Goal: Information Seeking & Learning: Learn about a topic

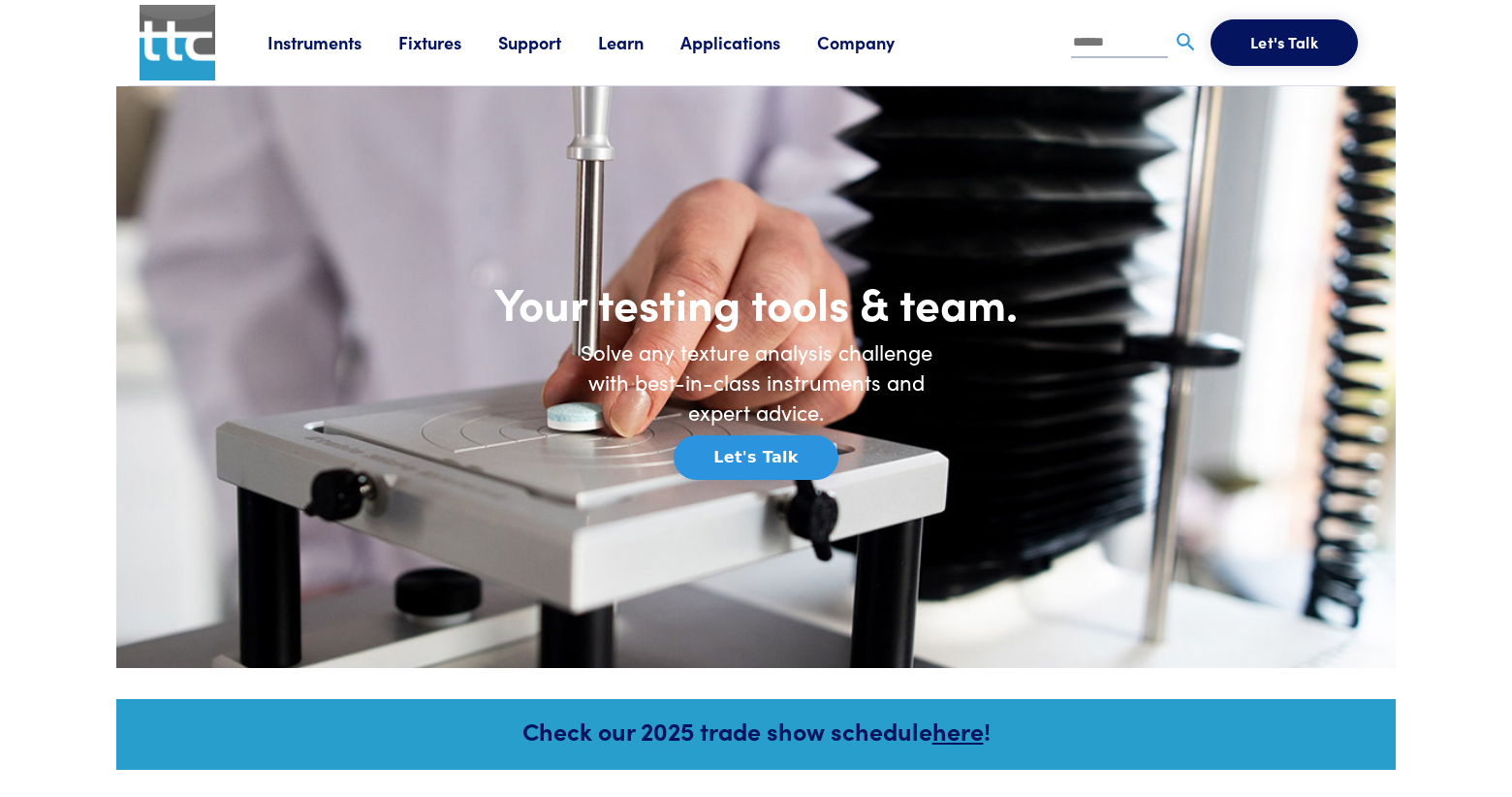
click at [414, 46] on link "Fixtures" at bounding box center [448, 42] width 100 height 25
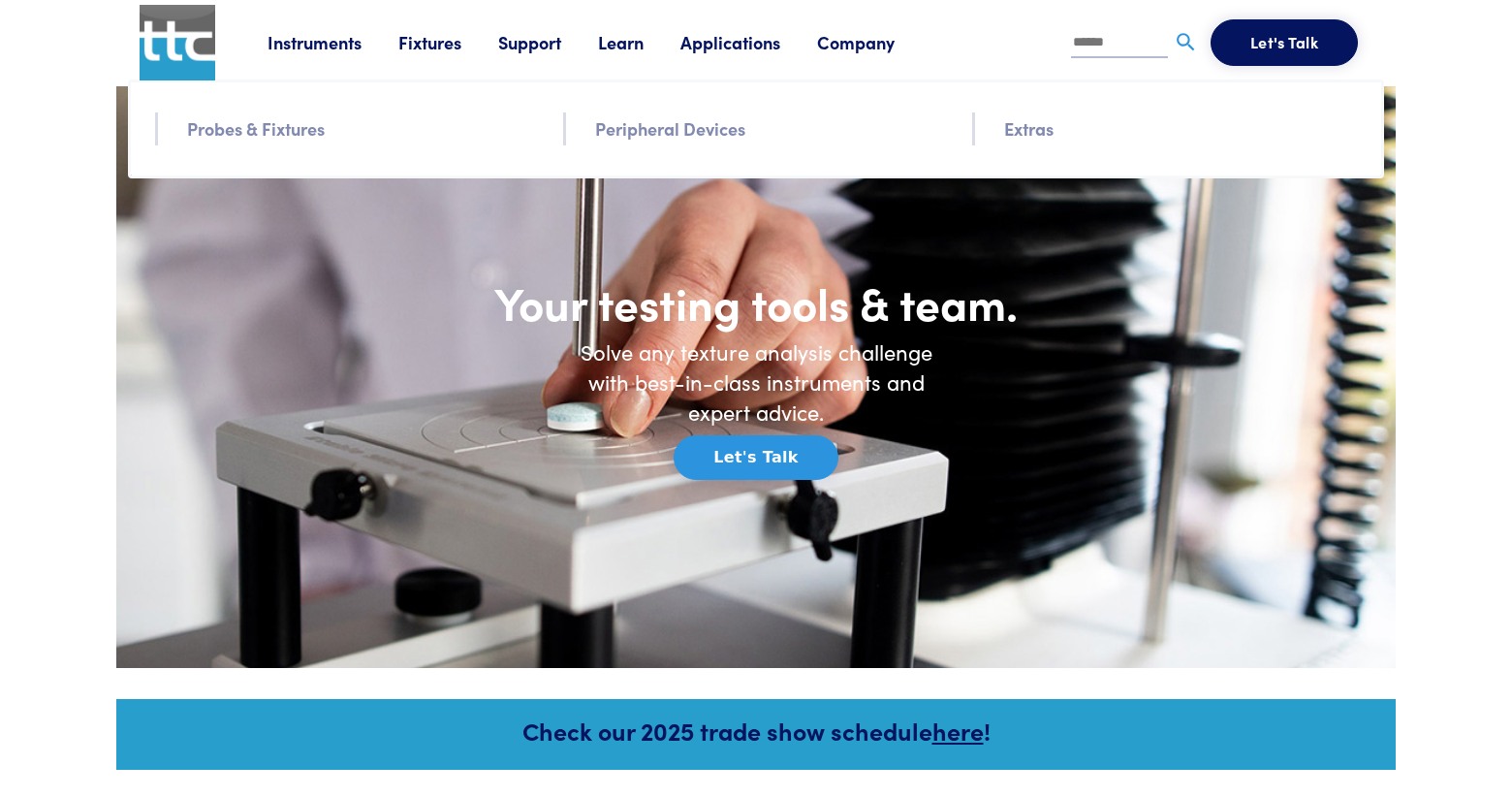
click at [309, 127] on link "Probes & Fixtures" at bounding box center [255, 129] width 137 height 28
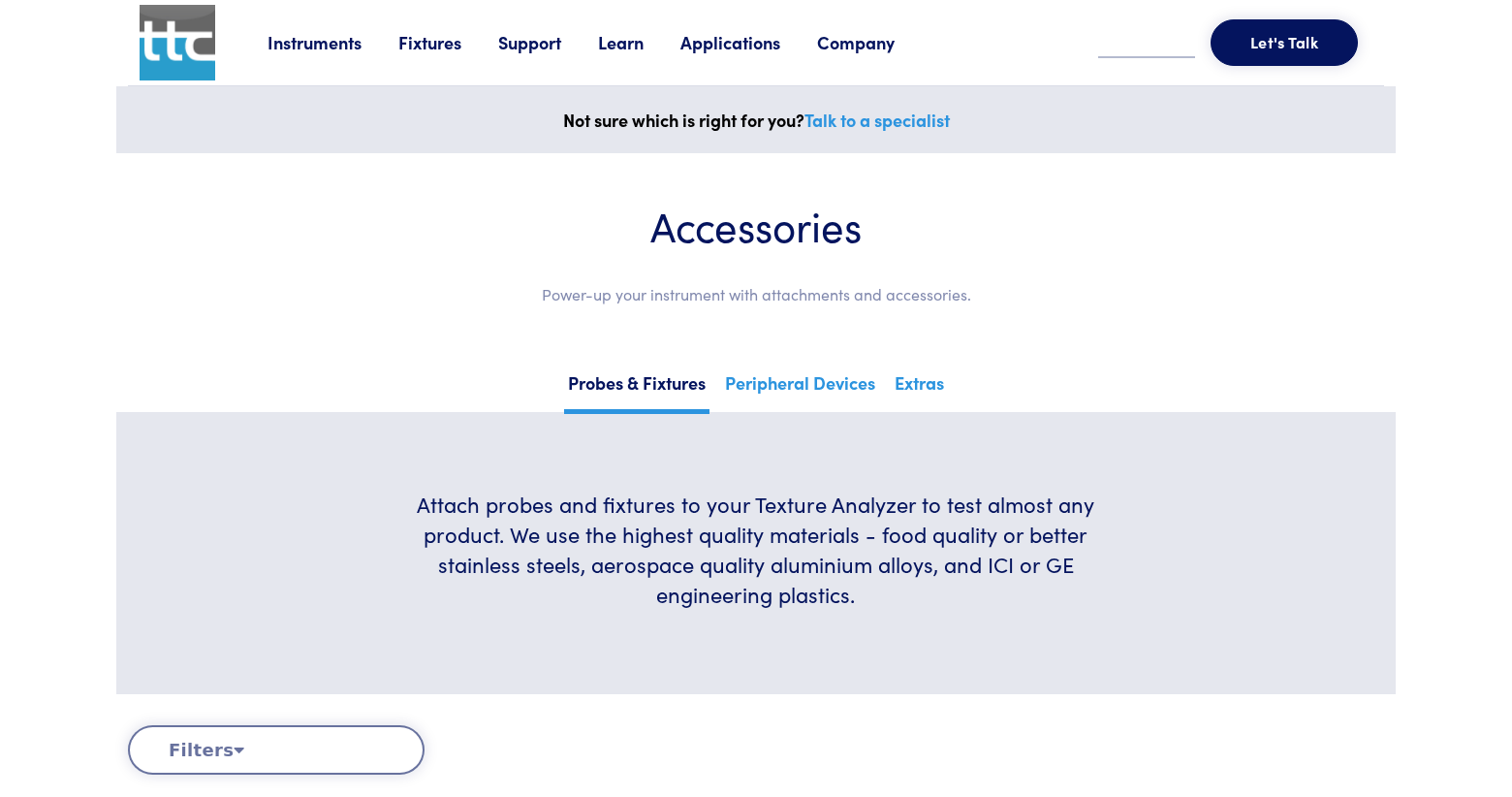
scroll to position [299, 0]
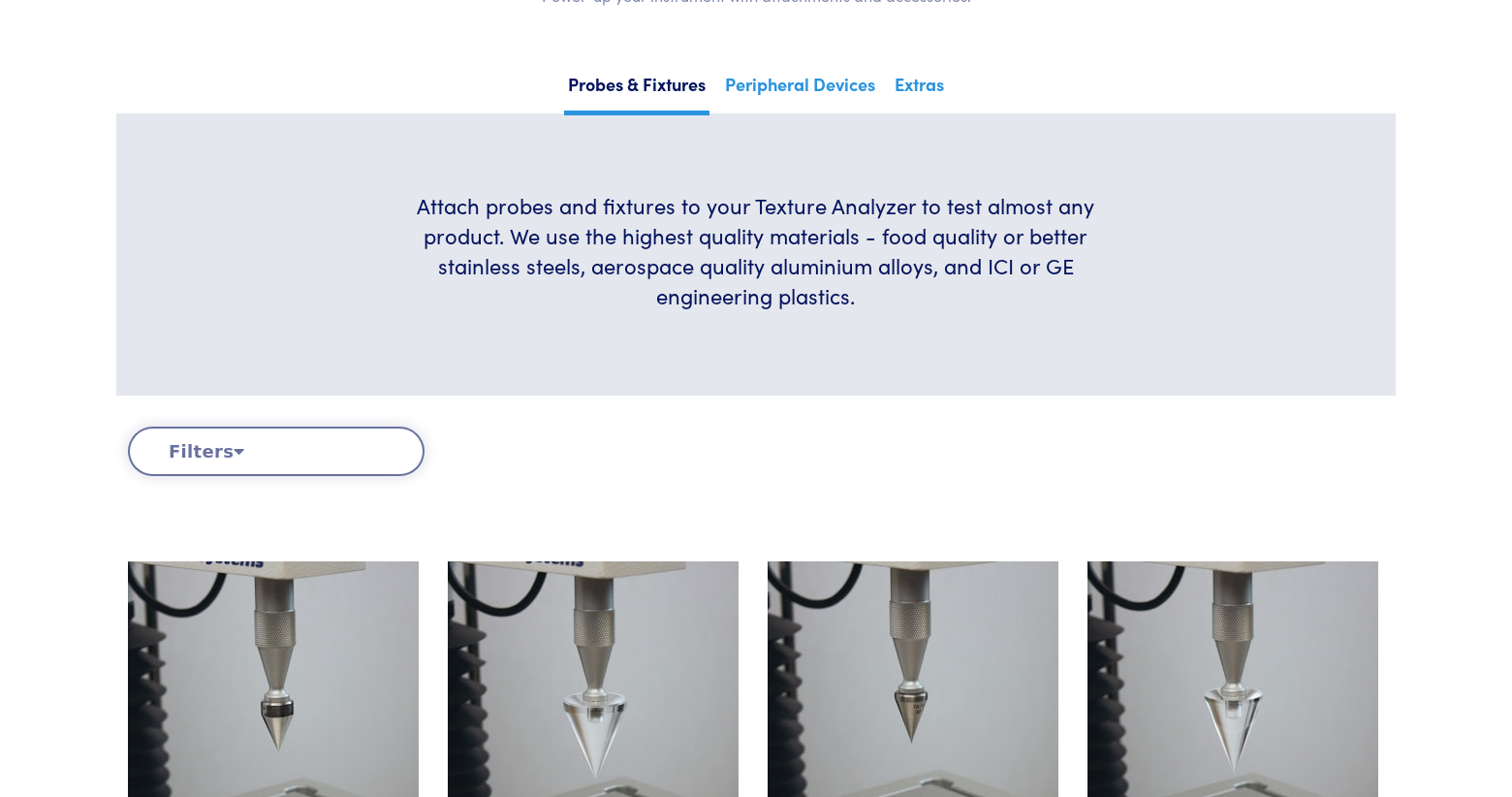
click at [260, 441] on button "Filters" at bounding box center [276, 451] width 296 height 49
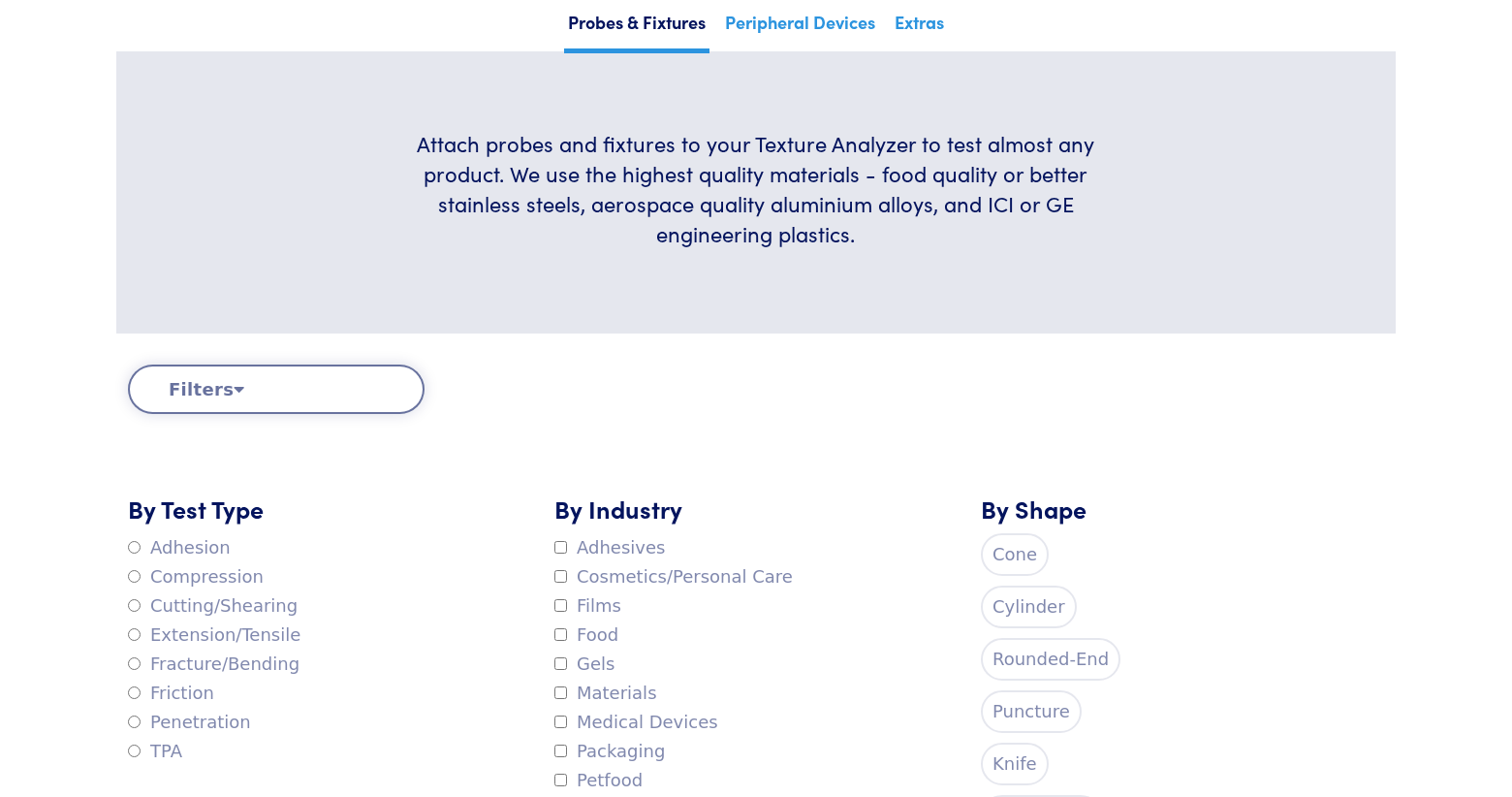
scroll to position [10857, 0]
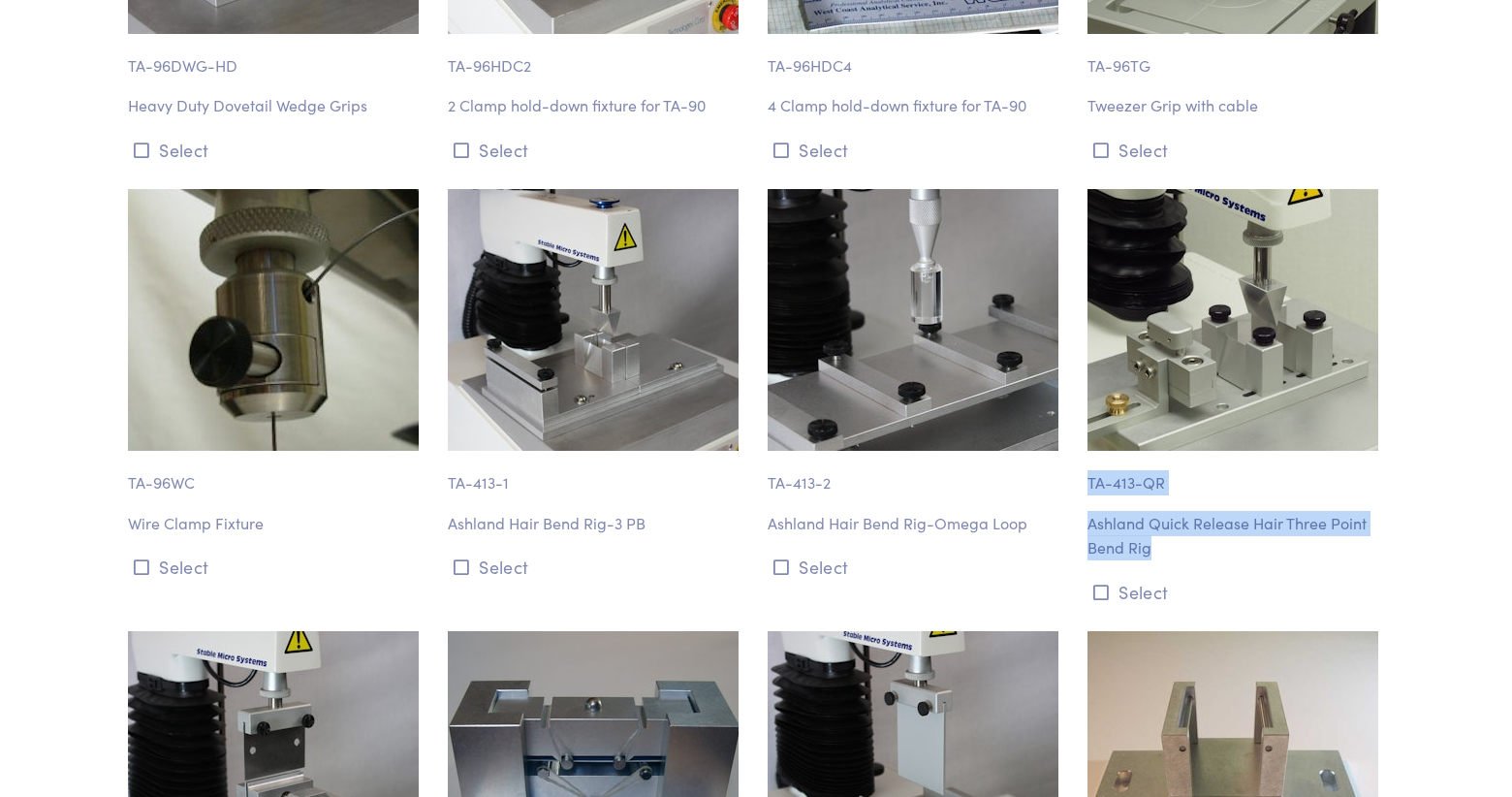
drag, startPoint x: 1159, startPoint y: 425, endPoint x: 1088, endPoint y: 359, distance: 96.9
click at [1088, 359] on div "TA-413-QR Ashland Quick Release Hair Three Point Bend Rig Select" at bounding box center [1235, 398] width 320 height 419
copy div "TA-413-QR Ashland Quick Release Hair Three Point Bend Rig"
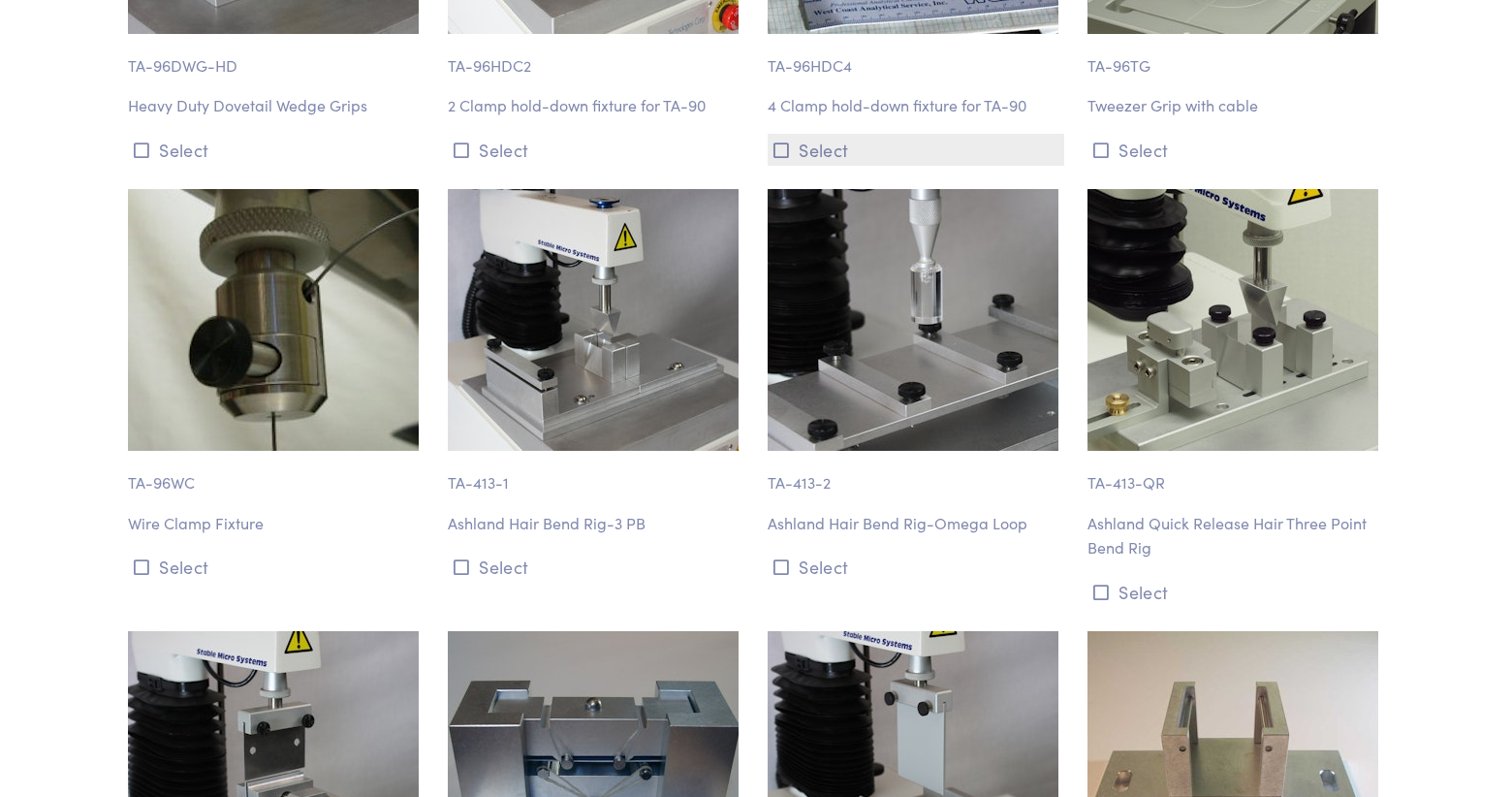
scroll to position [11299, 0]
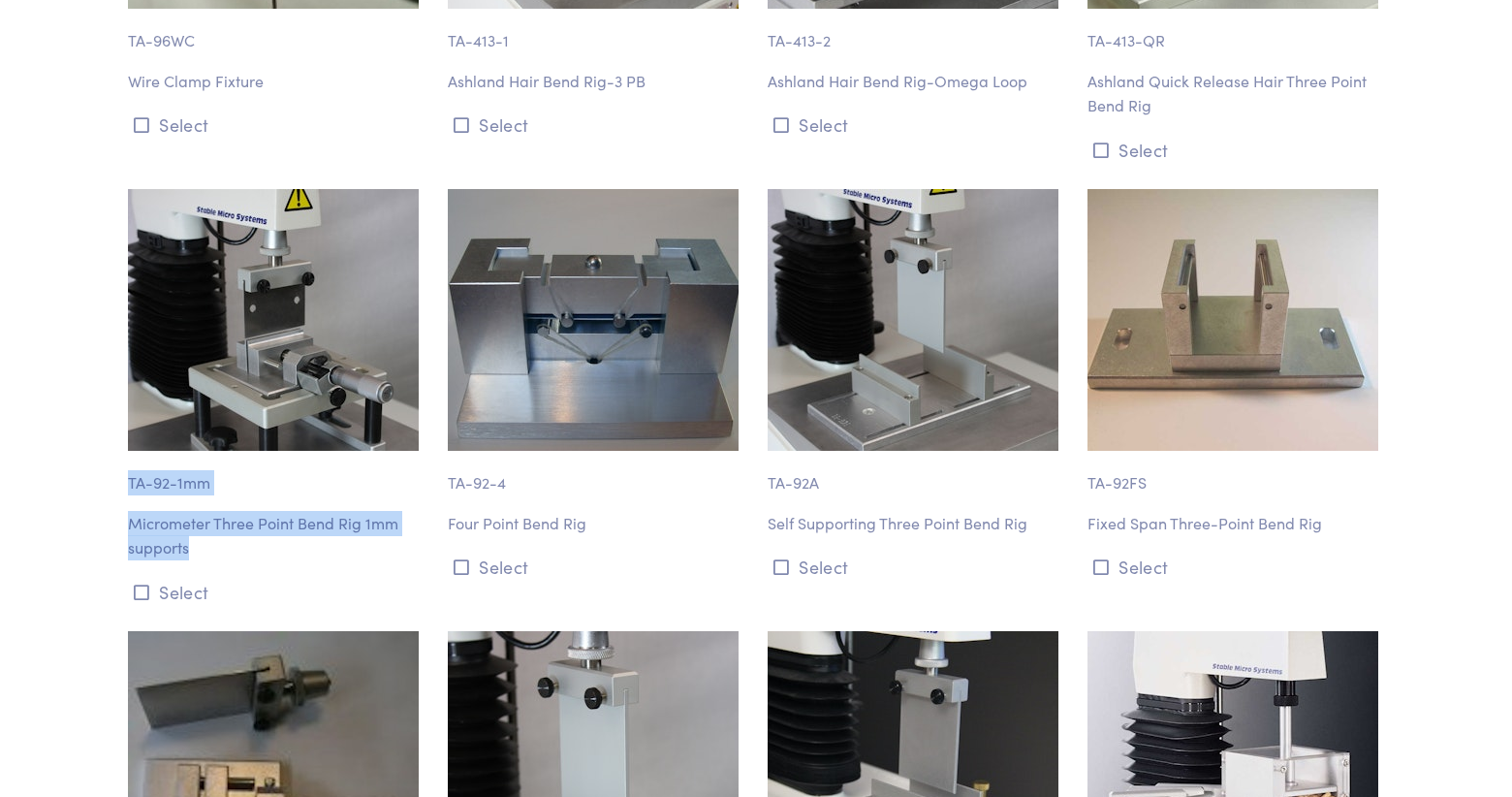
drag, startPoint x: 127, startPoint y: 358, endPoint x: 196, endPoint y: 428, distance: 98.3
click at [196, 428] on div "TA-92-1mm Micrometer Three Point Bend Rig 1mm supports Select" at bounding box center [277, 398] width 320 height 419
copy div "TA-92-1mm Micrometer Three Point Bend Rig 1mm supports"
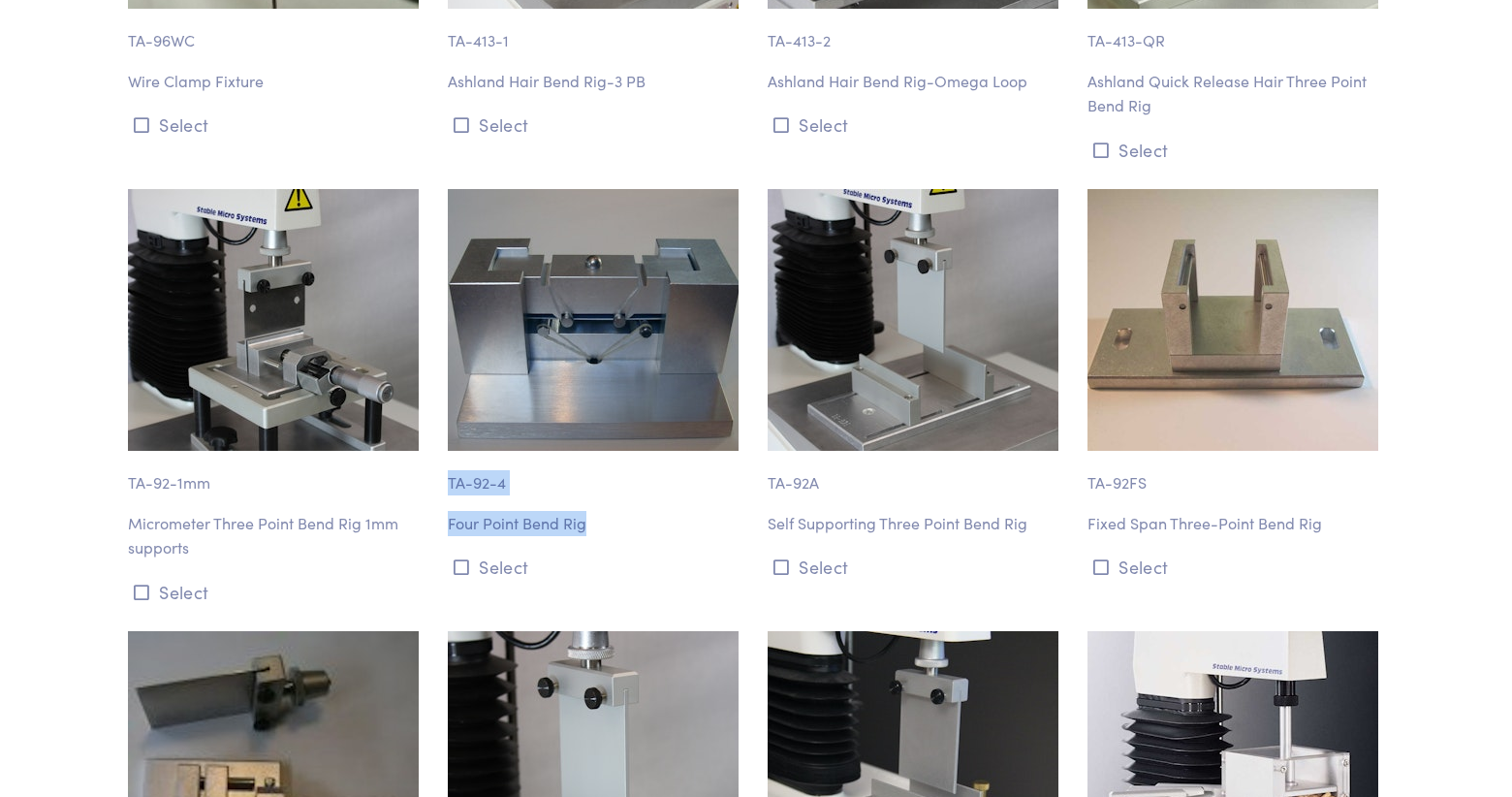
drag, startPoint x: 449, startPoint y: 356, endPoint x: 602, endPoint y: 395, distance: 157.9
click at [602, 395] on div "TA-92-4 Four Point Bend Rig Select" at bounding box center [596, 398] width 320 height 419
copy div "TA-92-4 Four Point Bend Rig"
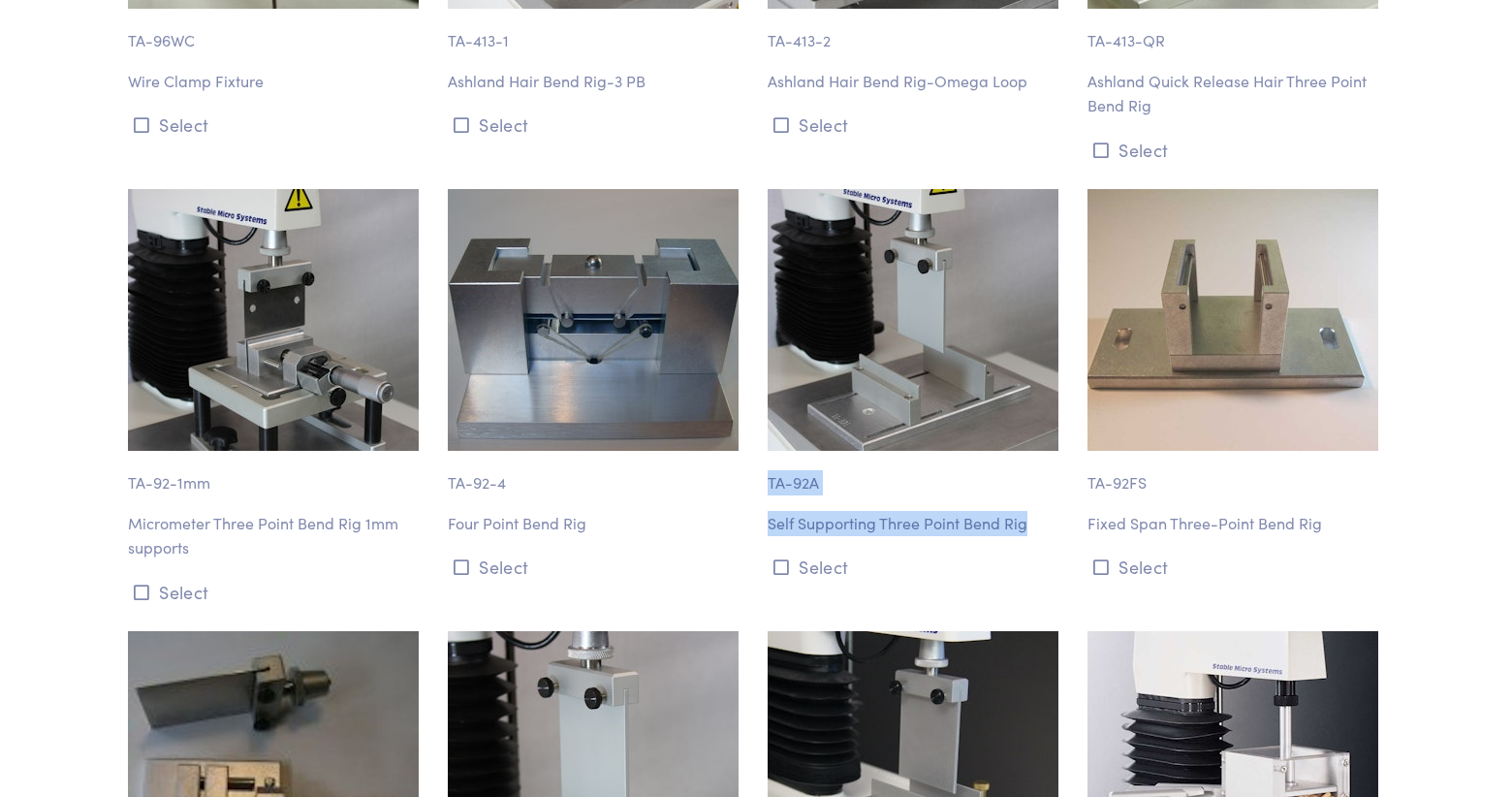
drag, startPoint x: 769, startPoint y: 360, endPoint x: 1048, endPoint y: 396, distance: 281.3
click at [1048, 396] on div "TA-92A Self Supporting Three Point Bend Rig Select" at bounding box center [916, 398] width 320 height 419
copy div "TA-92A Self Supporting Three Point Bend Rig"
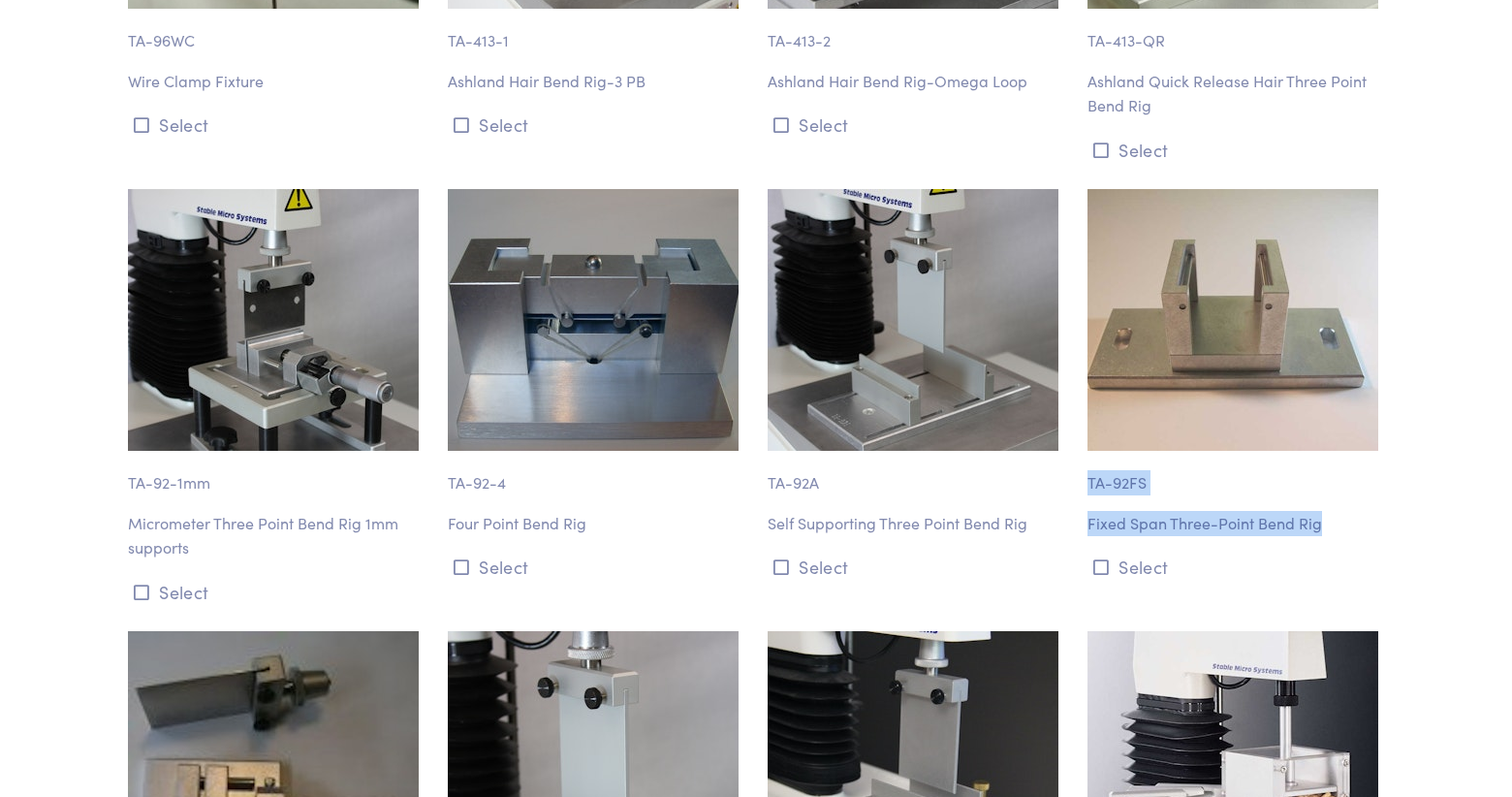
drag, startPoint x: 1089, startPoint y: 356, endPoint x: 1353, endPoint y: 403, distance: 268.2
click at [1353, 403] on div "TA-92FS Fixed Span Three-Point Bend Rig Select" at bounding box center [1235, 398] width 320 height 419
copy div "TA-92FS Fixed Span Three-Point Bend Rig"
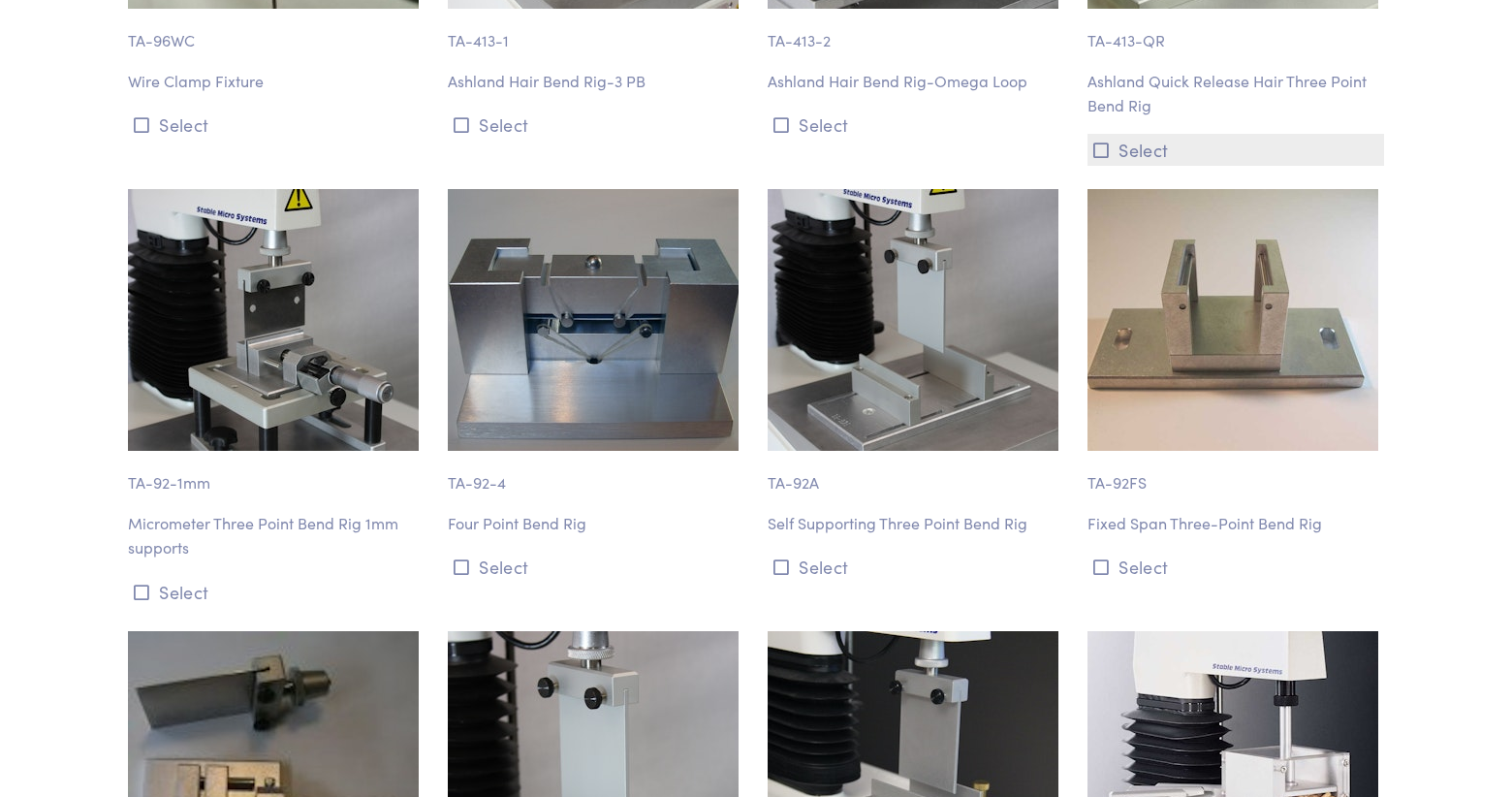
scroll to position [11741, 0]
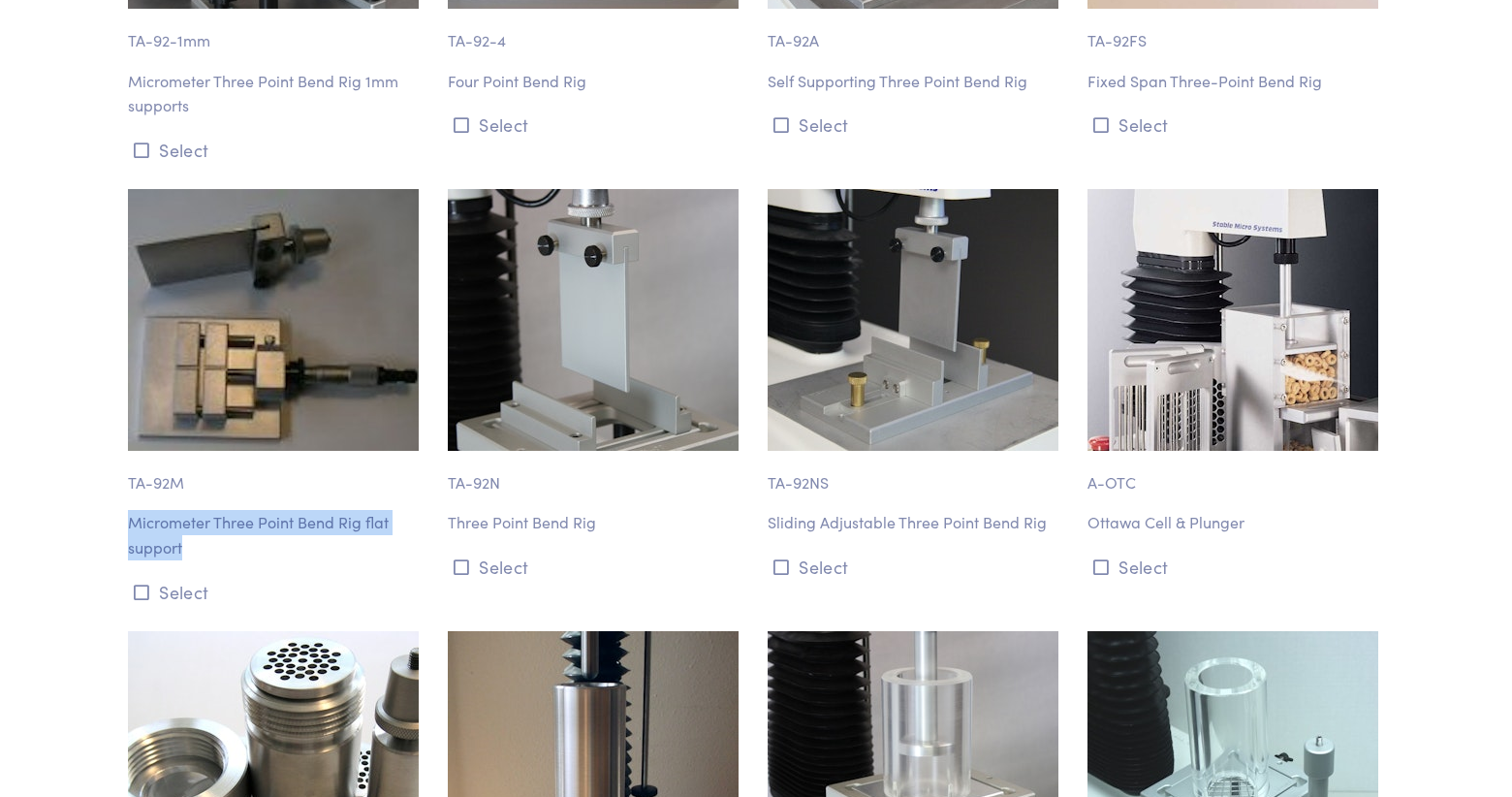
drag, startPoint x: 127, startPoint y: 393, endPoint x: 217, endPoint y: 430, distance: 97.3
click at [217, 510] on p "Micrometer Three Point Bend Rig flat support" at bounding box center [276, 535] width 296 height 49
drag, startPoint x: 123, startPoint y: 351, endPoint x: 217, endPoint y: 432, distance: 124.1
click at [217, 432] on div "TA-92M Micrometer Three Point Bend Rig flat support Select" at bounding box center [277, 398] width 320 height 419
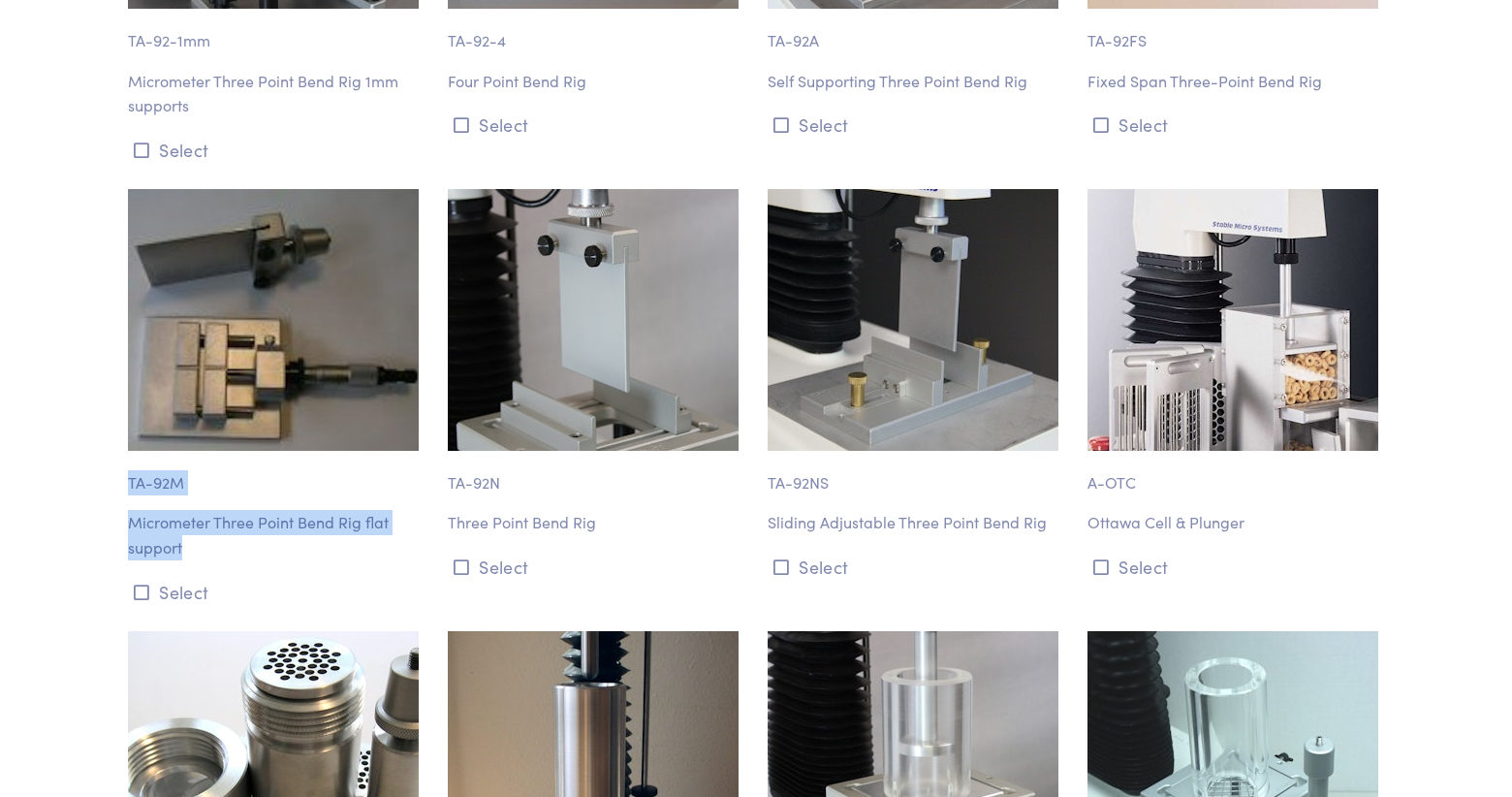
copy div "TA-92M Micrometer Three Point Bend Rig flat support"
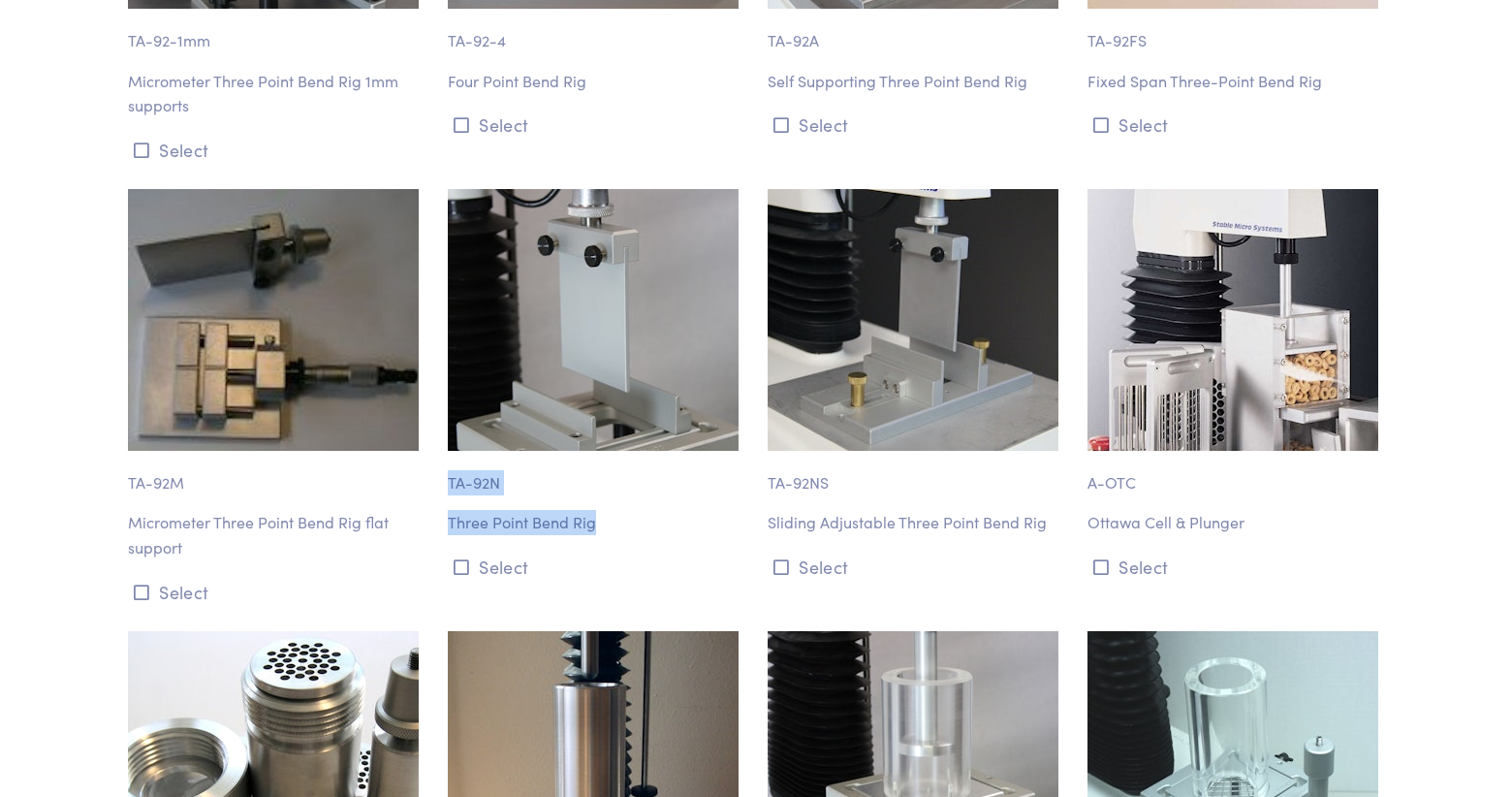
drag, startPoint x: 442, startPoint y: 360, endPoint x: 610, endPoint y: 399, distance: 172.5
click at [610, 399] on div "TA-92N Three Point Bend Rig Select" at bounding box center [596, 398] width 320 height 419
copy div "TA-92N Three Point Bend Rig"
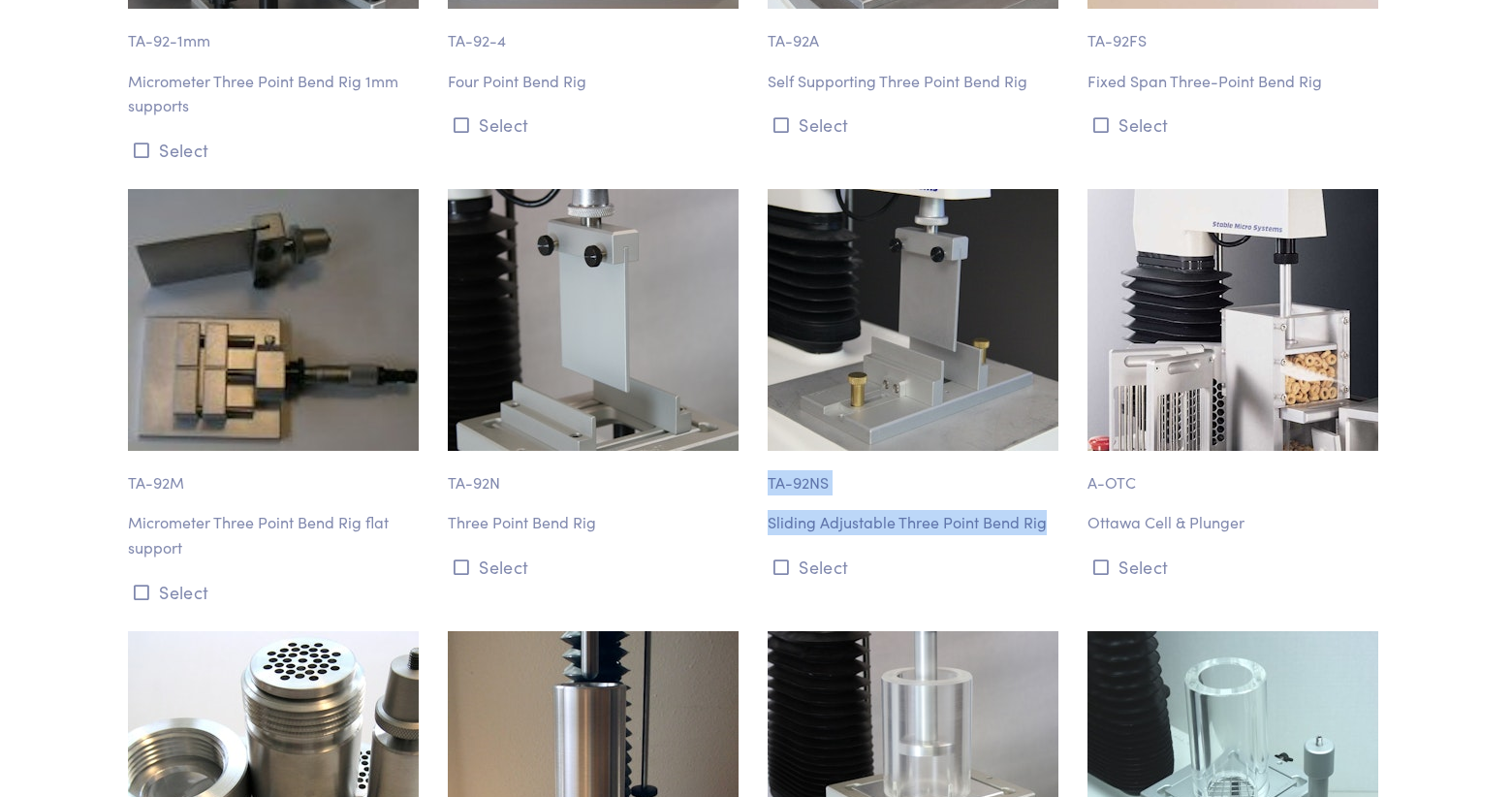
drag, startPoint x: 768, startPoint y: 359, endPoint x: 1054, endPoint y: 398, distance: 288.6
click at [1054, 398] on div "TA-92NS Sliding Adjustable Three Point Bend Rig Select" at bounding box center [916, 398] width 320 height 419
copy div "TA-92NS Sliding Adjustable Three Point Bend Rig"
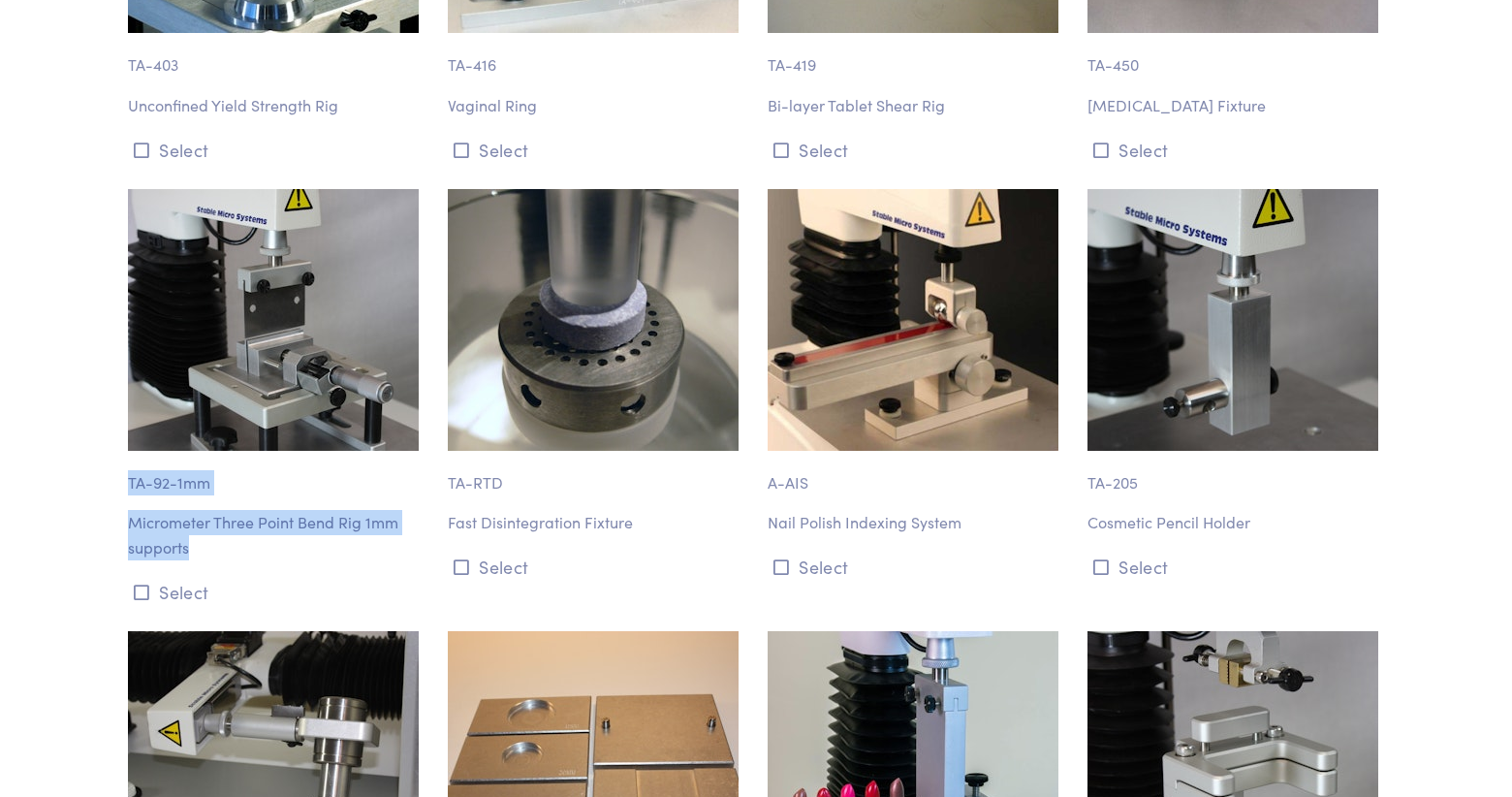
drag, startPoint x: 126, startPoint y: 357, endPoint x: 199, endPoint y: 428, distance: 101.8
click at [199, 428] on div "TA-92-1mm Micrometer Three Point Bend Rig 1mm supports Select" at bounding box center [277, 398] width 320 height 419
copy div "TA-92-1mm Micrometer Three Point Bend Rig 1mm supports"
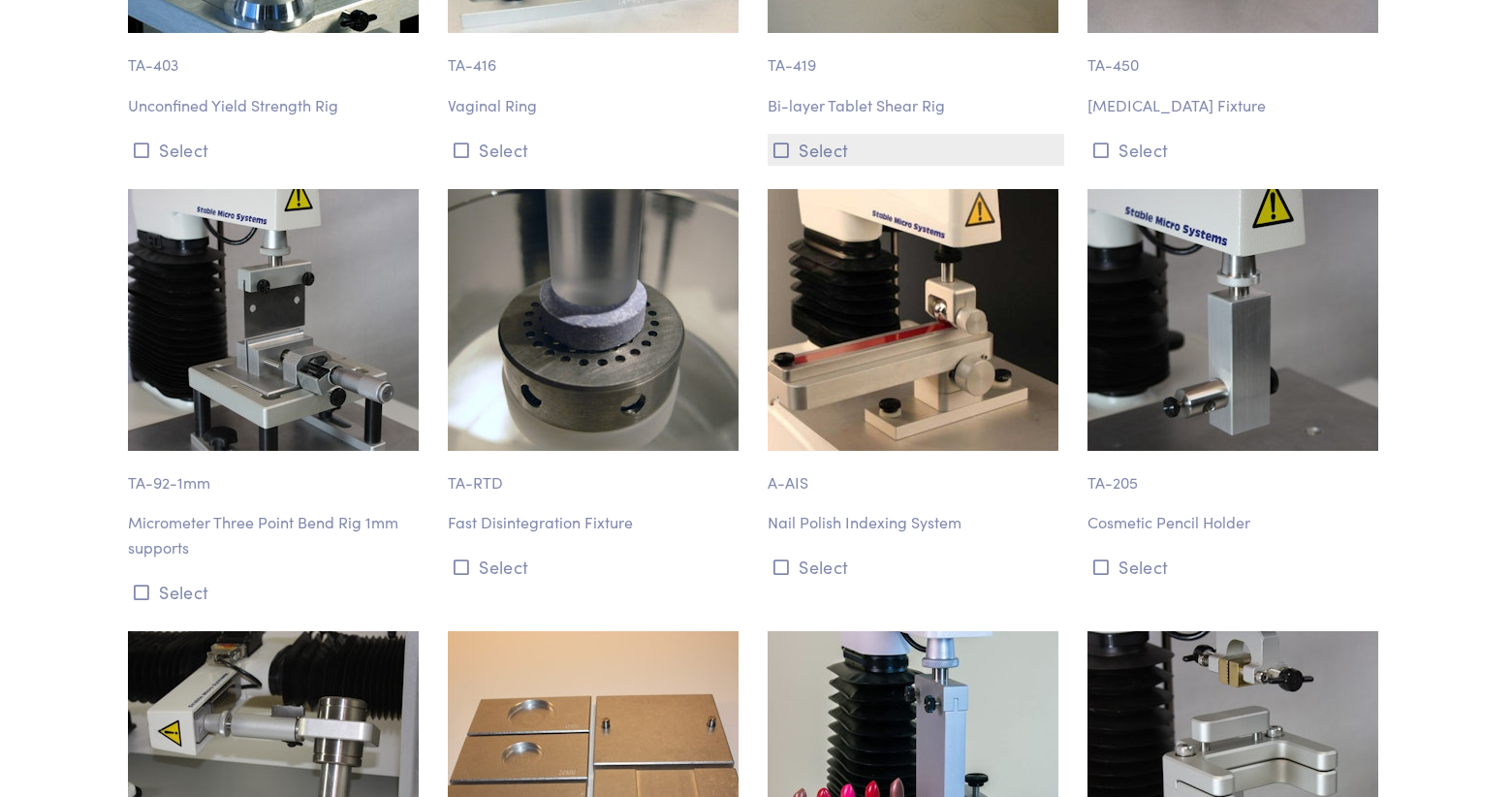
scroll to position [16923, 0]
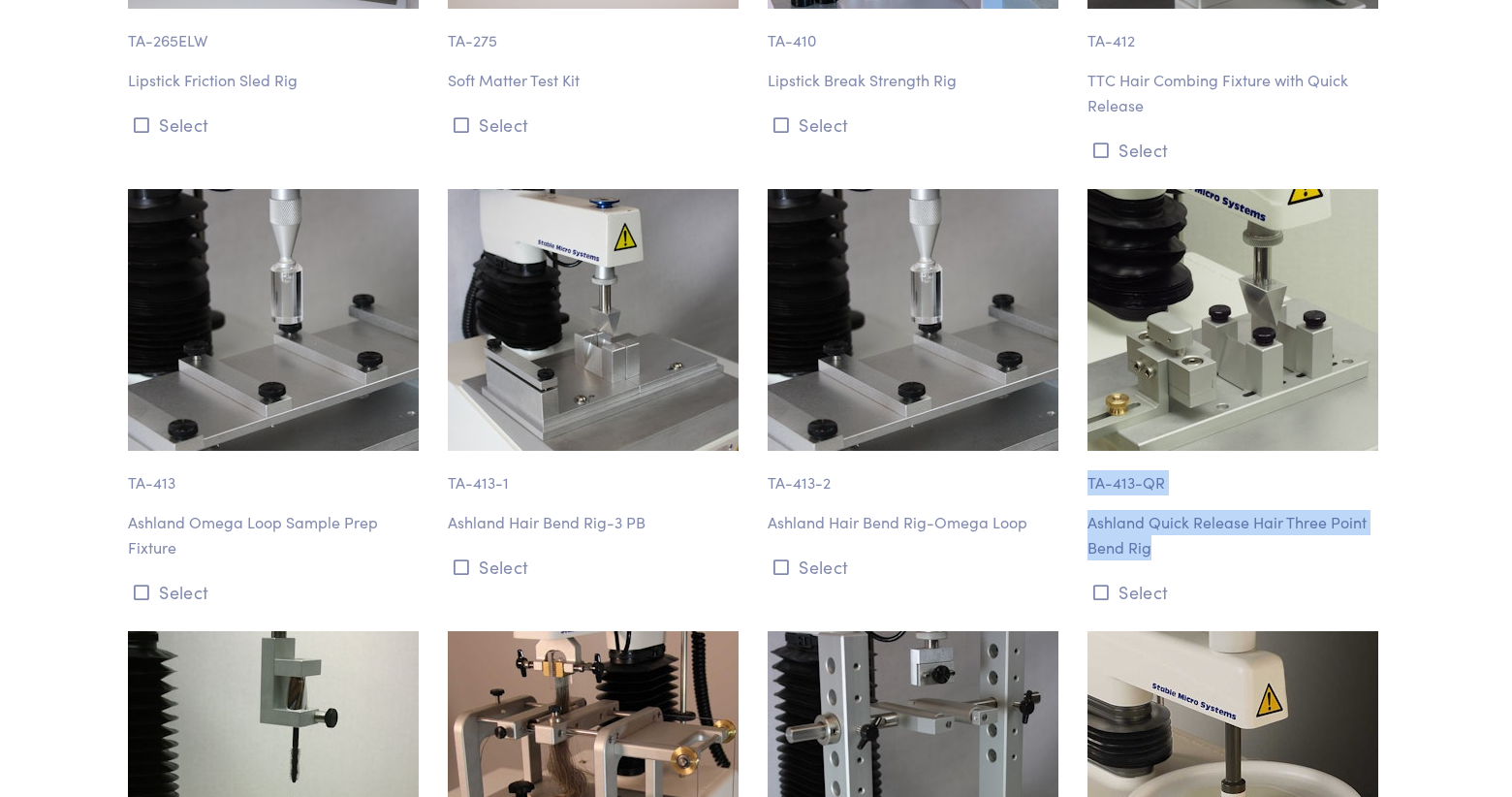
drag, startPoint x: 1090, startPoint y: 356, endPoint x: 1180, endPoint y: 429, distance: 115.9
click at [1180, 429] on div "TA-413-QR Ashland Quick Release Hair Three Point Bend Rig Select" at bounding box center [1235, 398] width 320 height 419
copy div "TA-413-QR Ashland Quick Release Hair Three Point Bend Rig"
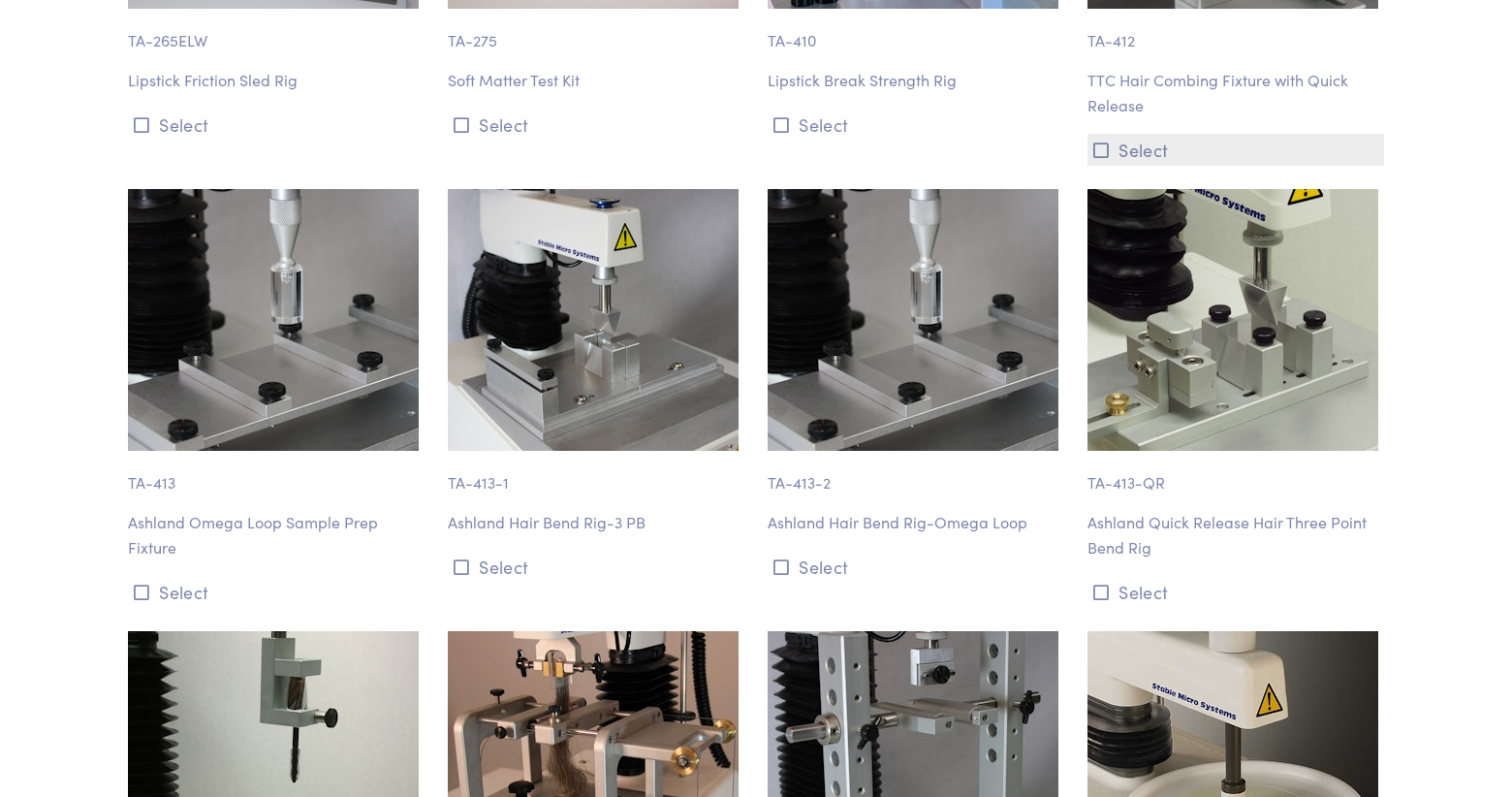
scroll to position [19969, 0]
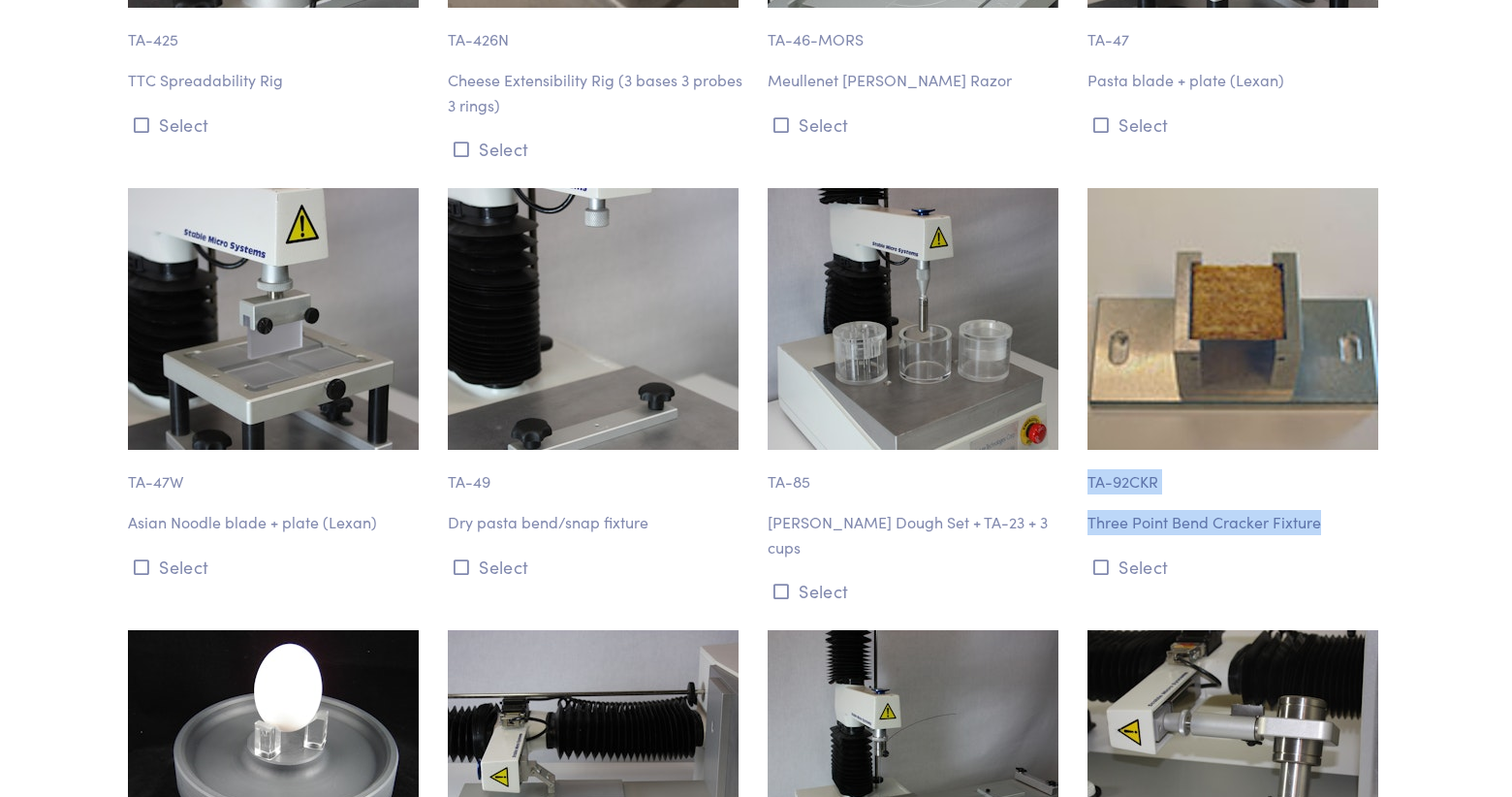
drag, startPoint x: 1088, startPoint y: 353, endPoint x: 1349, endPoint y: 399, distance: 265.0
click at [1349, 399] on div "TA-92CKR Three Point Bend Cracker Fixture Select" at bounding box center [1235, 398] width 320 height 419
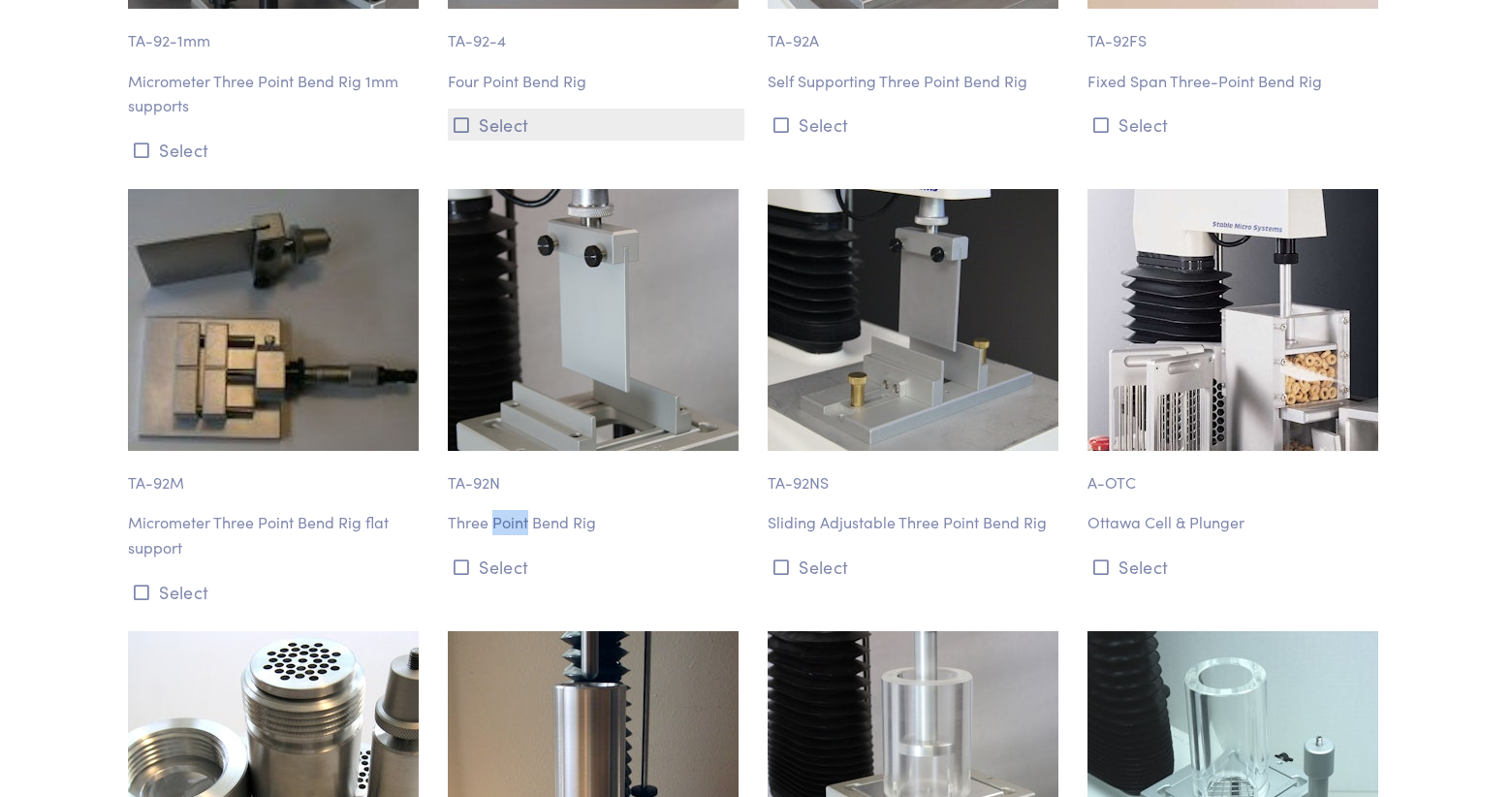
scroll to position [0, 0]
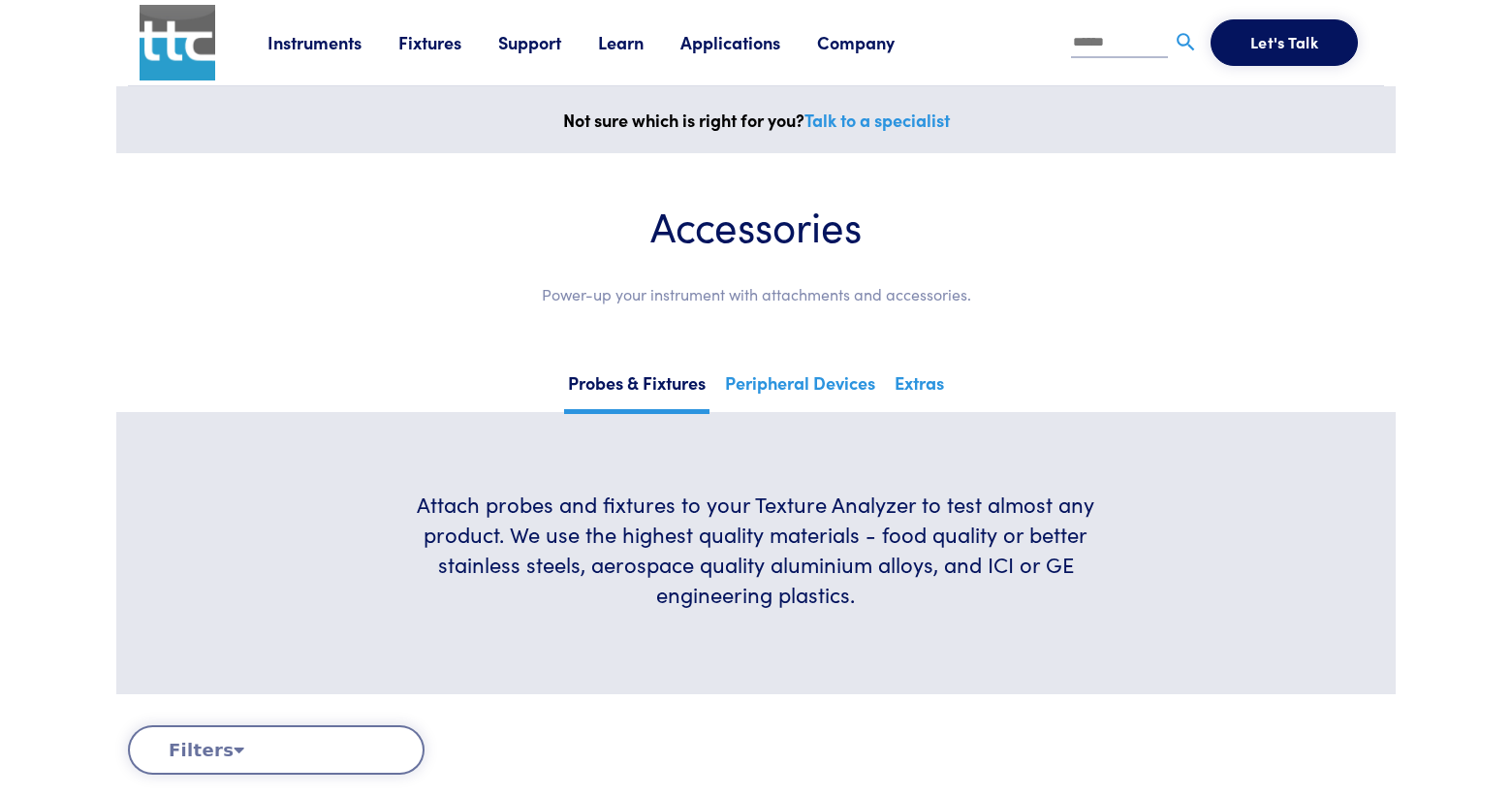
click at [618, 31] on link "Learn" at bounding box center [638, 42] width 82 height 25
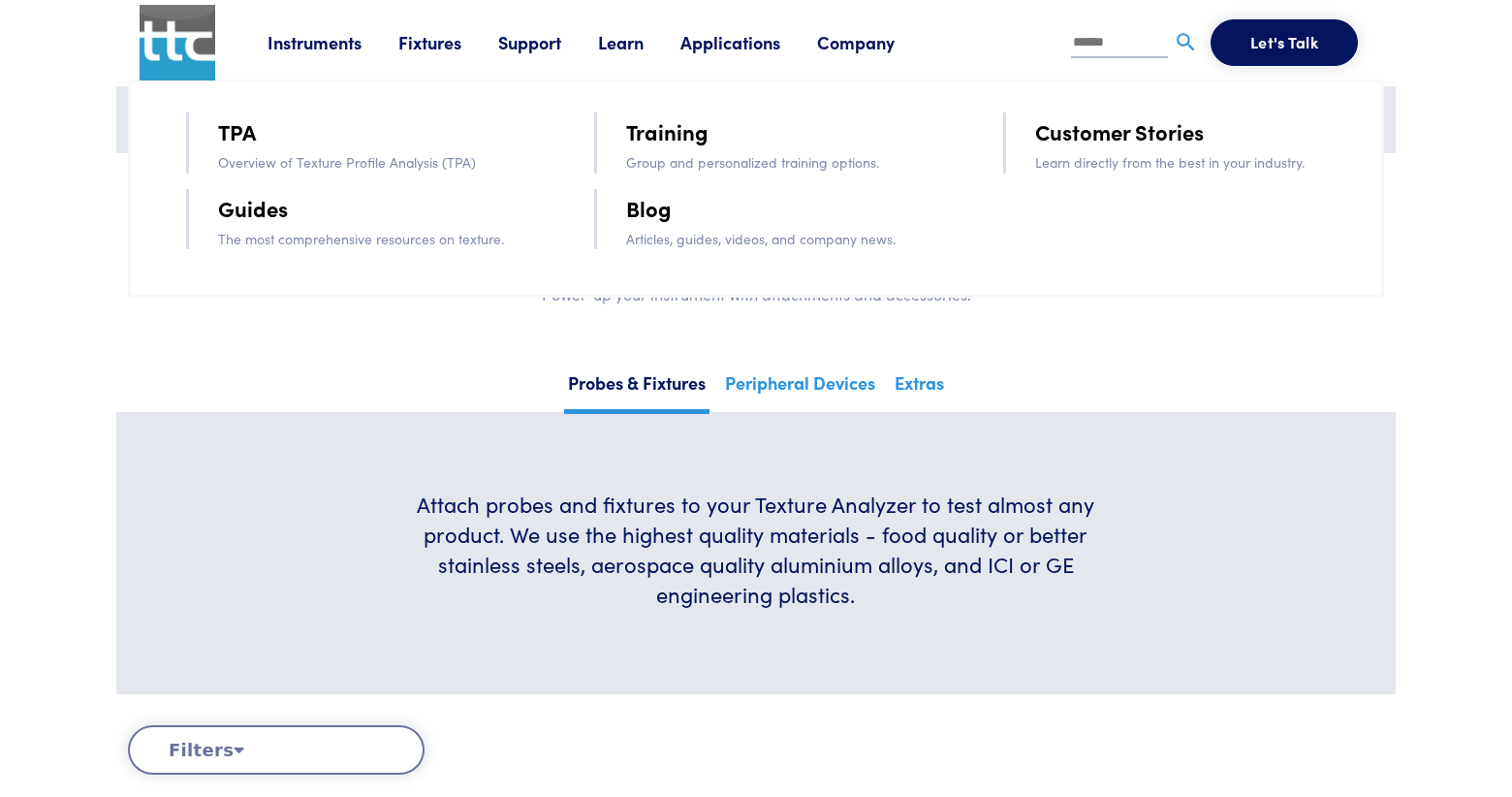
click at [666, 133] on link "Training" at bounding box center [666, 132] width 82 height 34
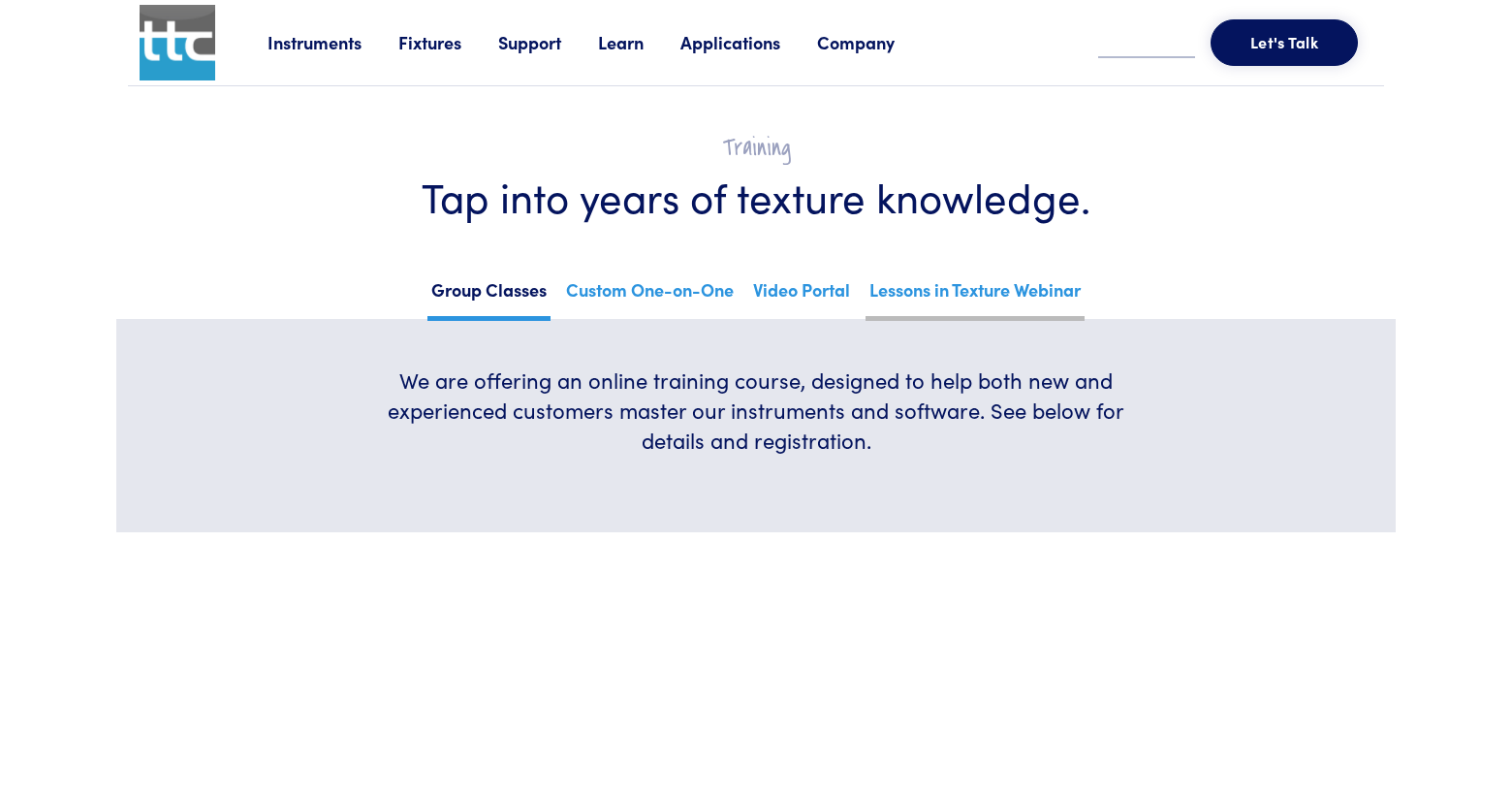
click at [928, 300] on link "Lessons in Texture Webinar" at bounding box center [975, 298] width 219 height 47
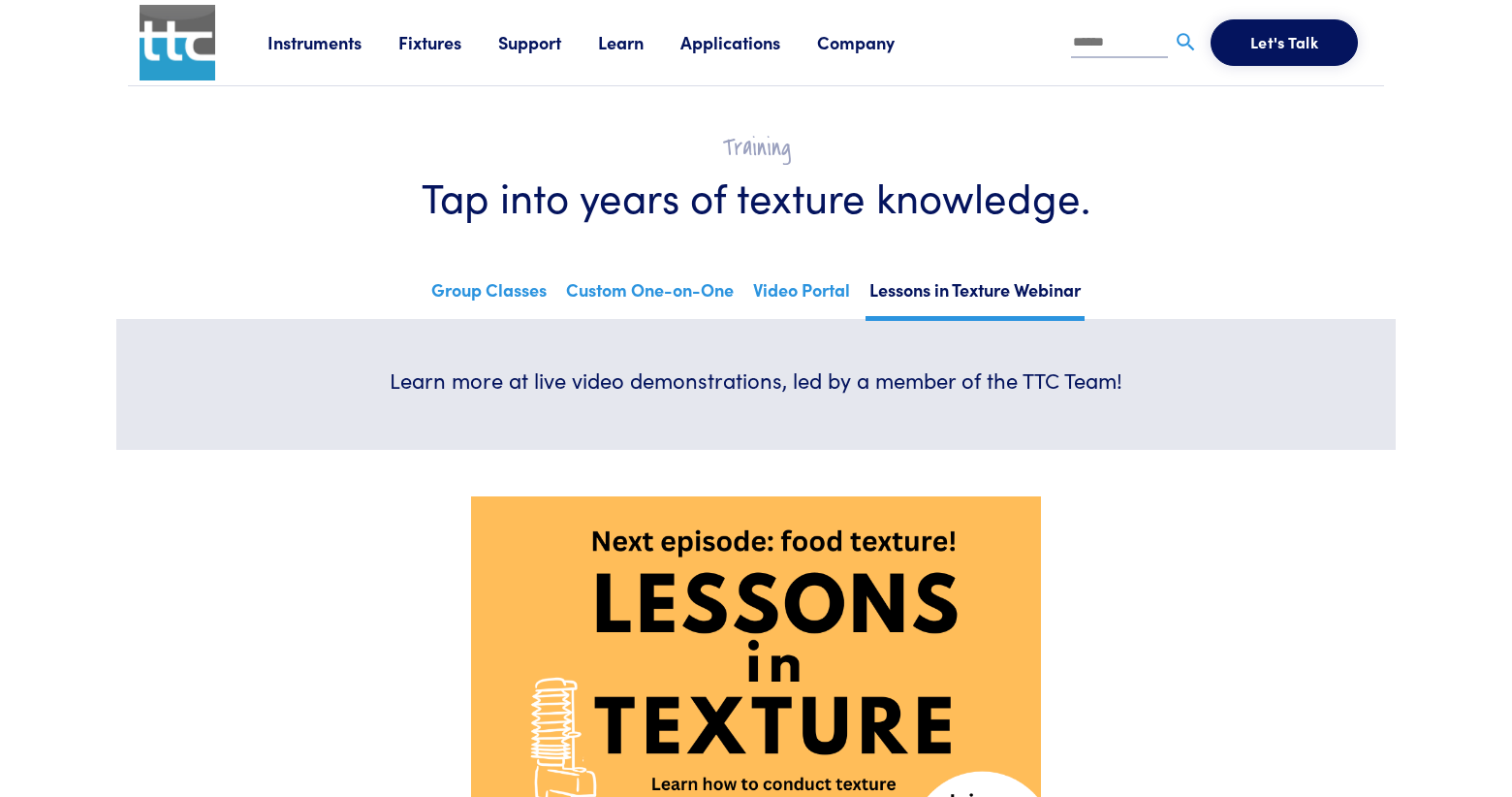
click at [633, 41] on link "Learn" at bounding box center [638, 42] width 82 height 25
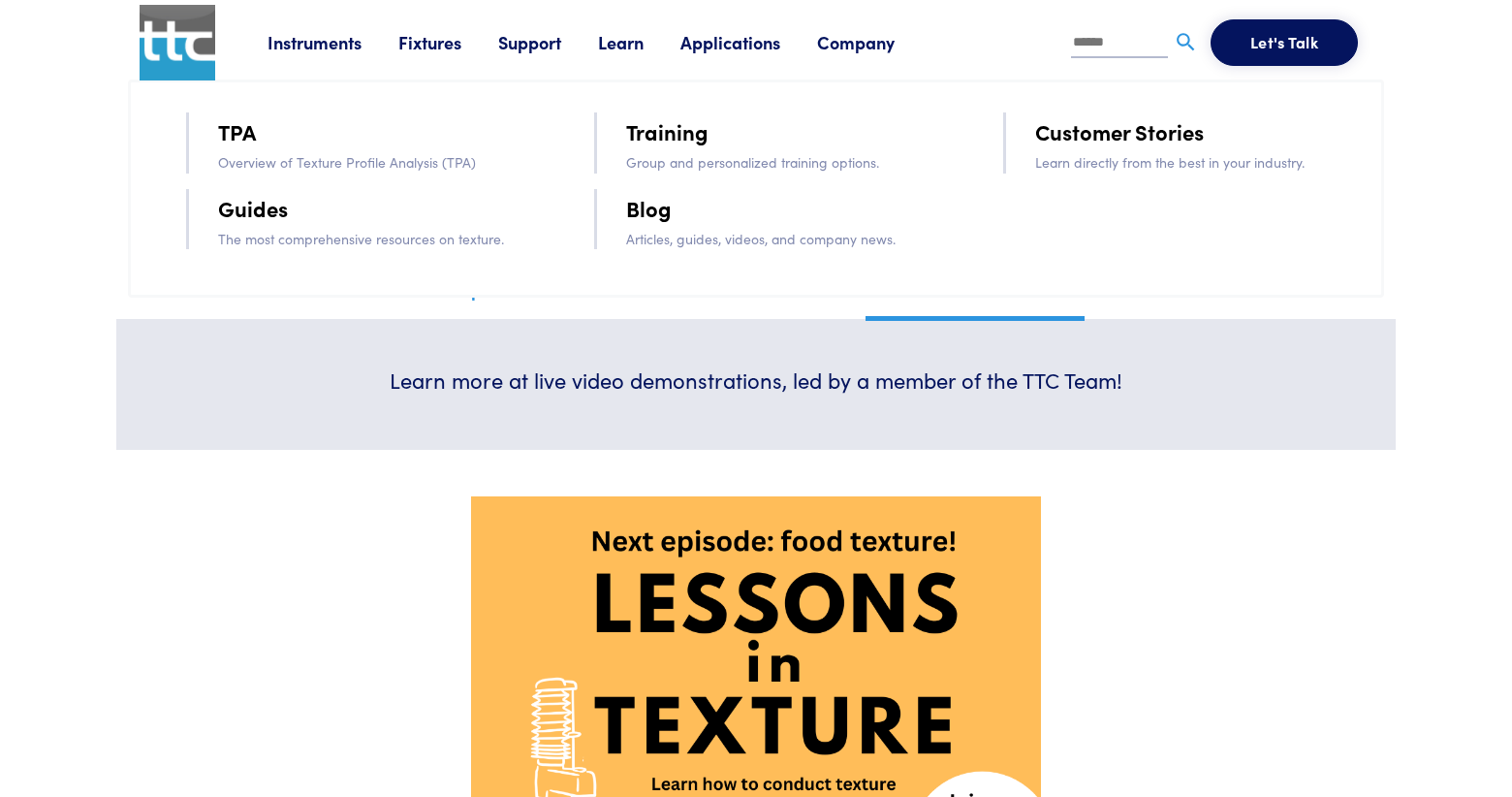
click at [1126, 143] on link "Customer Stories" at bounding box center [1119, 132] width 169 height 34
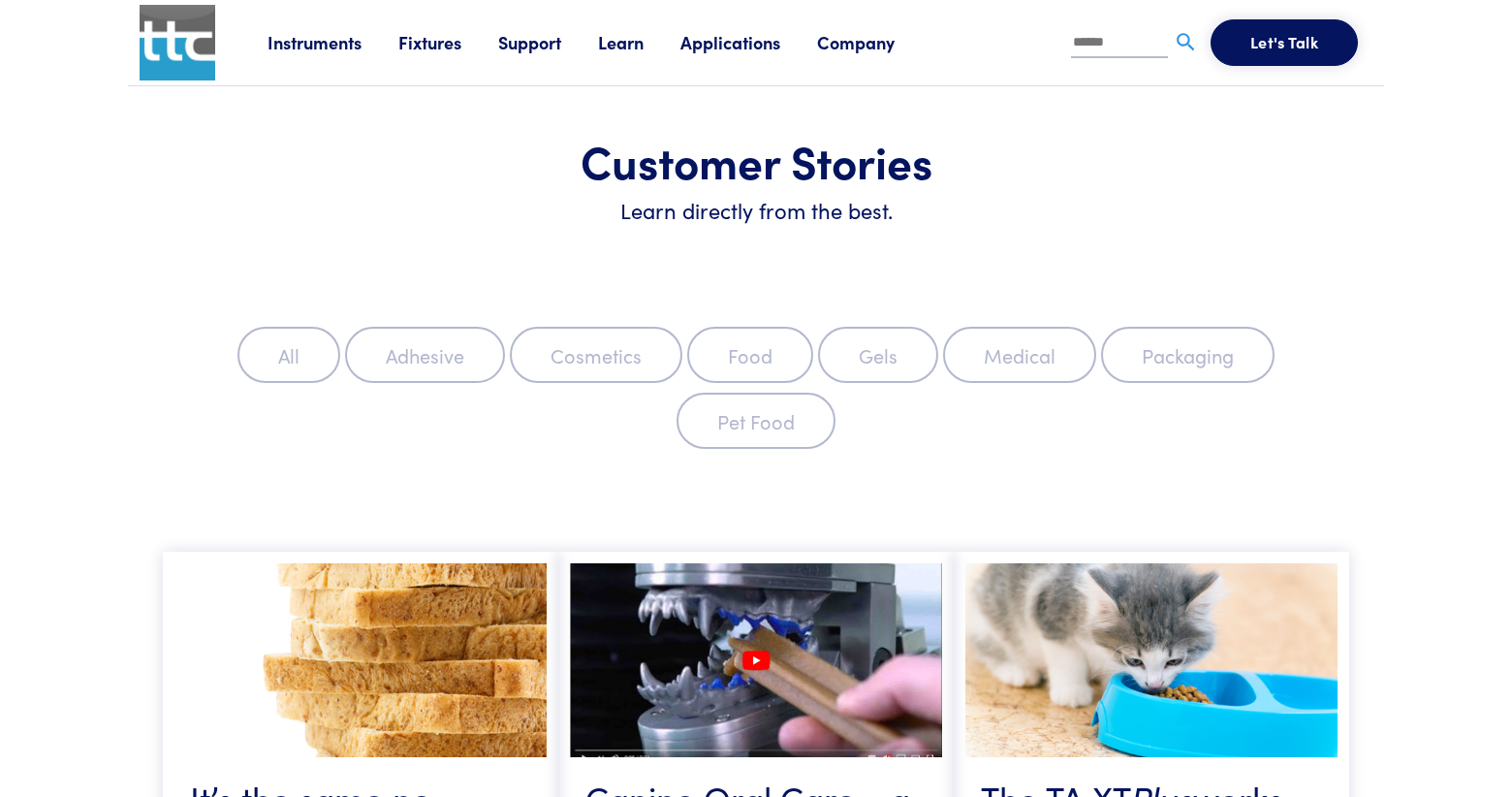
scroll to position [2099, 0]
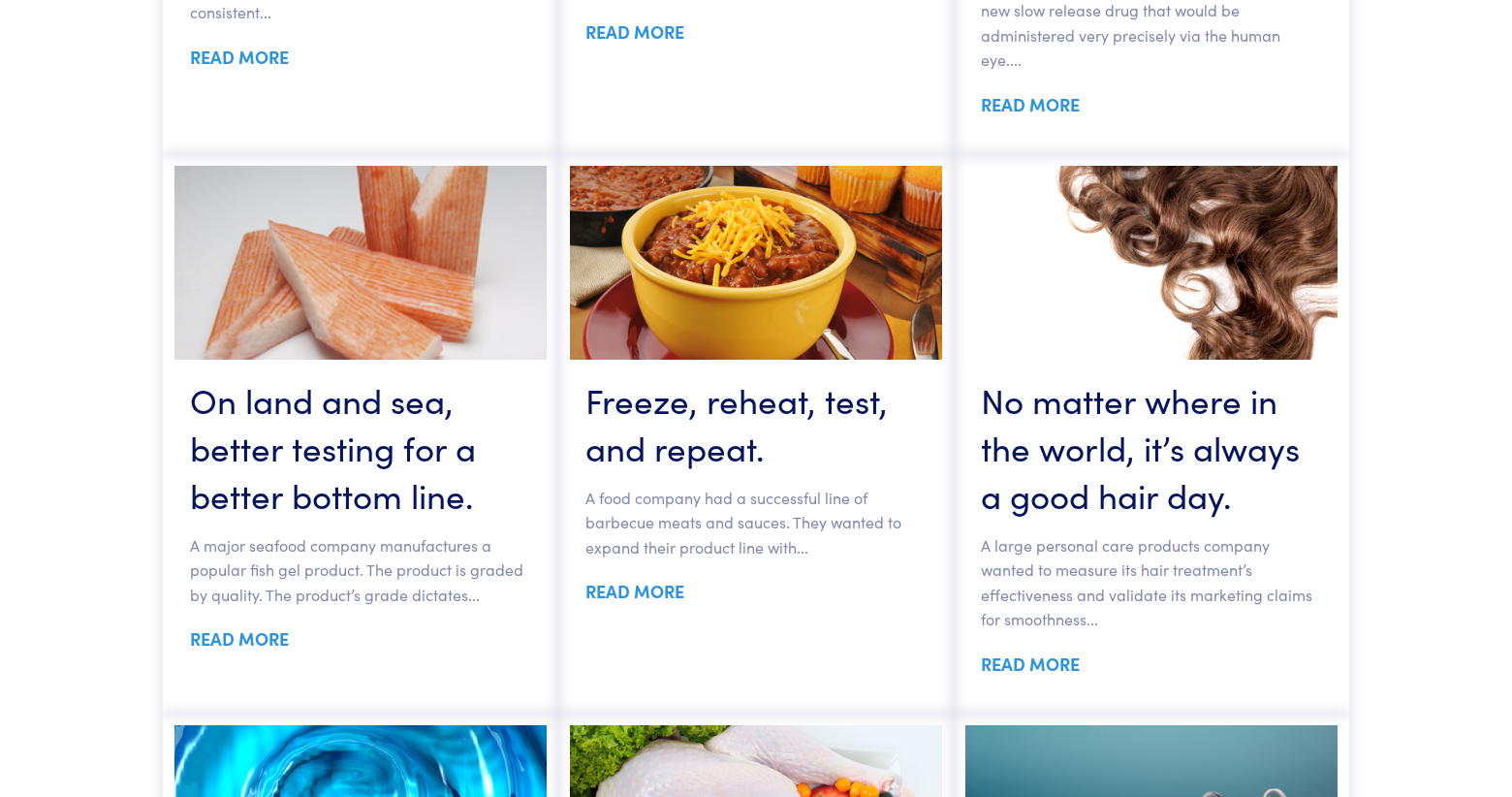
click at [645, 593] on link "READ MORE" at bounding box center [634, 590] width 99 height 25
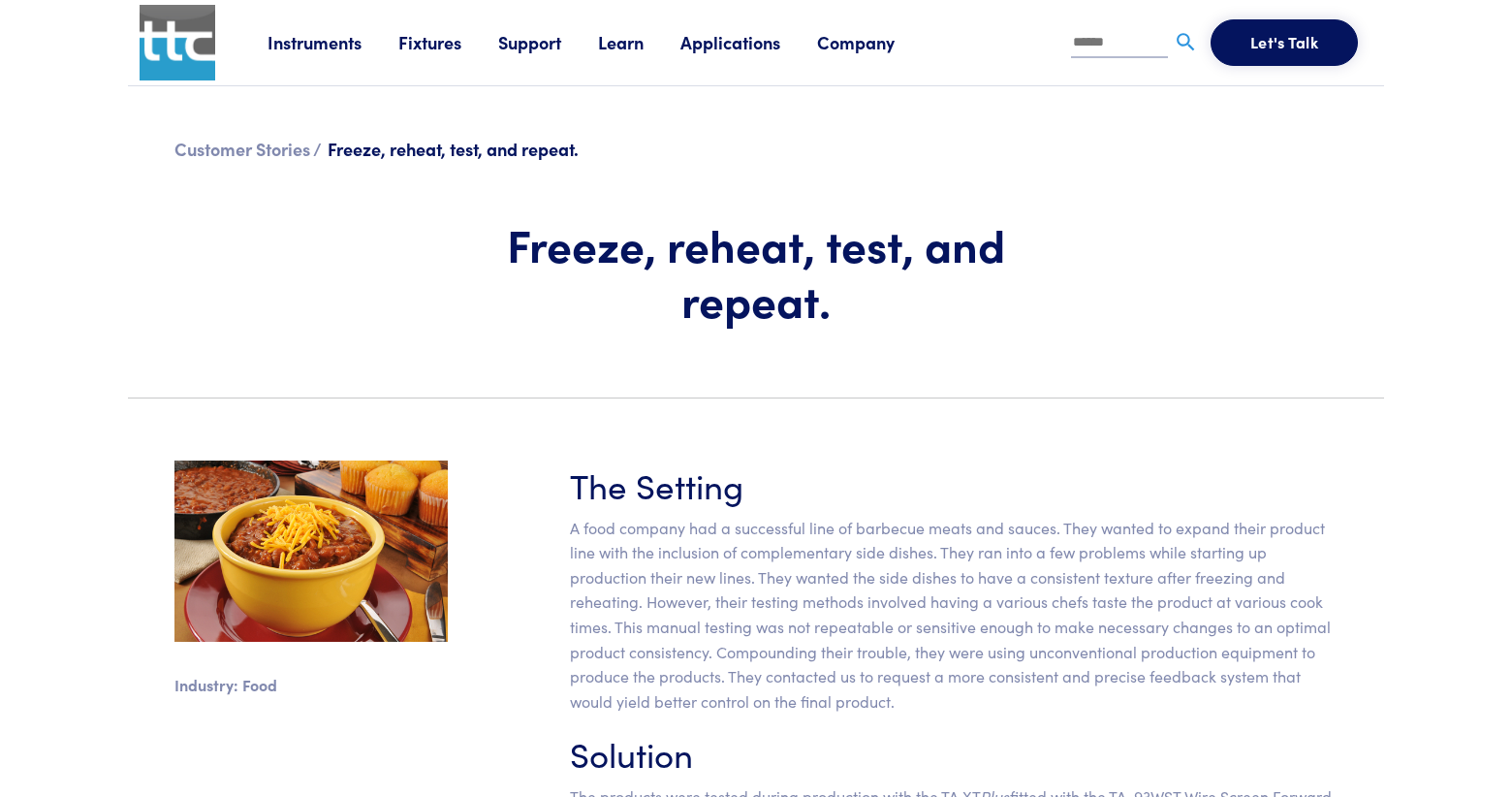
click at [727, 45] on link "Applications" at bounding box center [748, 42] width 136 height 25
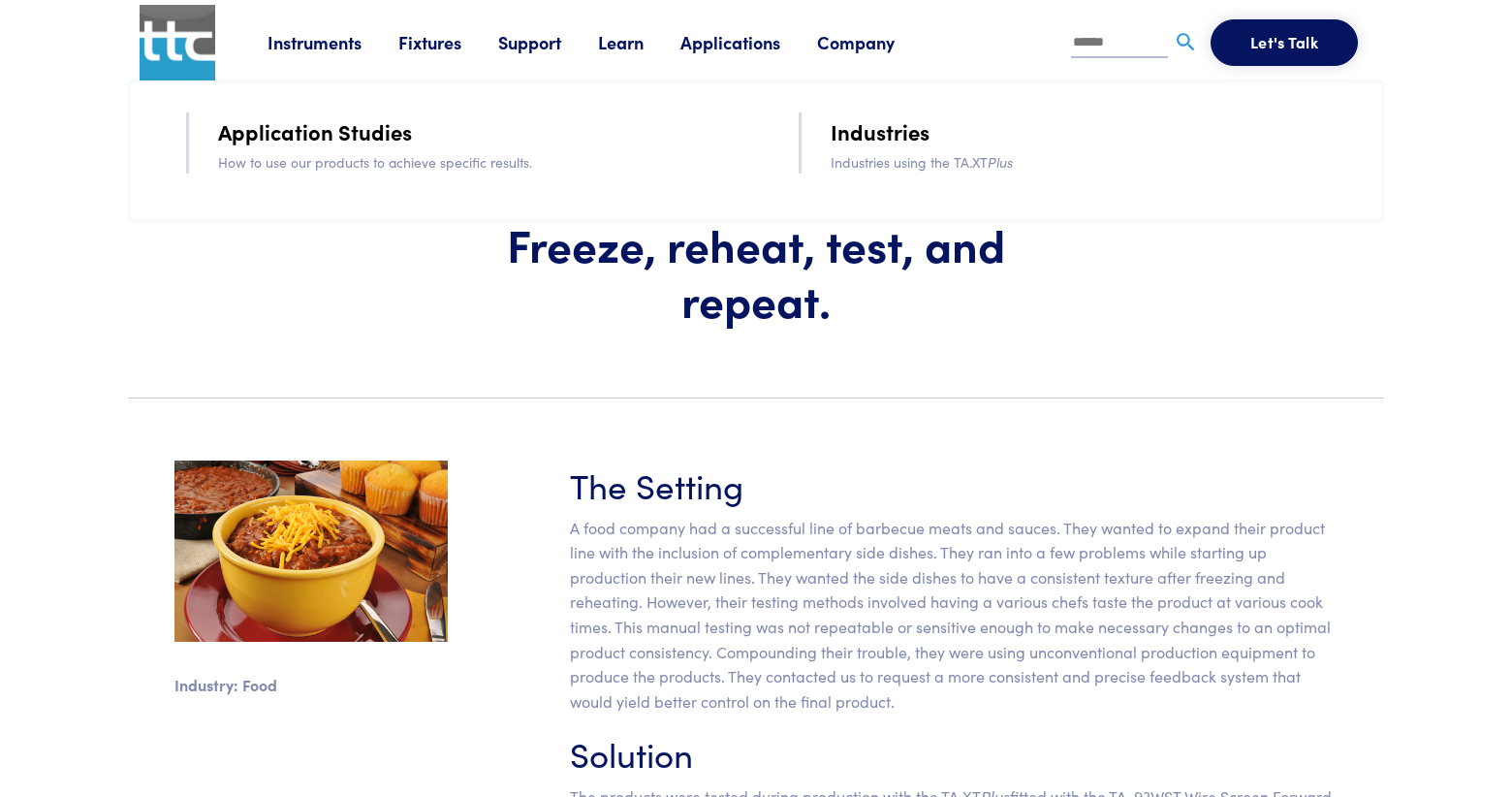
click at [368, 138] on link "Application Studies" at bounding box center [315, 132] width 194 height 34
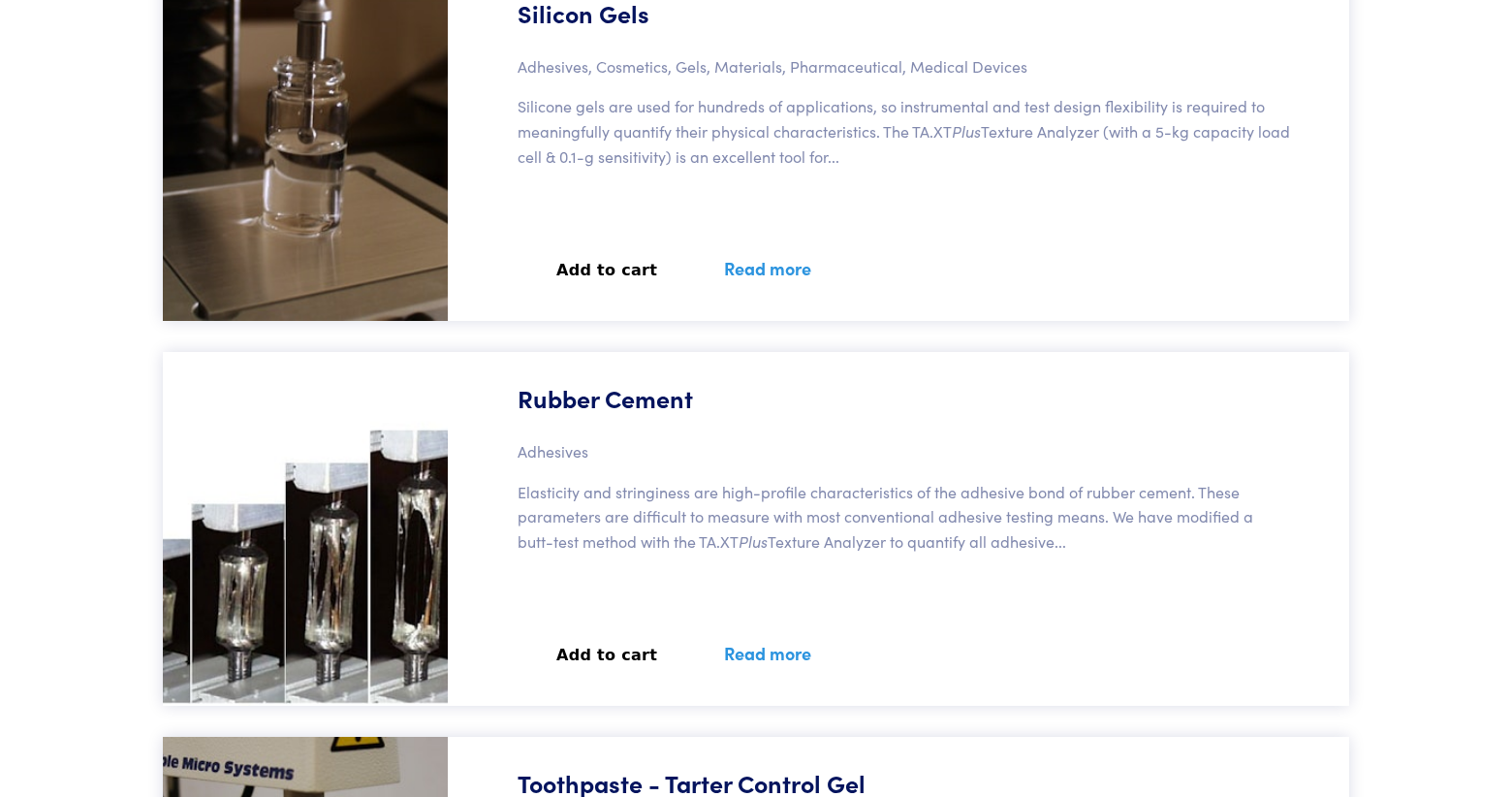
scroll to position [48912, 0]
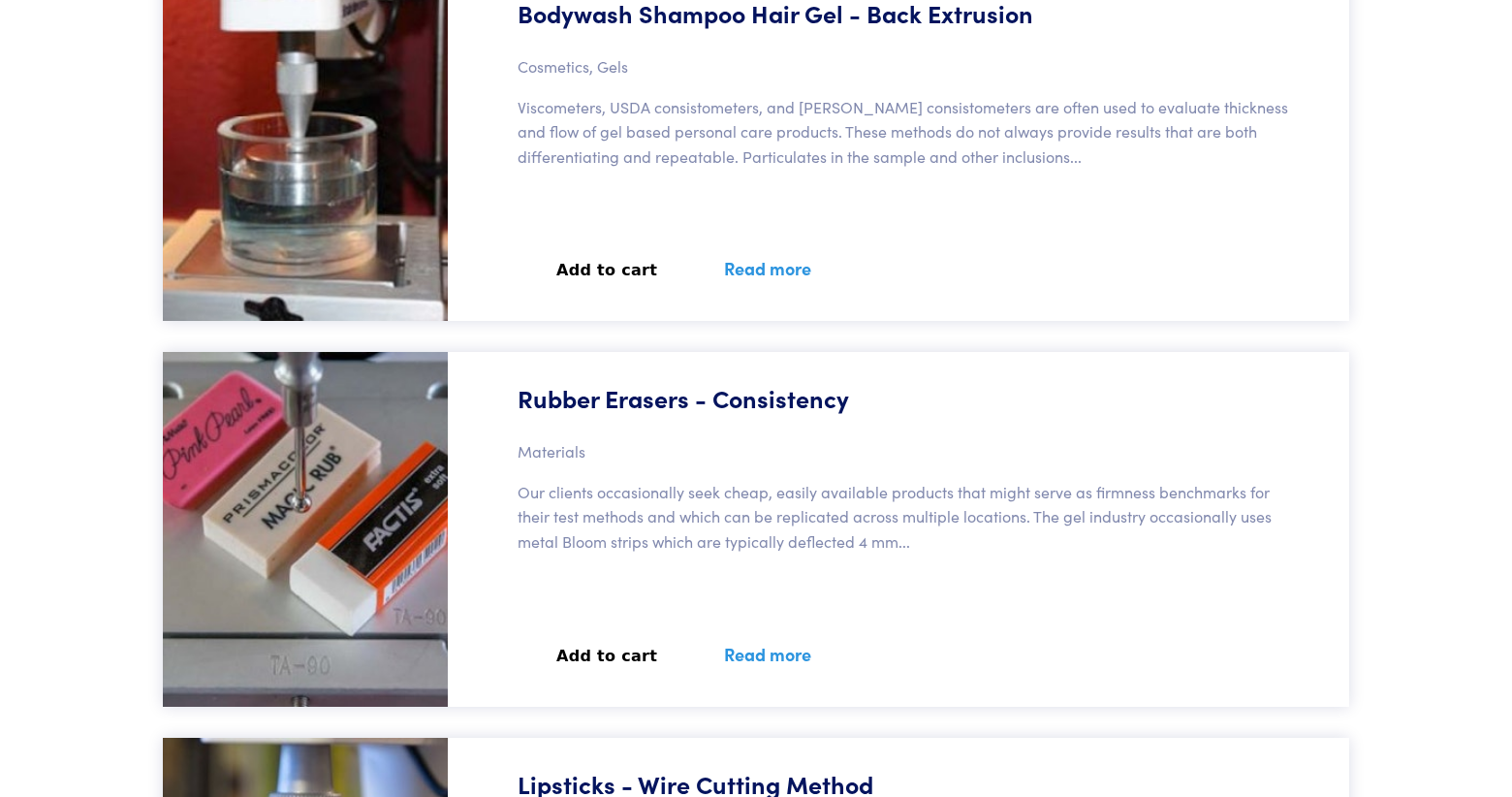
click at [737, 651] on link "Read more" at bounding box center [767, 655] width 133 height 71
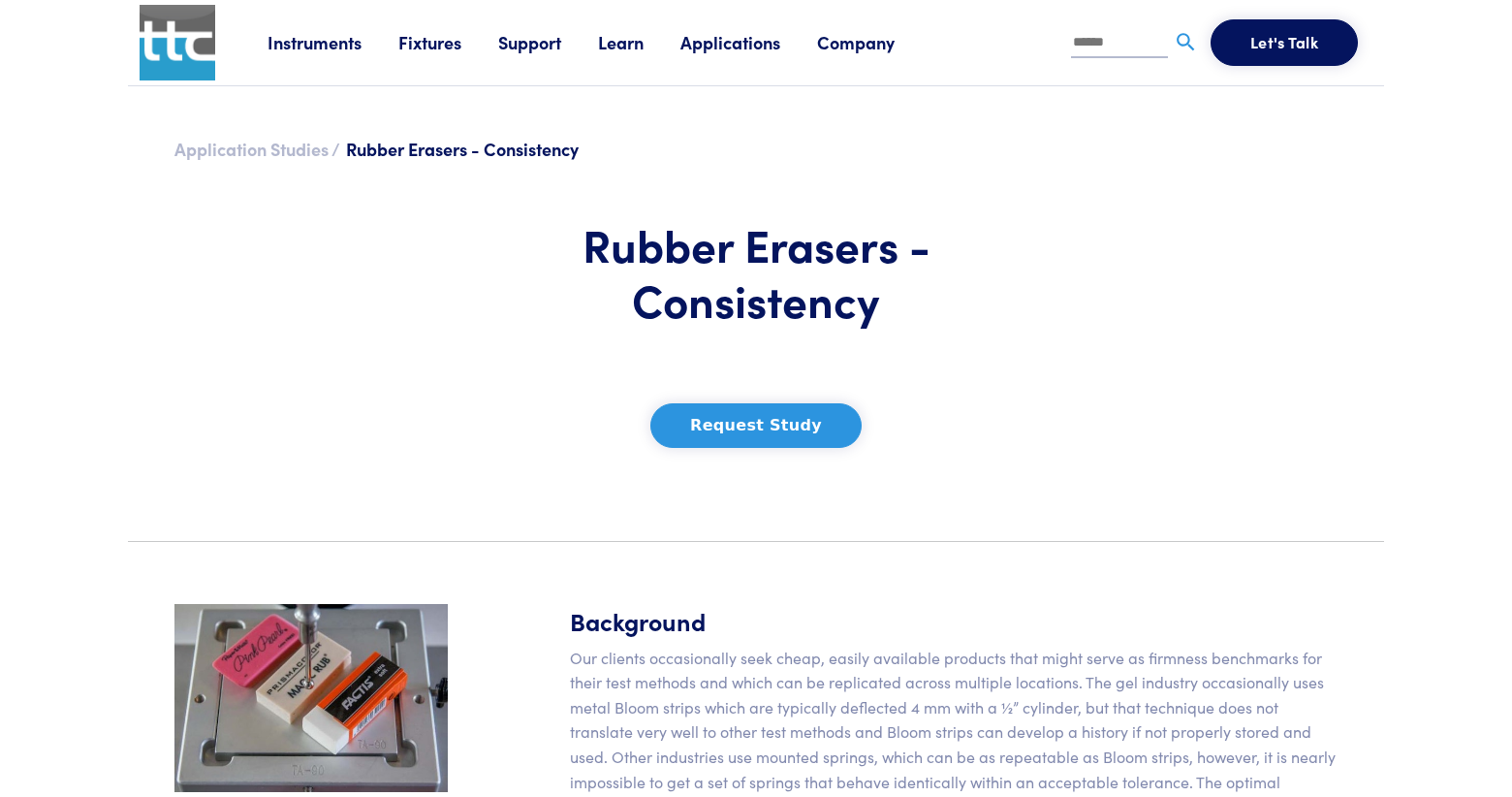
click at [269, 157] on link "Application Studies /" at bounding box center [257, 148] width 166 height 25
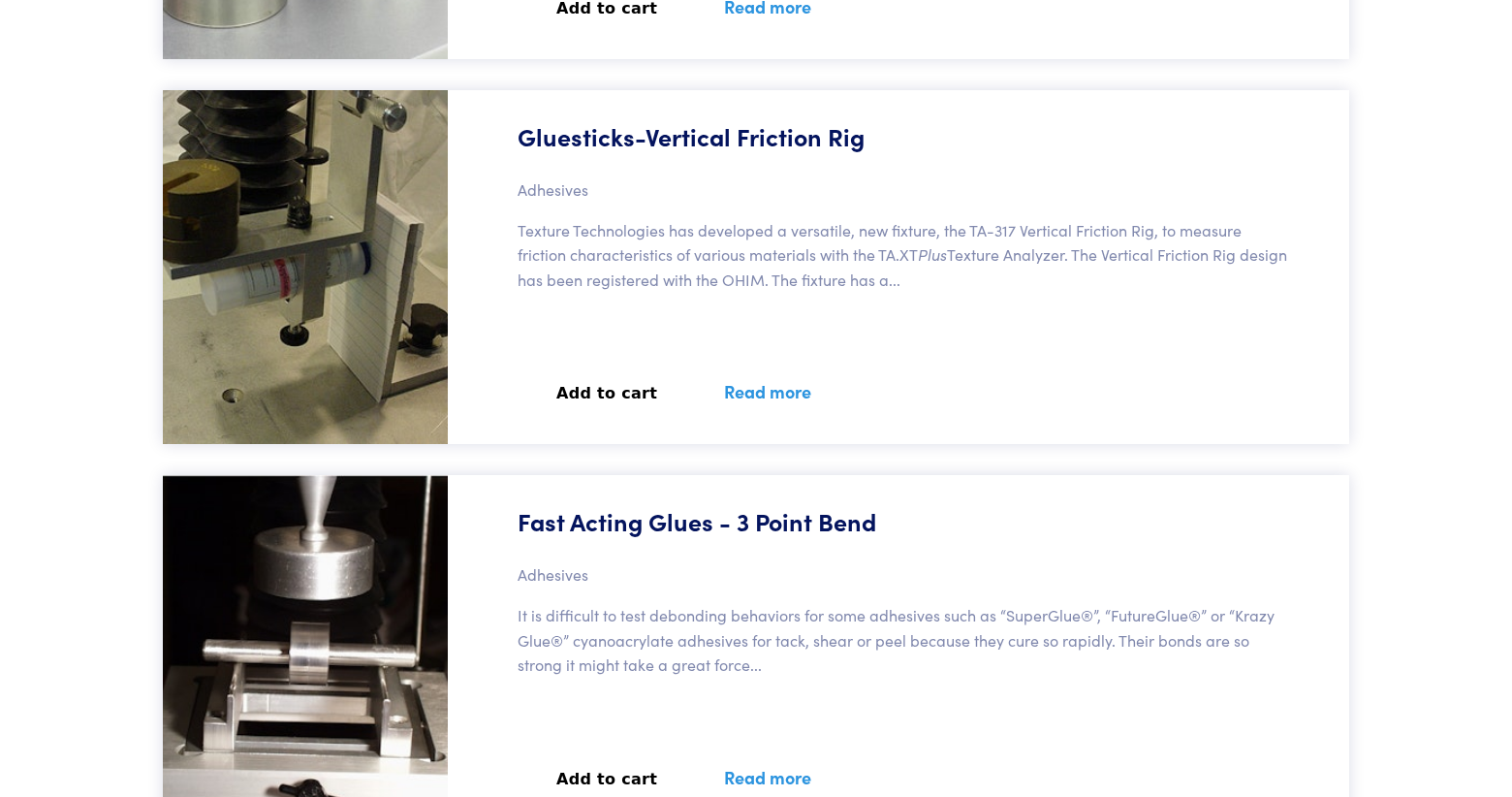
scroll to position [44564, 0]
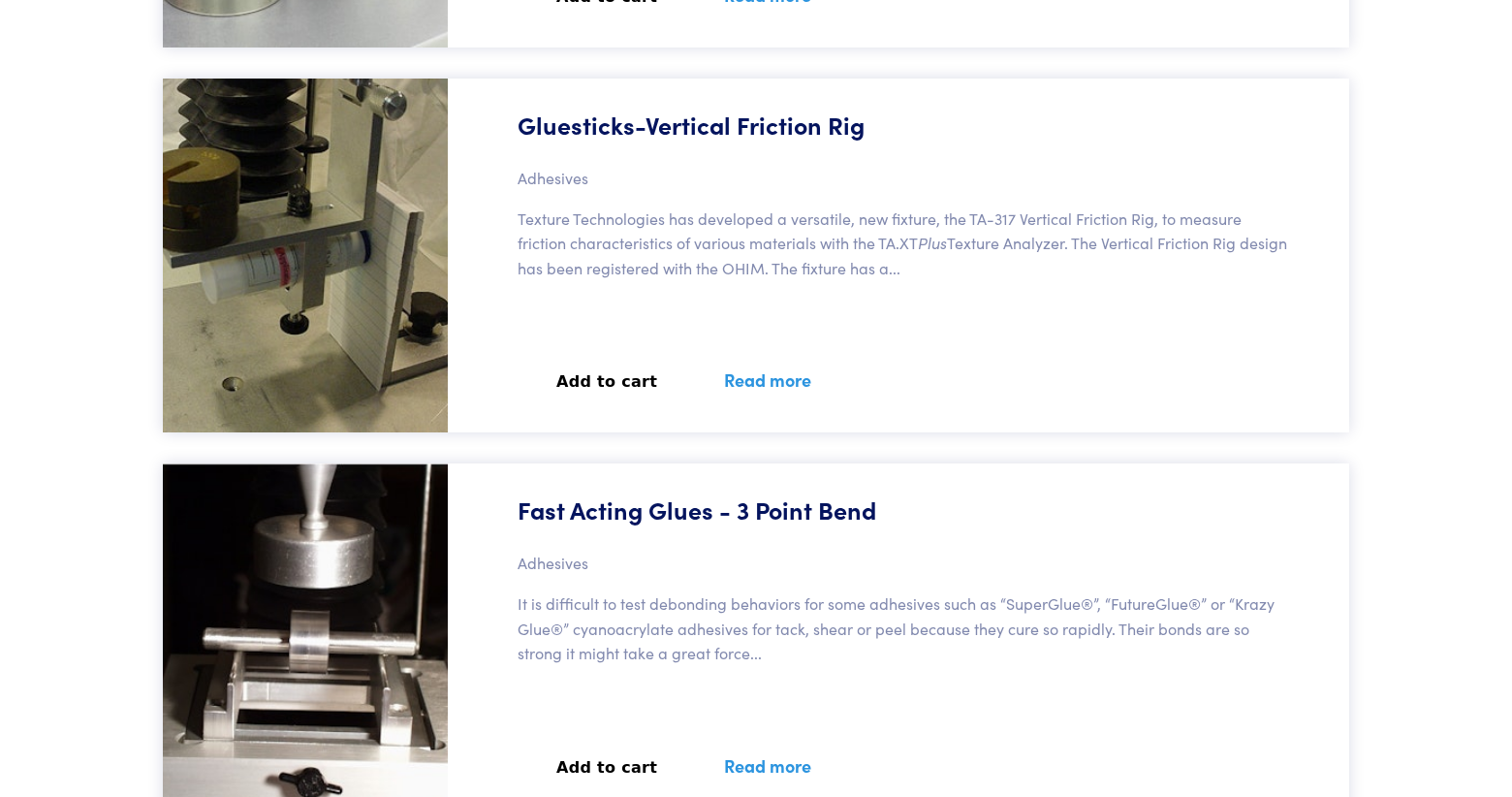
click at [784, 377] on link "Read more" at bounding box center [767, 380] width 133 height 71
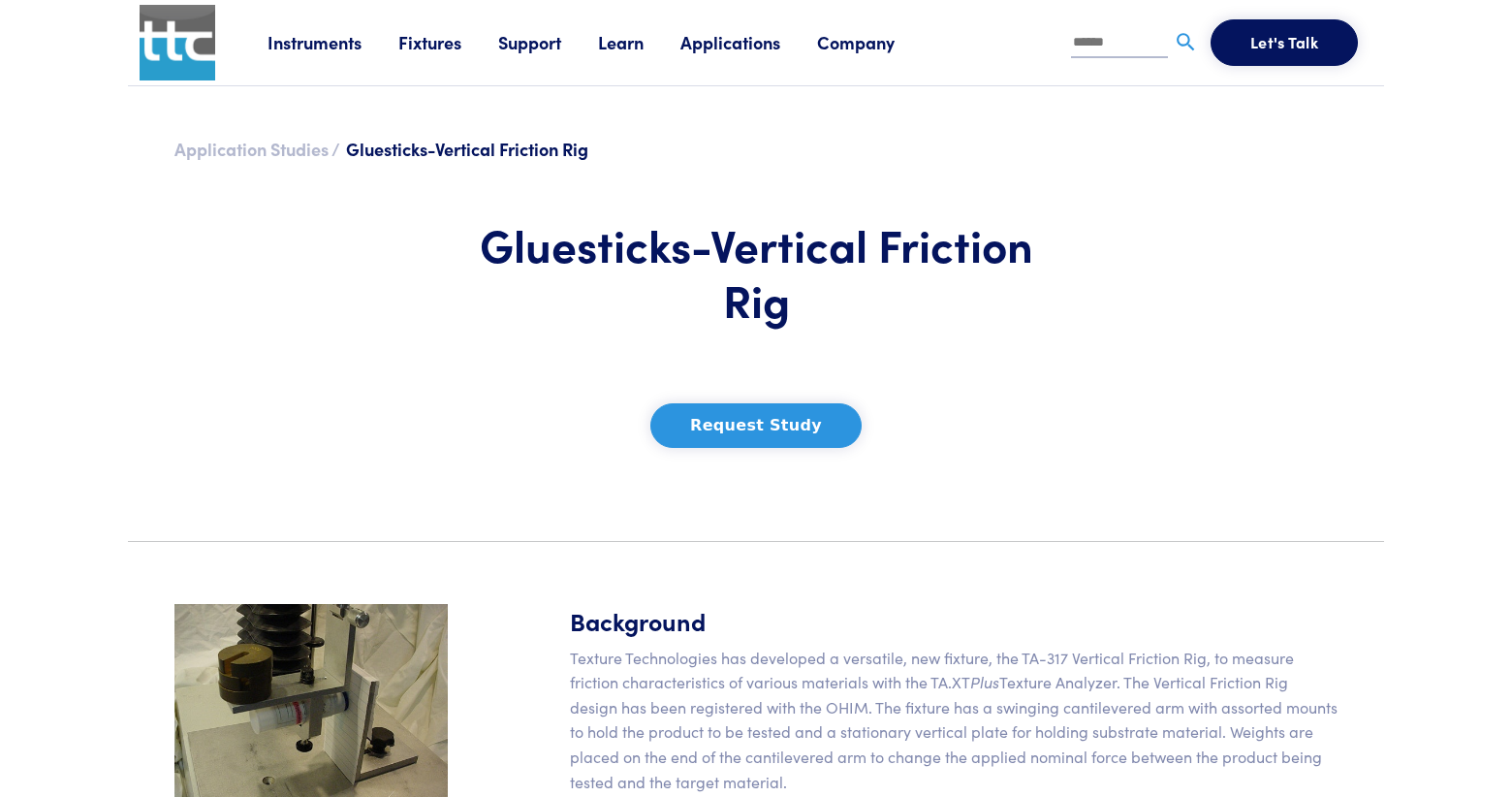
click at [255, 142] on link "Application Studies /" at bounding box center [257, 148] width 166 height 25
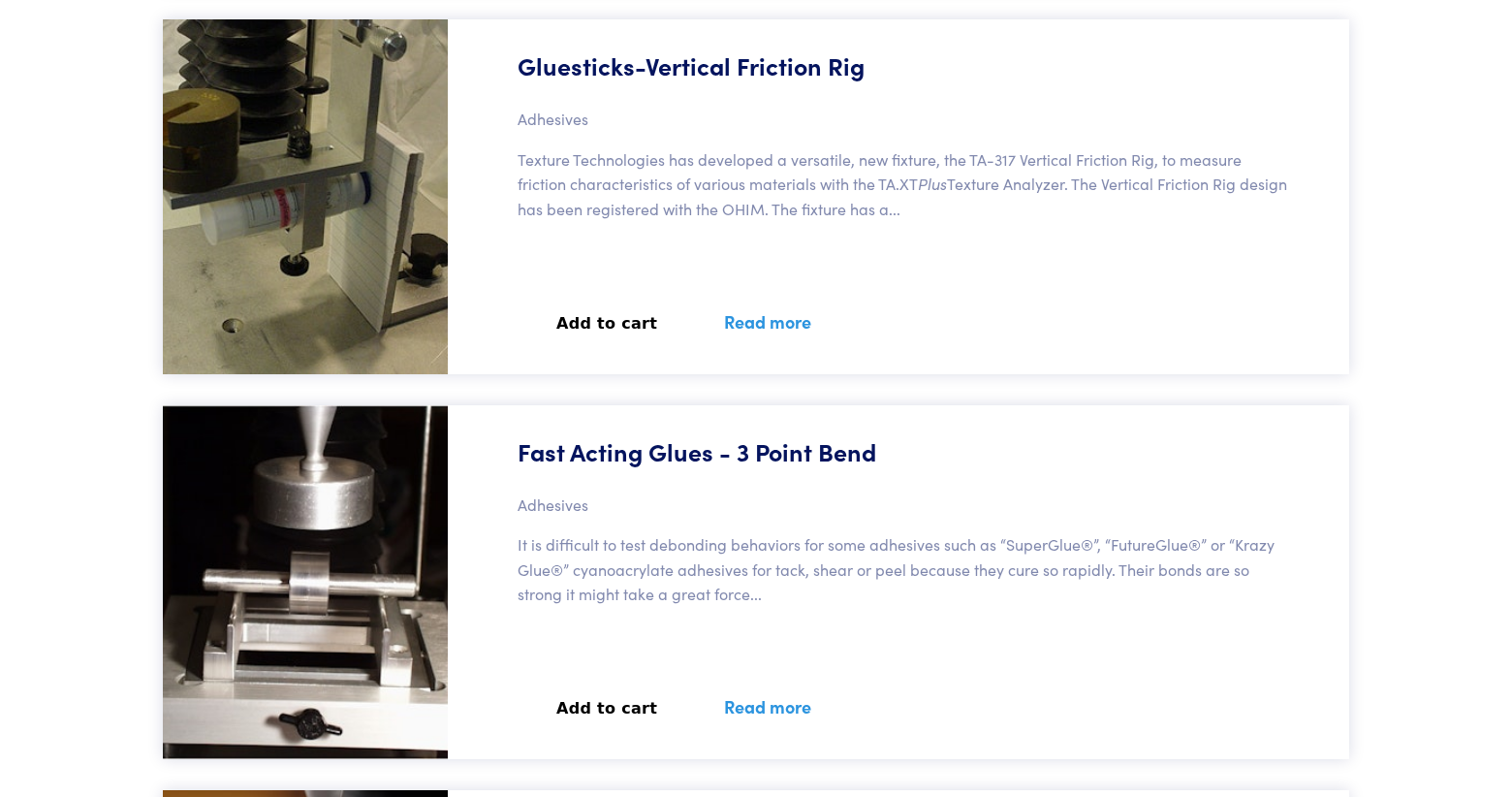
scroll to position [44652, 0]
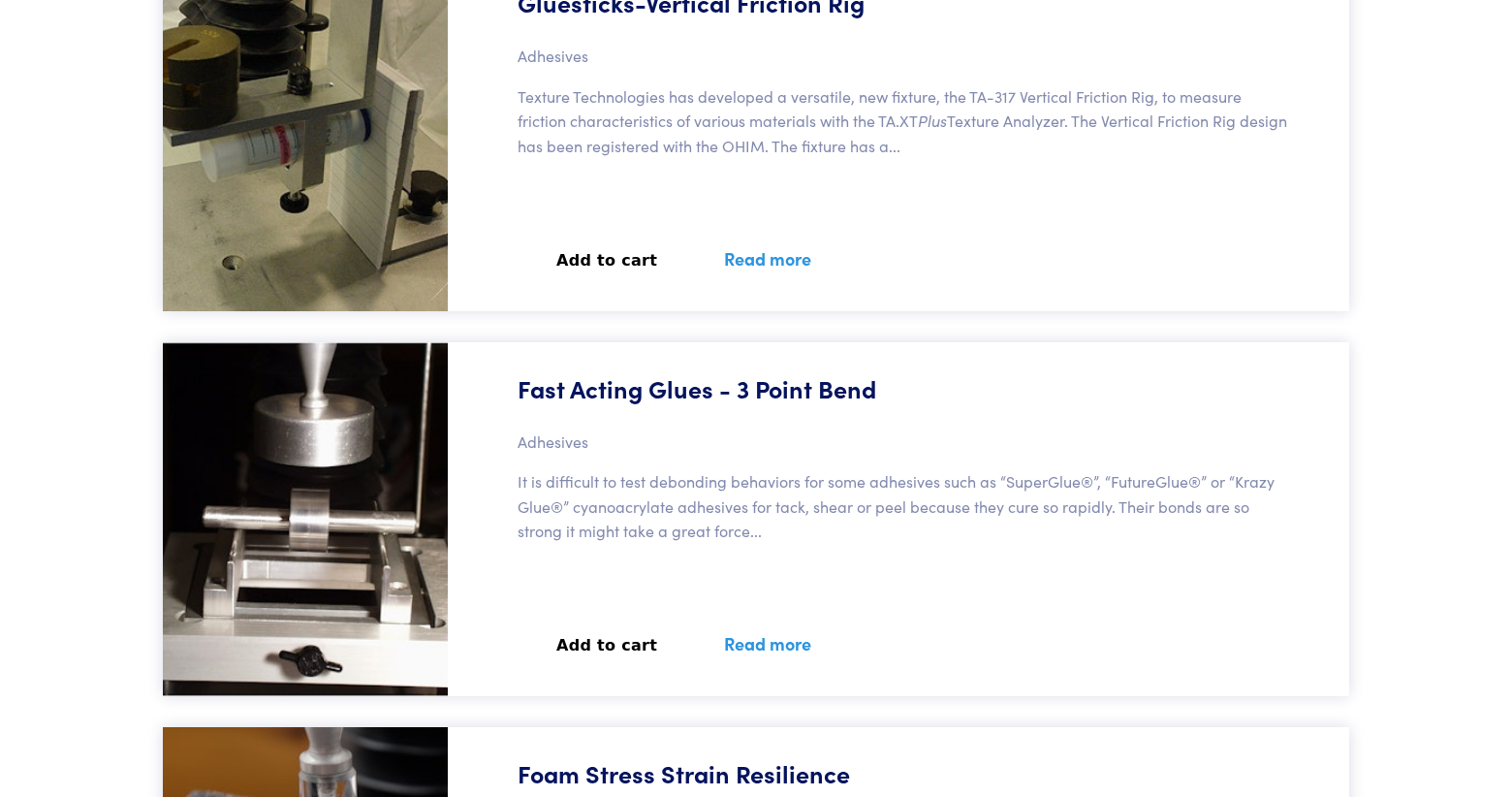
click at [729, 678] on link "Read more" at bounding box center [767, 644] width 133 height 71
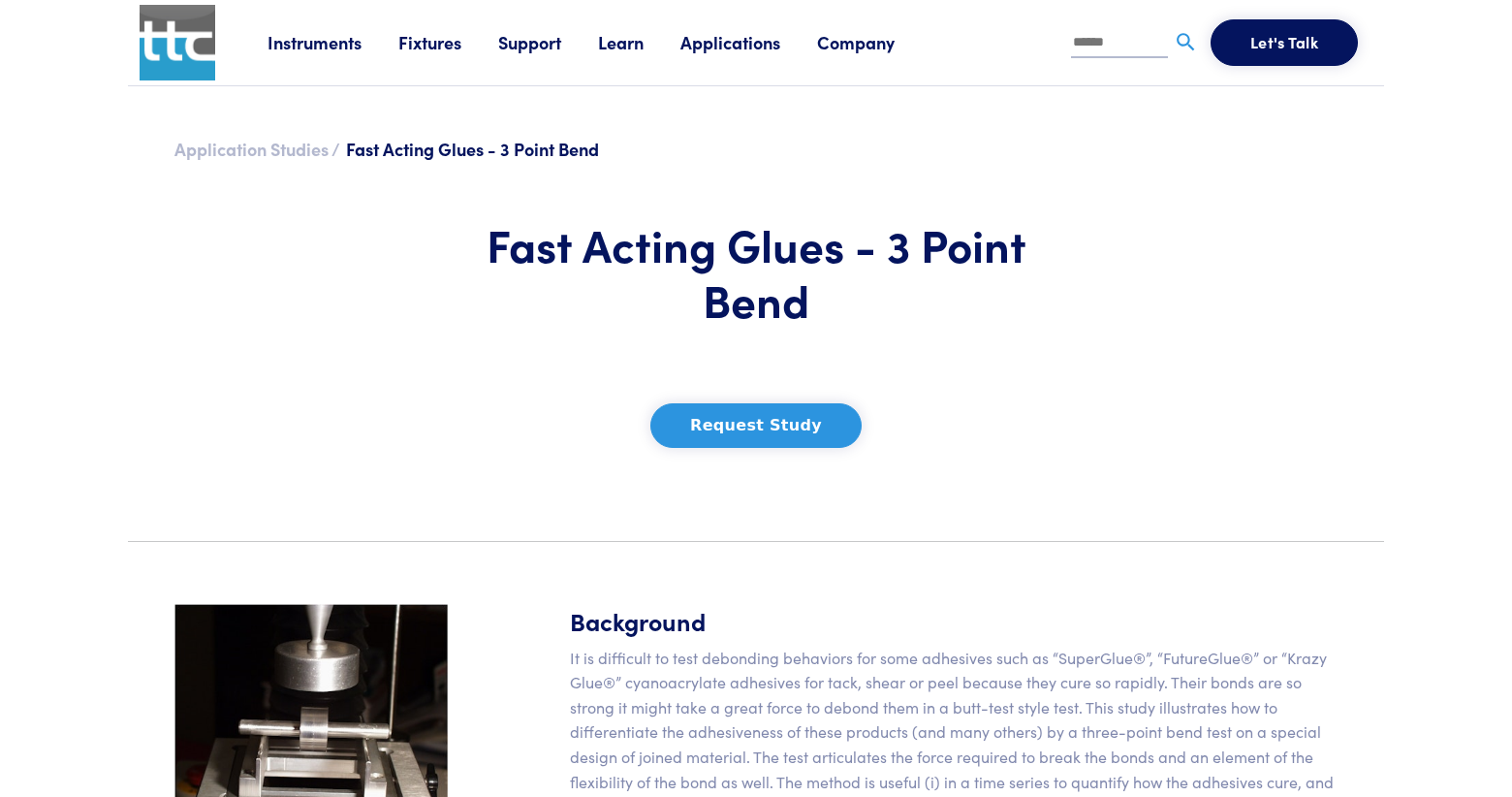
click at [301, 157] on link "Application Studies /" at bounding box center [257, 148] width 166 height 25
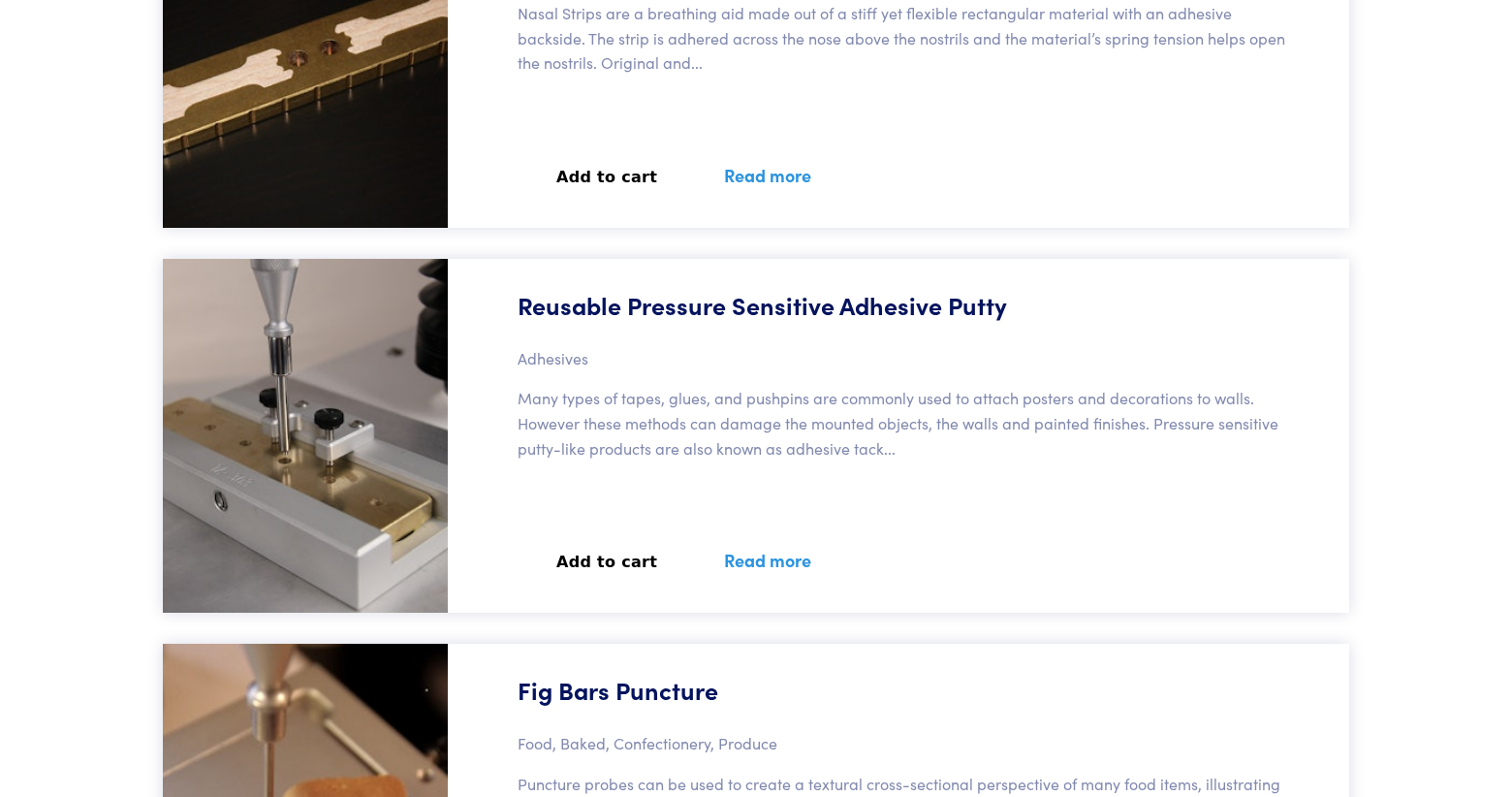
scroll to position [113619, 0]
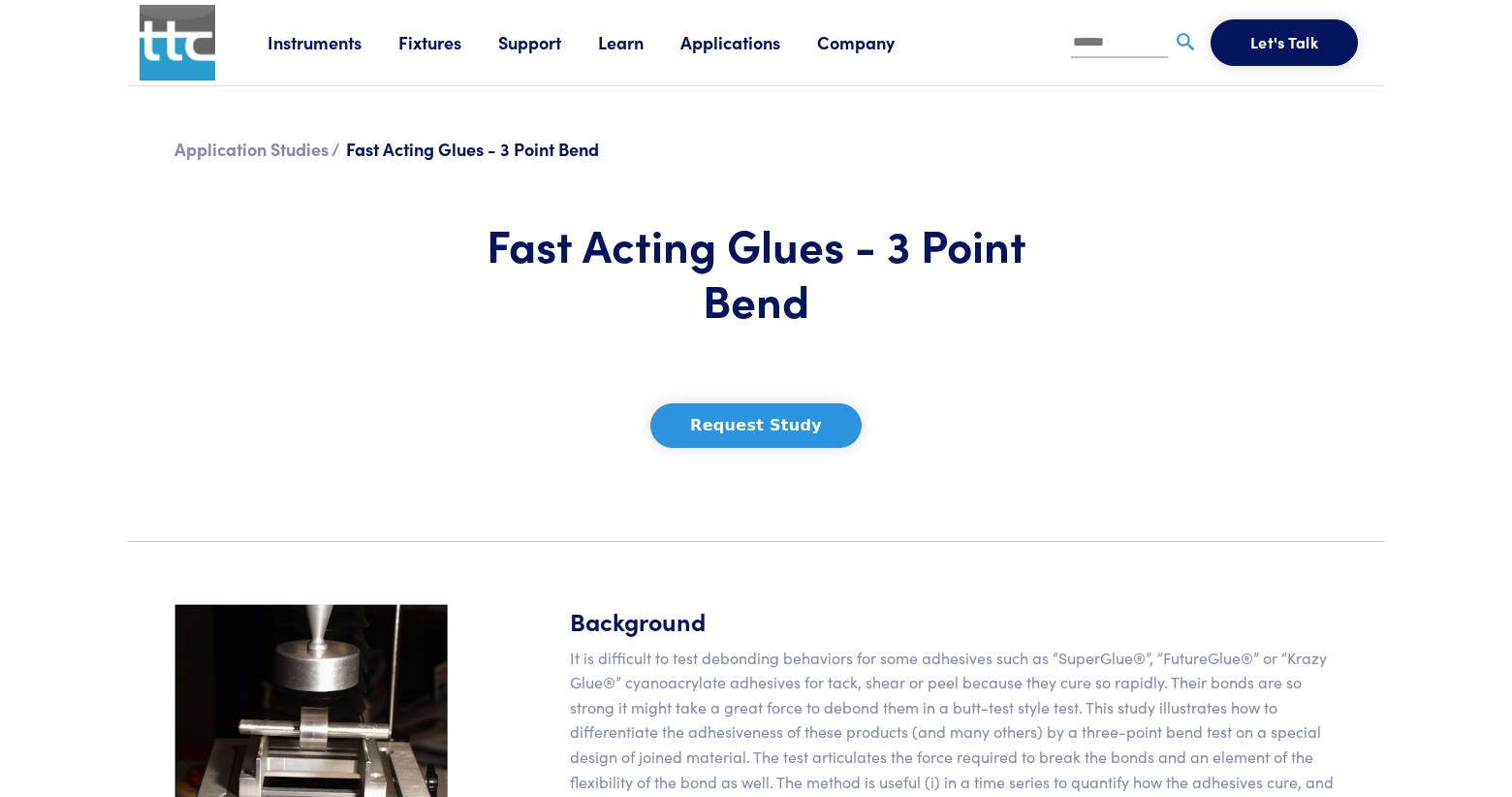
click at [704, 39] on link "Applications" at bounding box center [748, 42] width 136 height 25
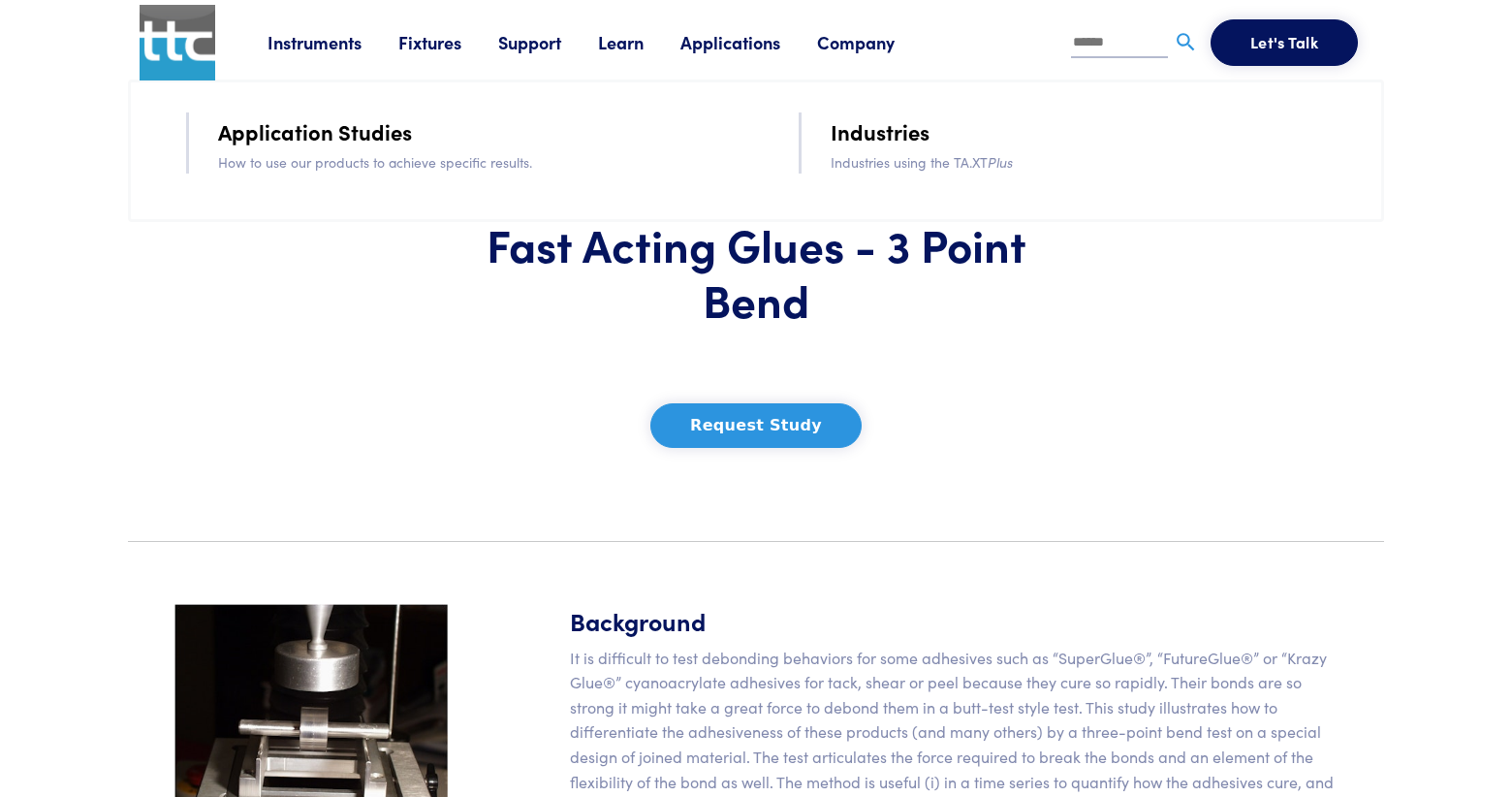
click at [630, 39] on link "Learn" at bounding box center [638, 42] width 82 height 25
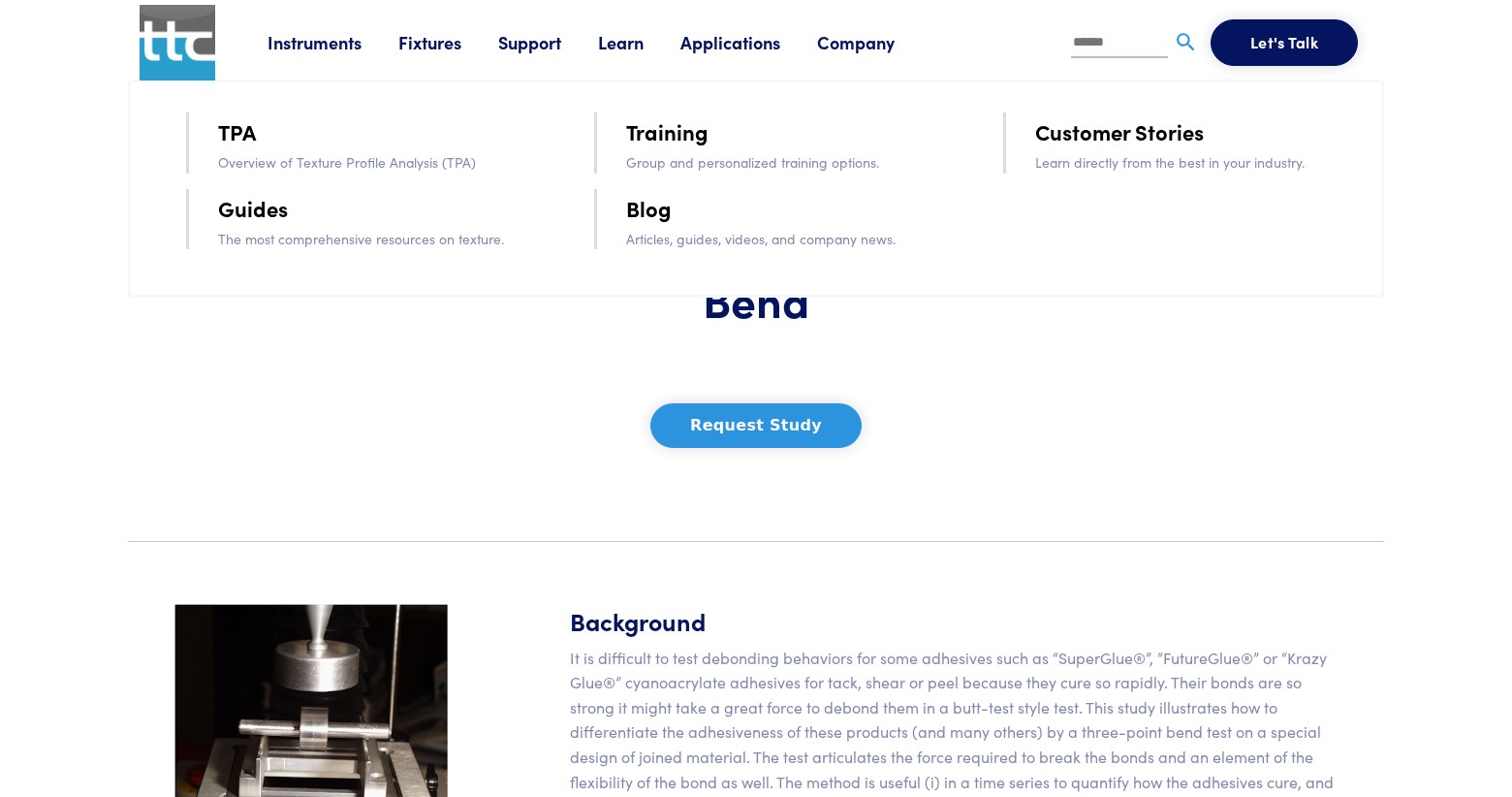
click at [538, 37] on link "Support" at bounding box center [547, 42] width 100 height 25
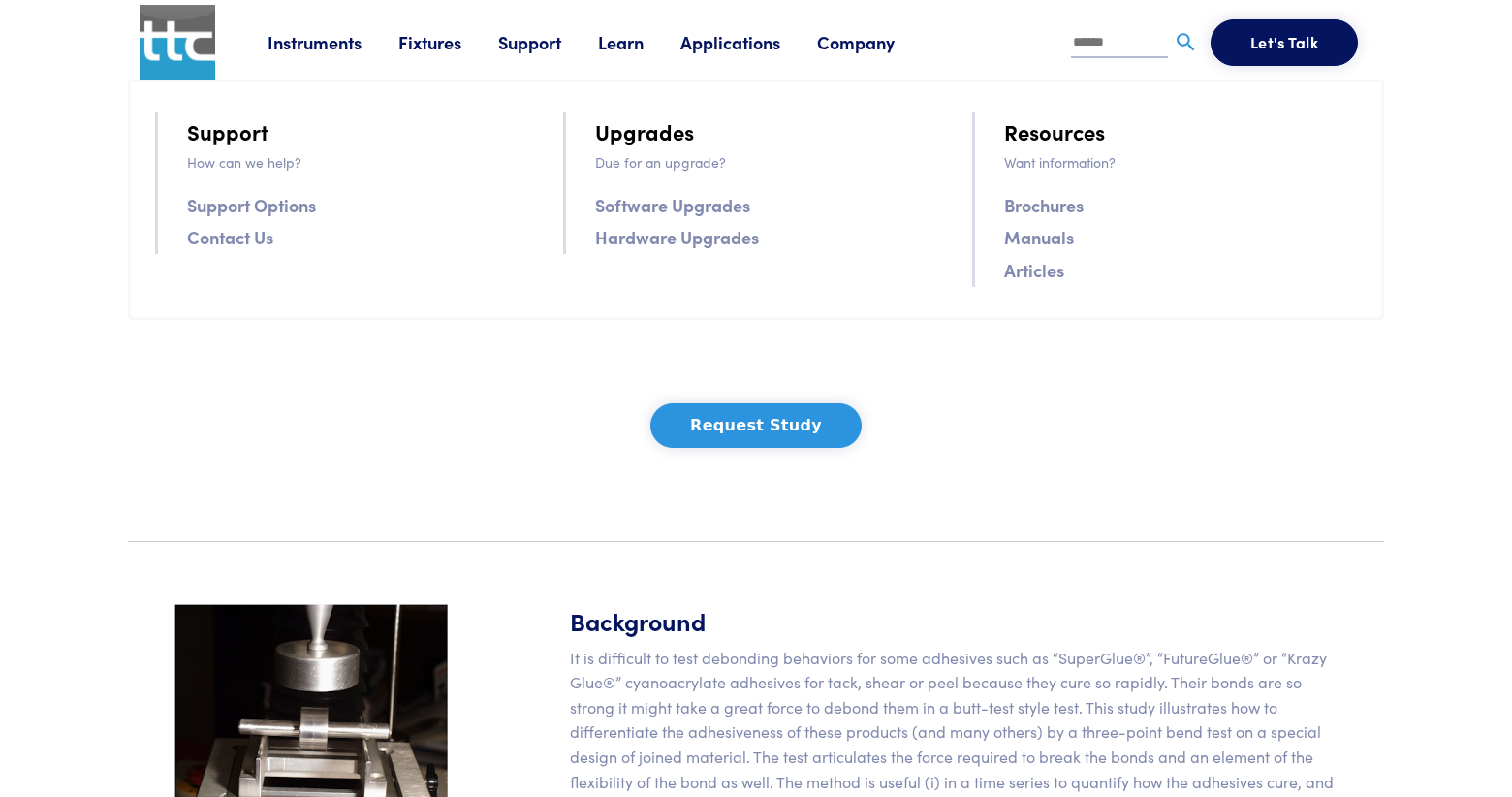
click at [1009, 274] on link "Articles" at bounding box center [1034, 270] width 60 height 28
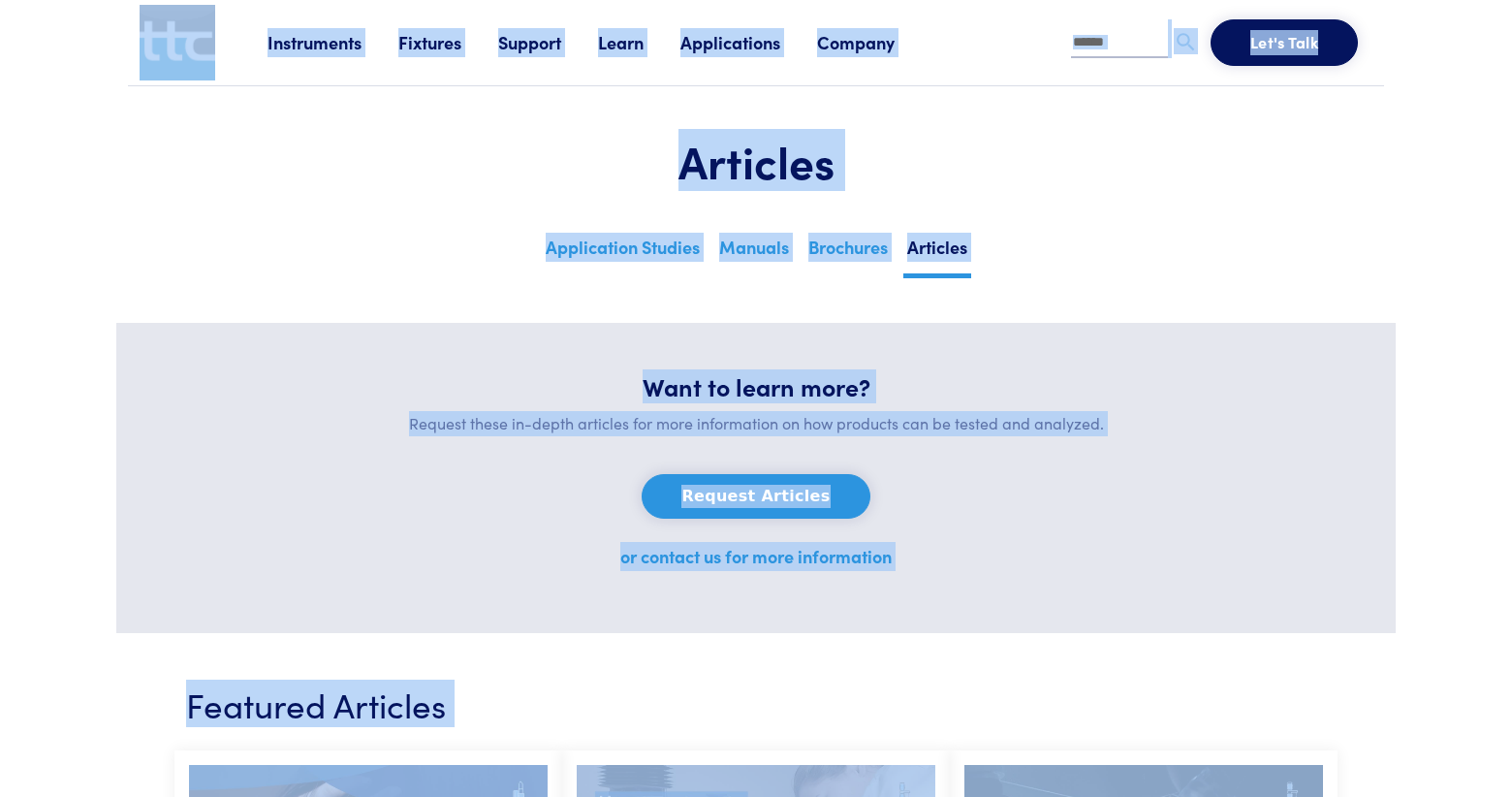
click at [1130, 525] on div "Request Articles or contact us for more information" at bounding box center [756, 530] width 1186 height 113
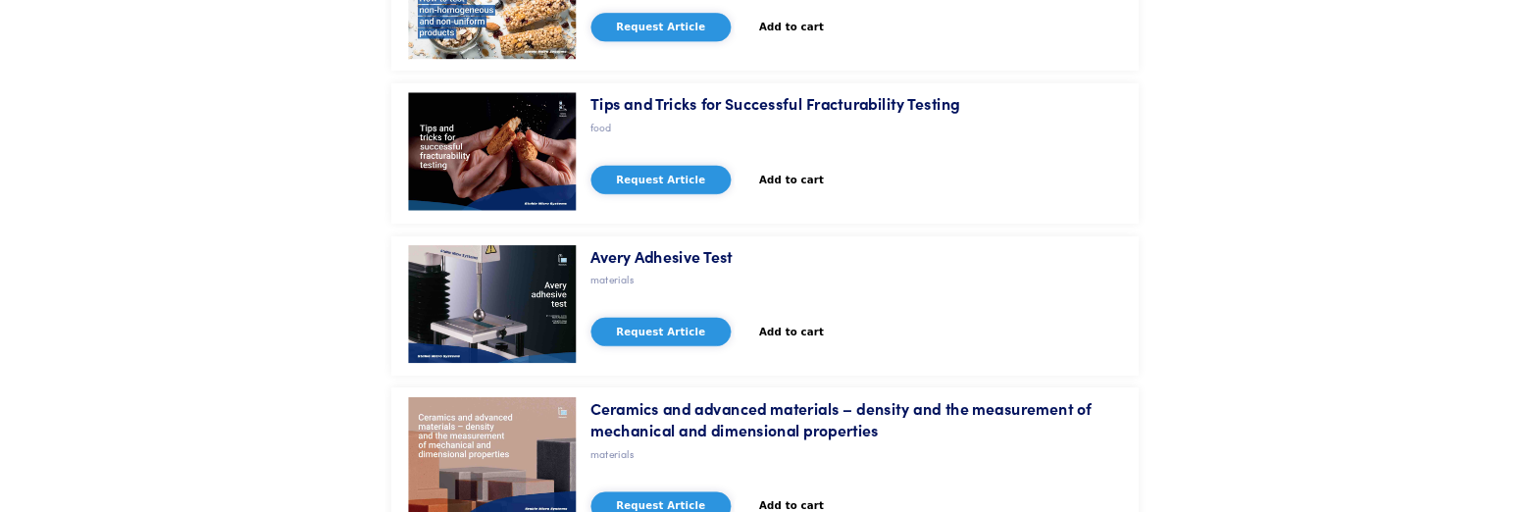
scroll to position [10083, 0]
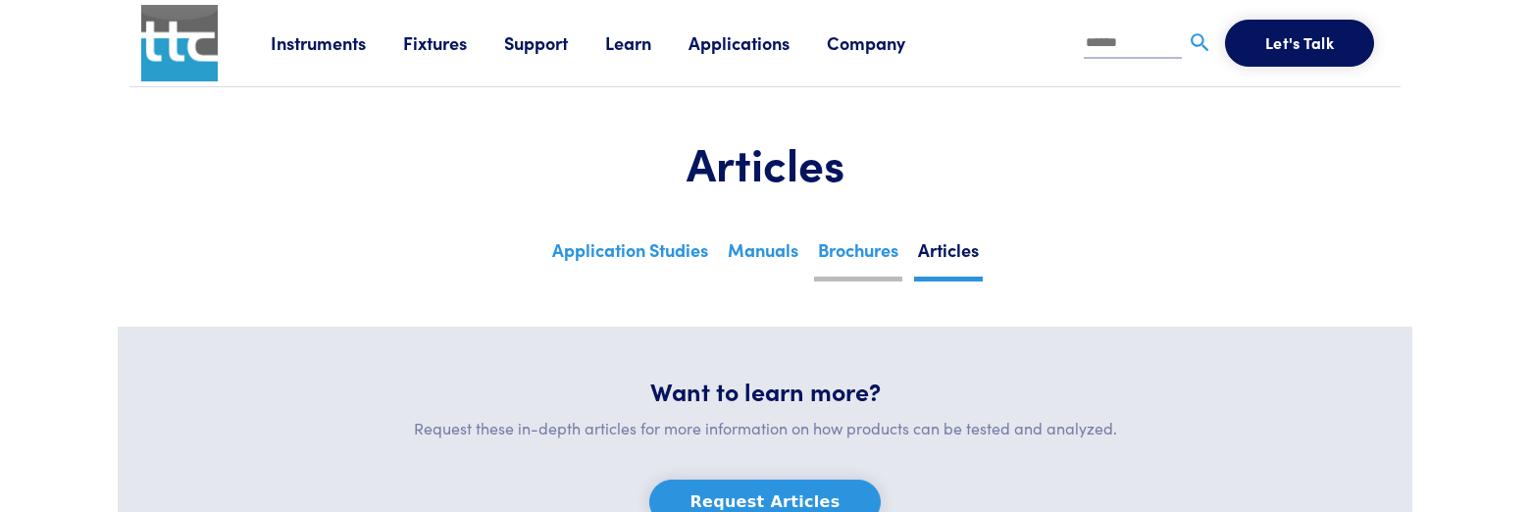
click at [897, 246] on link "Brochures" at bounding box center [858, 257] width 88 height 48
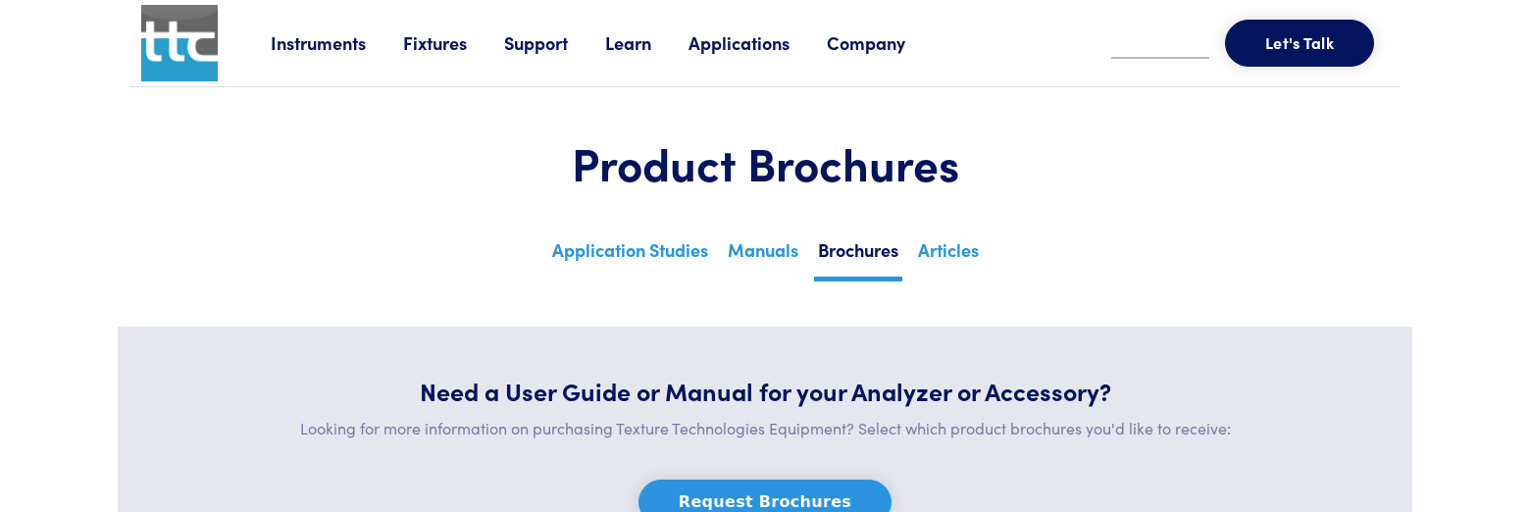
scroll to position [14618, 0]
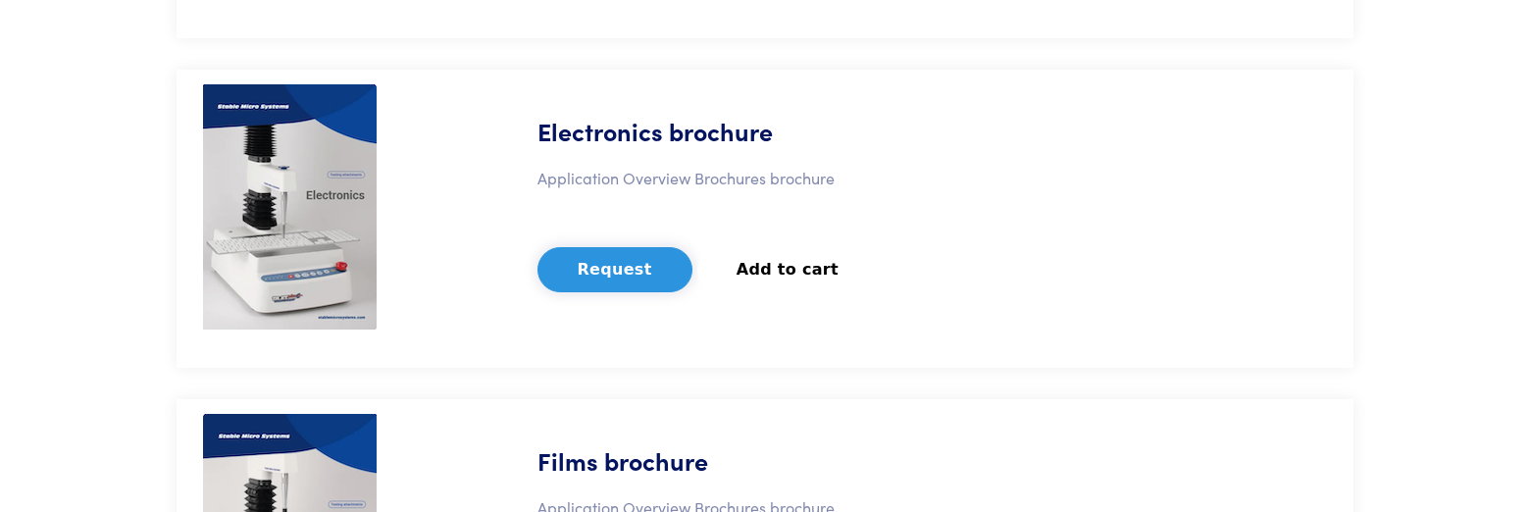
scroll to position [0, 0]
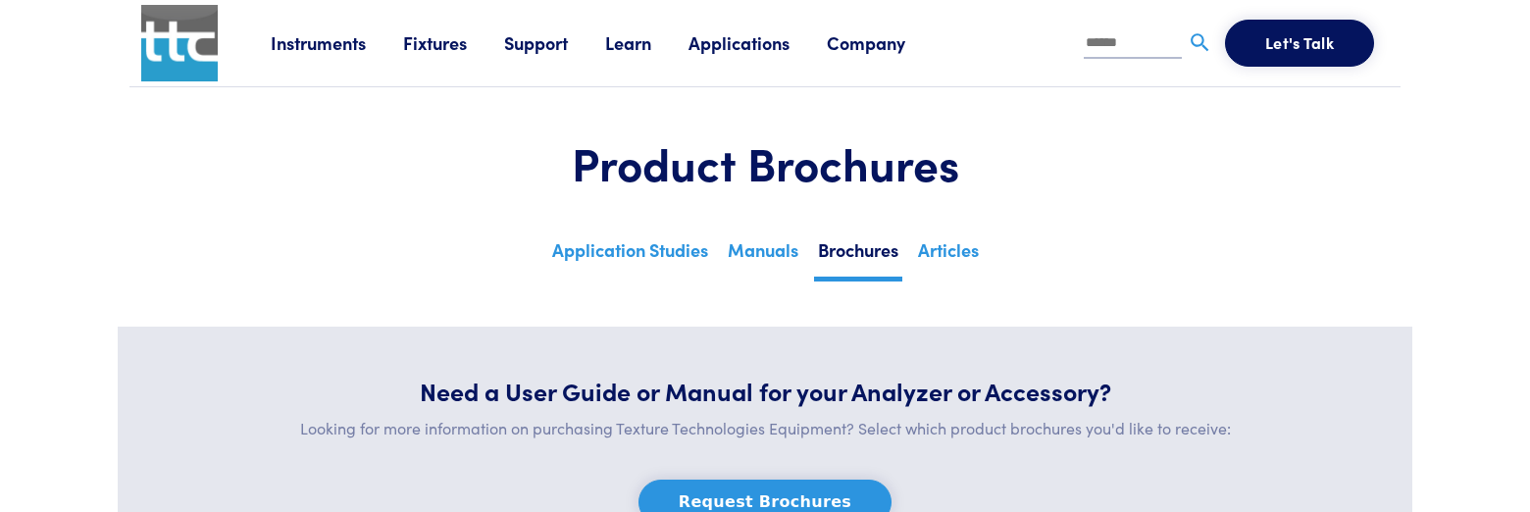
click at [721, 37] on link "Applications" at bounding box center [757, 42] width 138 height 25
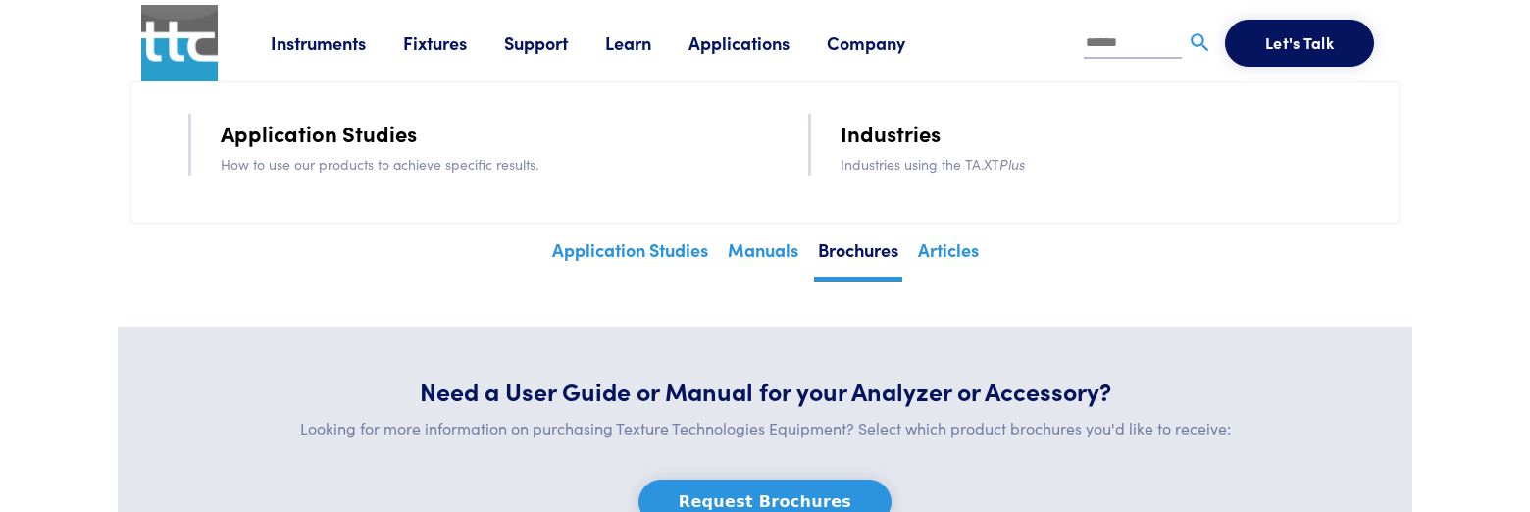
click at [364, 132] on link "Application Studies" at bounding box center [319, 133] width 196 height 34
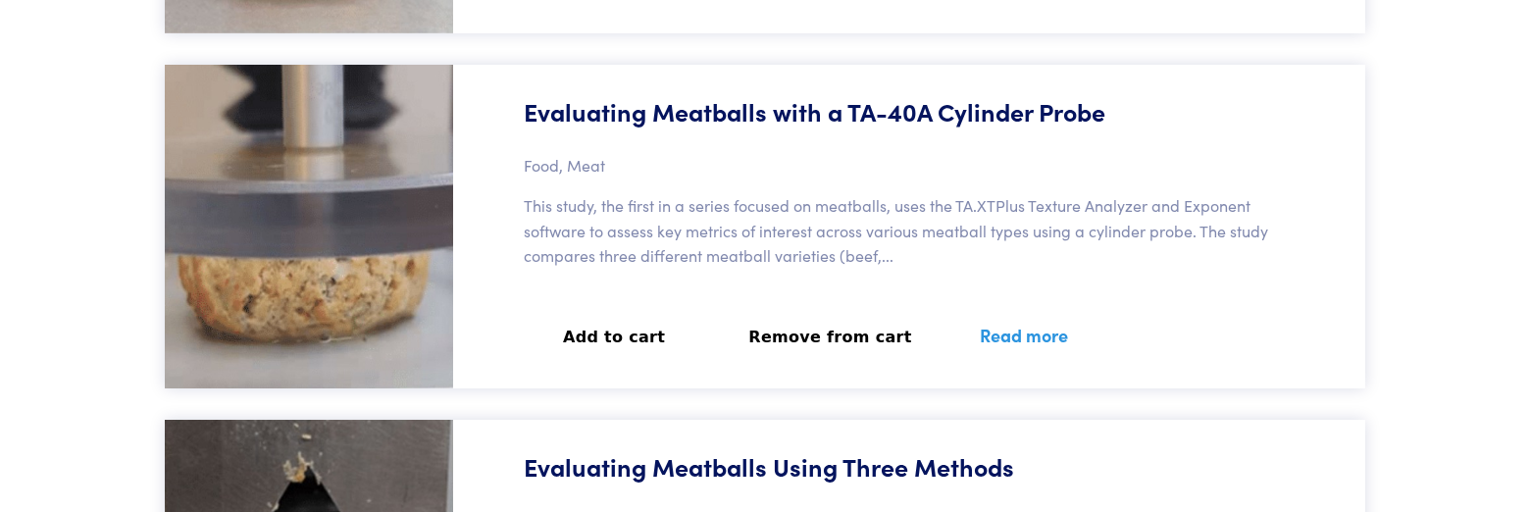
scroll to position [32862, 0]
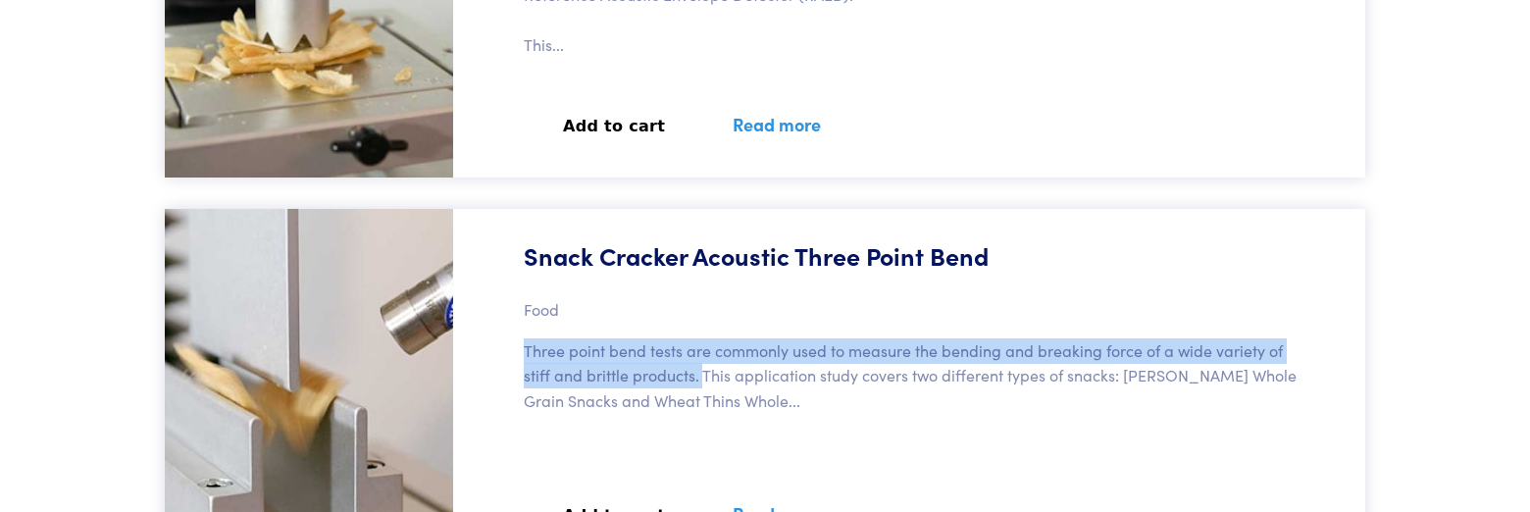
drag, startPoint x: 525, startPoint y: 355, endPoint x: 702, endPoint y: 371, distance: 178.2
click at [702, 371] on p "Three point bend tests are commonly used to measure the bending and breaking fo…" at bounding box center [915, 375] width 782 height 75
copy p "Three point bend tests are commonly used to measure the bending and breaking fo…"
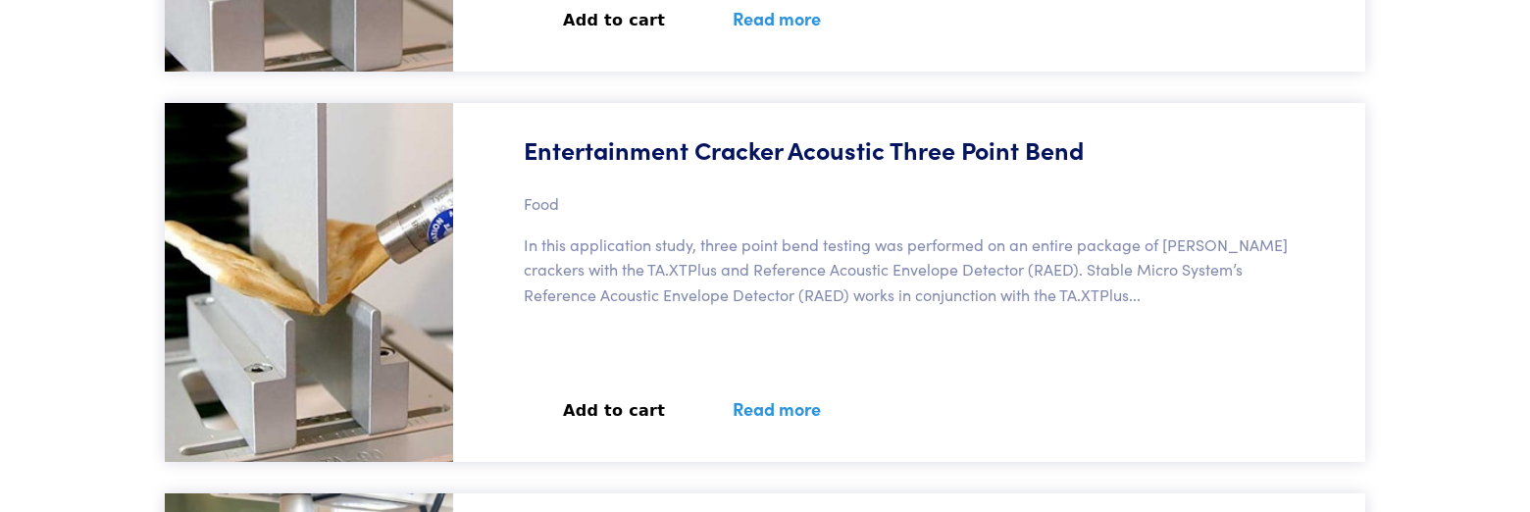
scroll to position [33382, 0]
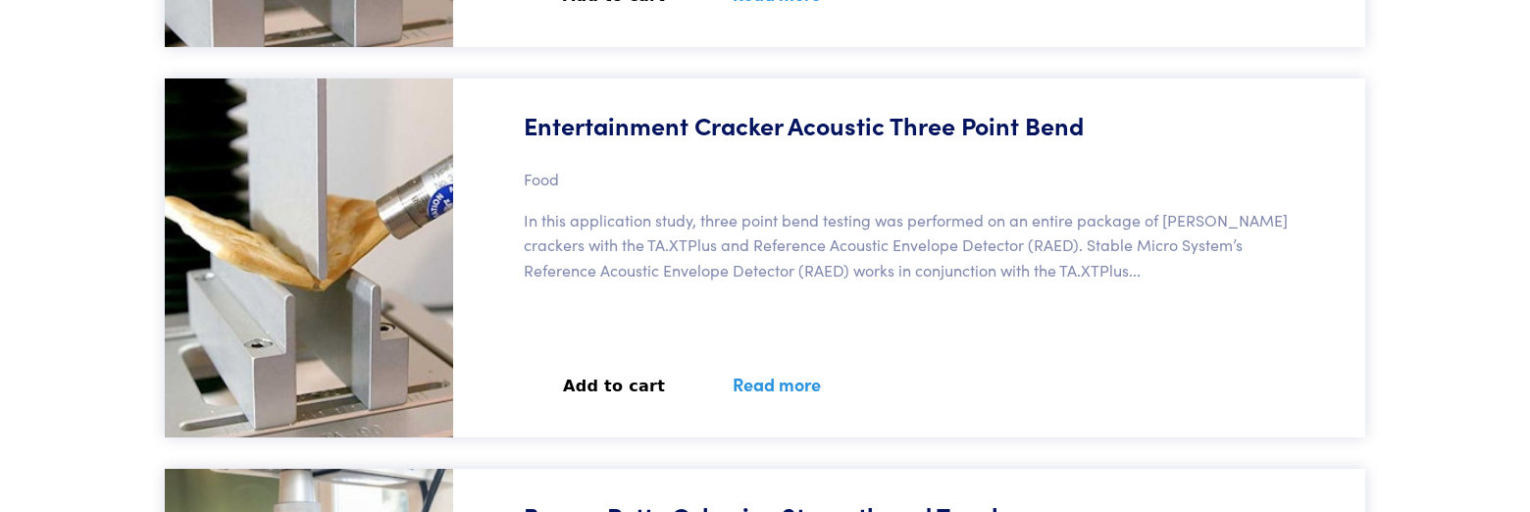
click at [770, 384] on link "Read more" at bounding box center [776, 384] width 135 height 72
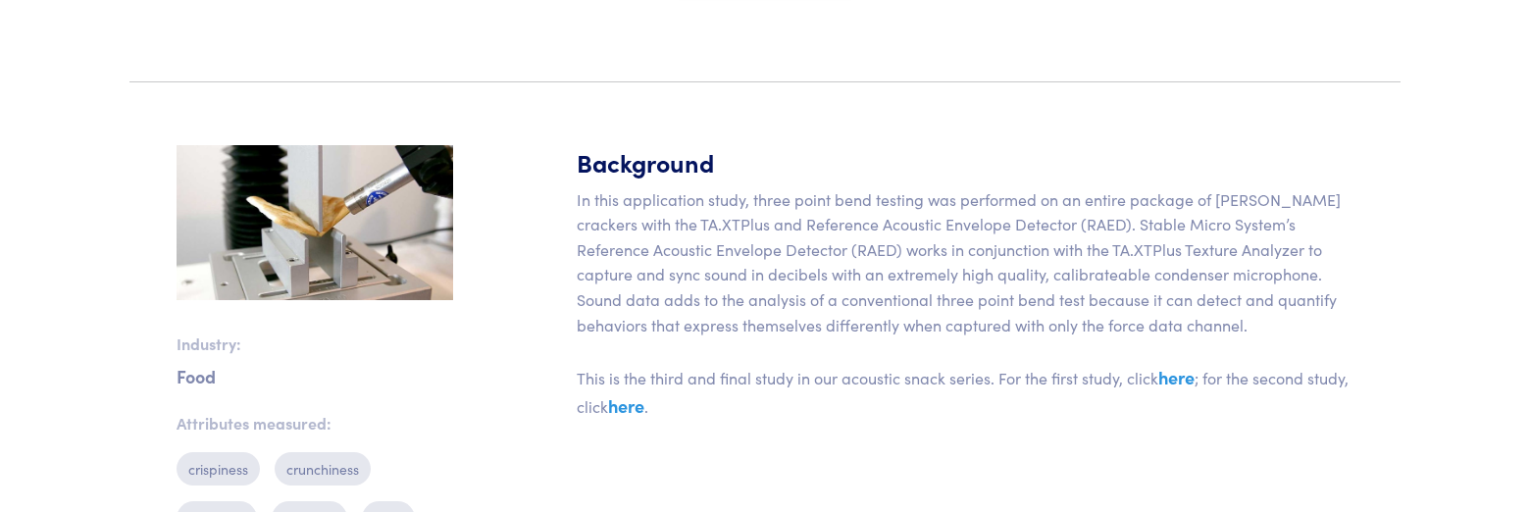
scroll to position [464, 0]
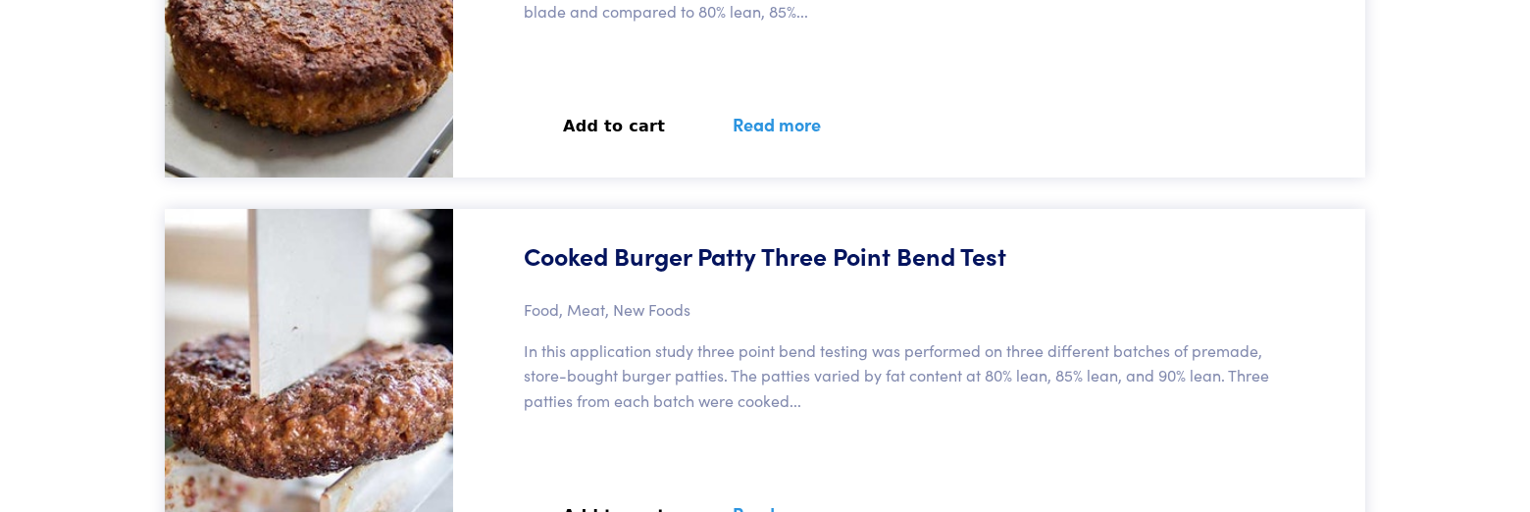
scroll to position [61052, 0]
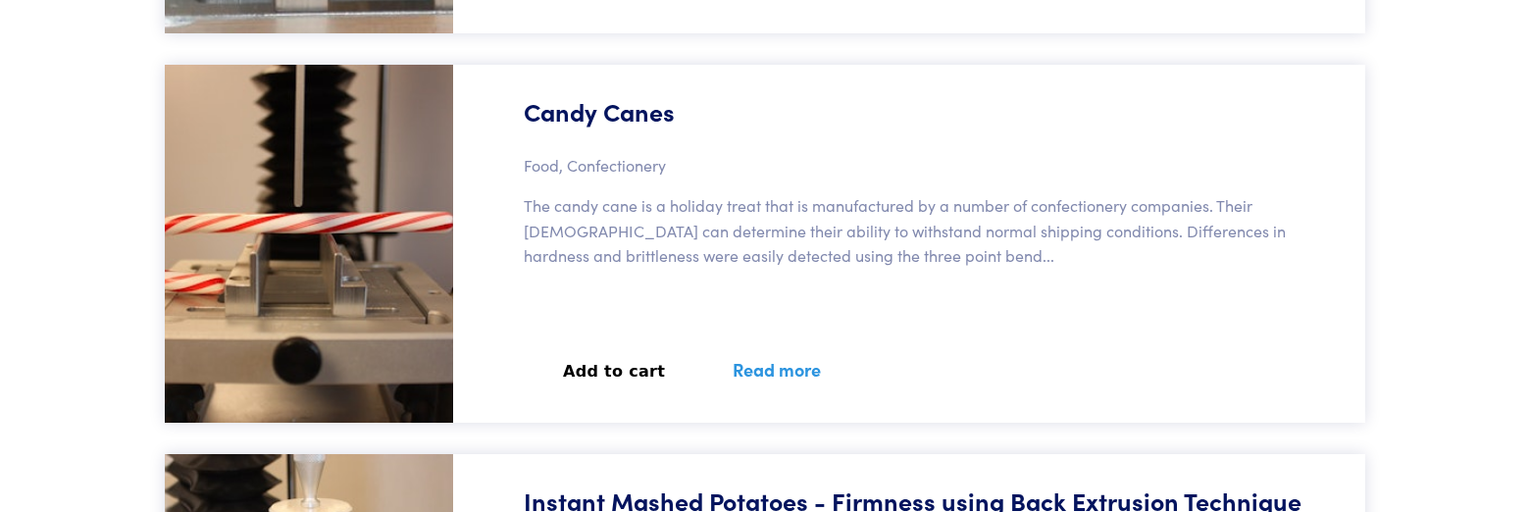
click at [752, 369] on link "Read more" at bounding box center [776, 369] width 135 height 72
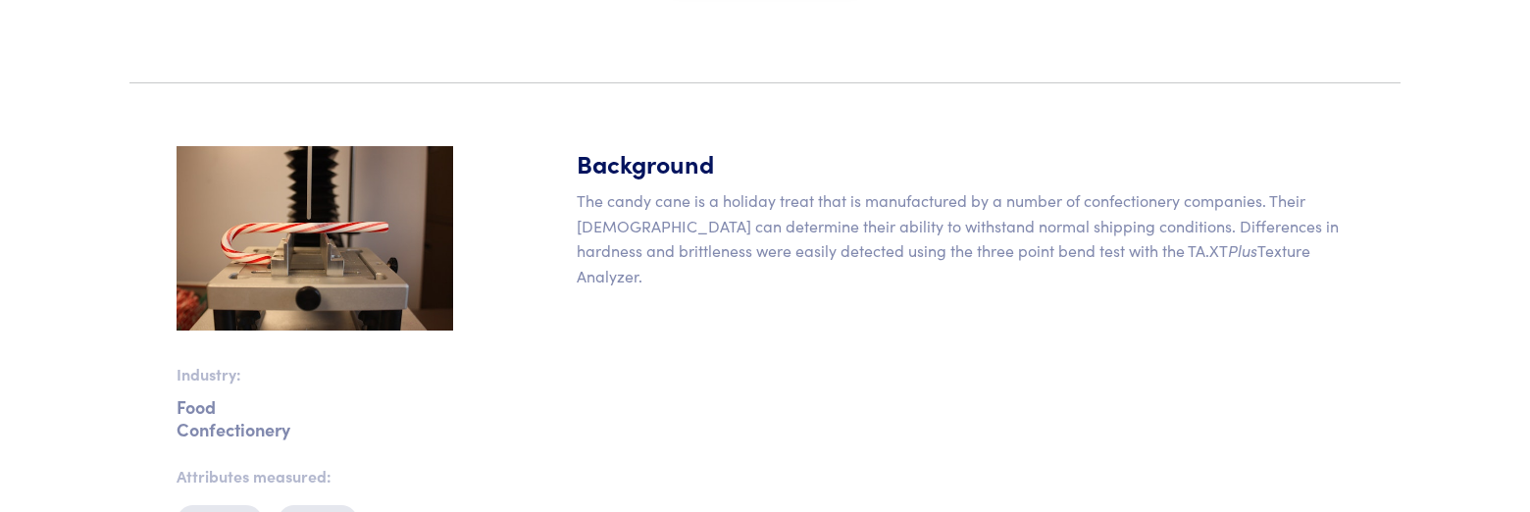
scroll to position [411, 0]
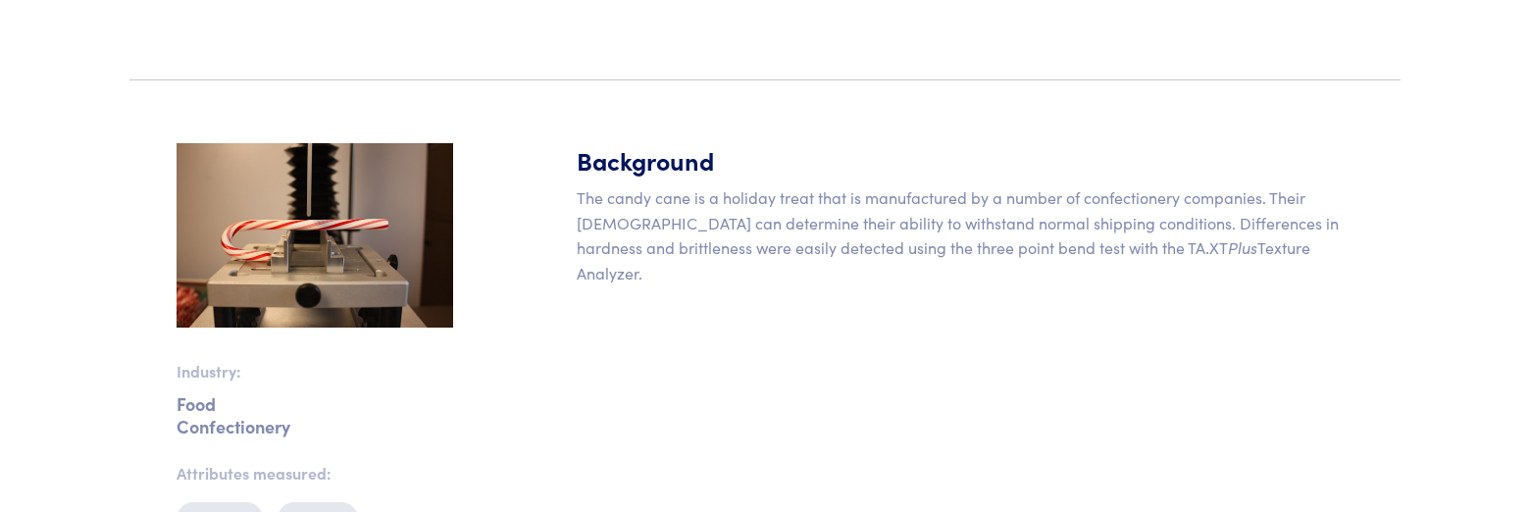
drag, startPoint x: 577, startPoint y: 188, endPoint x: 1419, endPoint y: 240, distance: 843.9
click at [1419, 240] on body "Instruments Texture Analyzers Measure any physical product characteristic. TA.X…" at bounding box center [765, 336] width 1530 height 1495
copy p "The candy cane is a holiday treat that is manufactured by a number of confectio…"
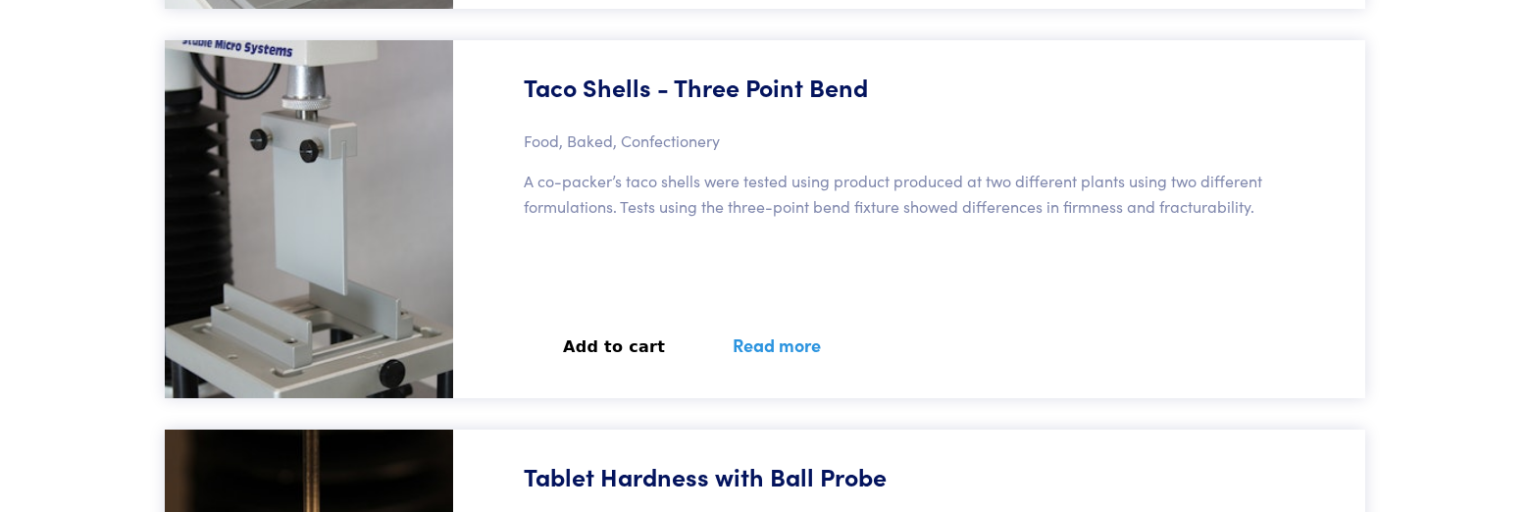
scroll to position [98864, 0]
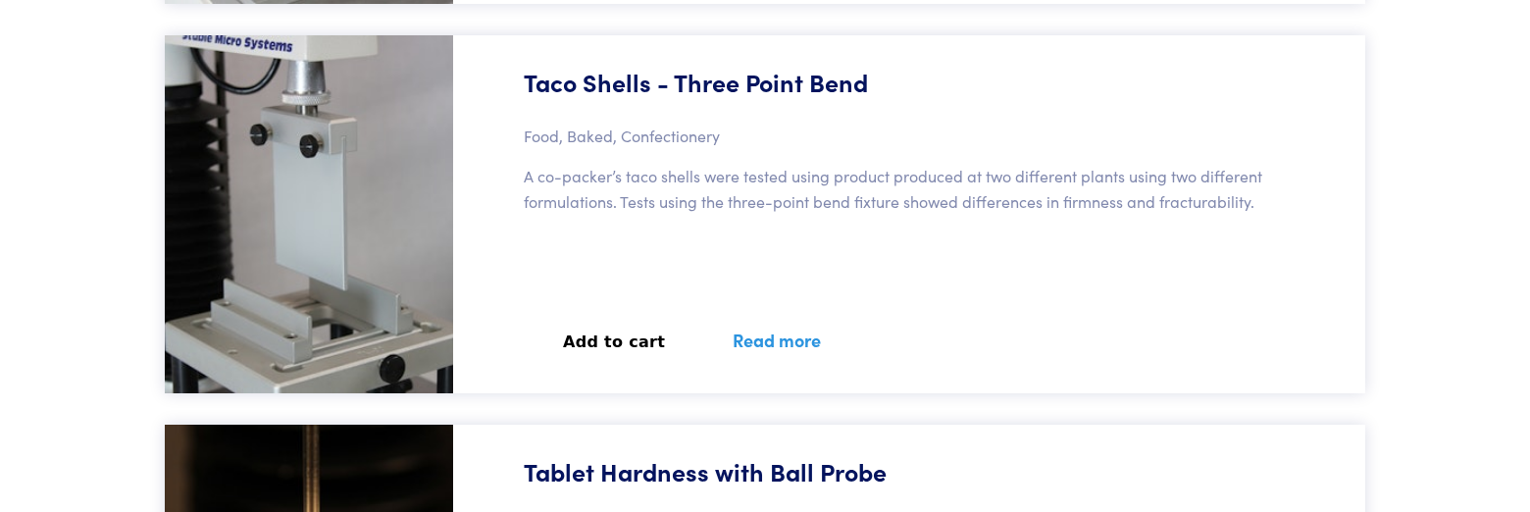
click at [745, 342] on link "Read more" at bounding box center [776, 340] width 135 height 72
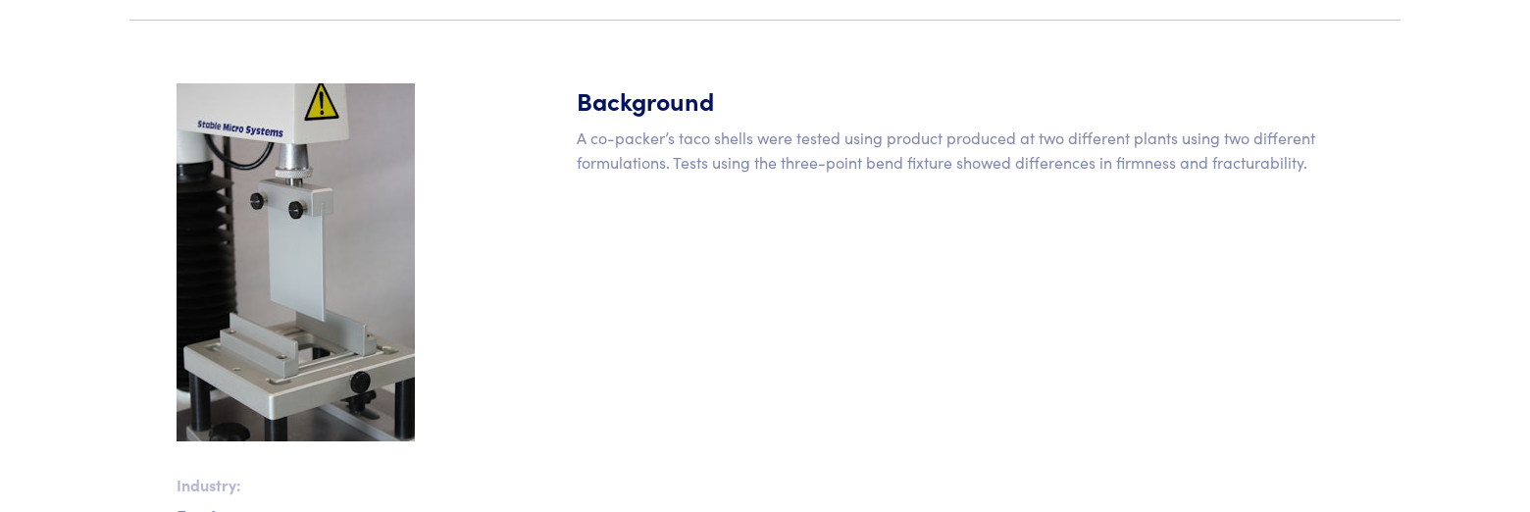
scroll to position [527, 0]
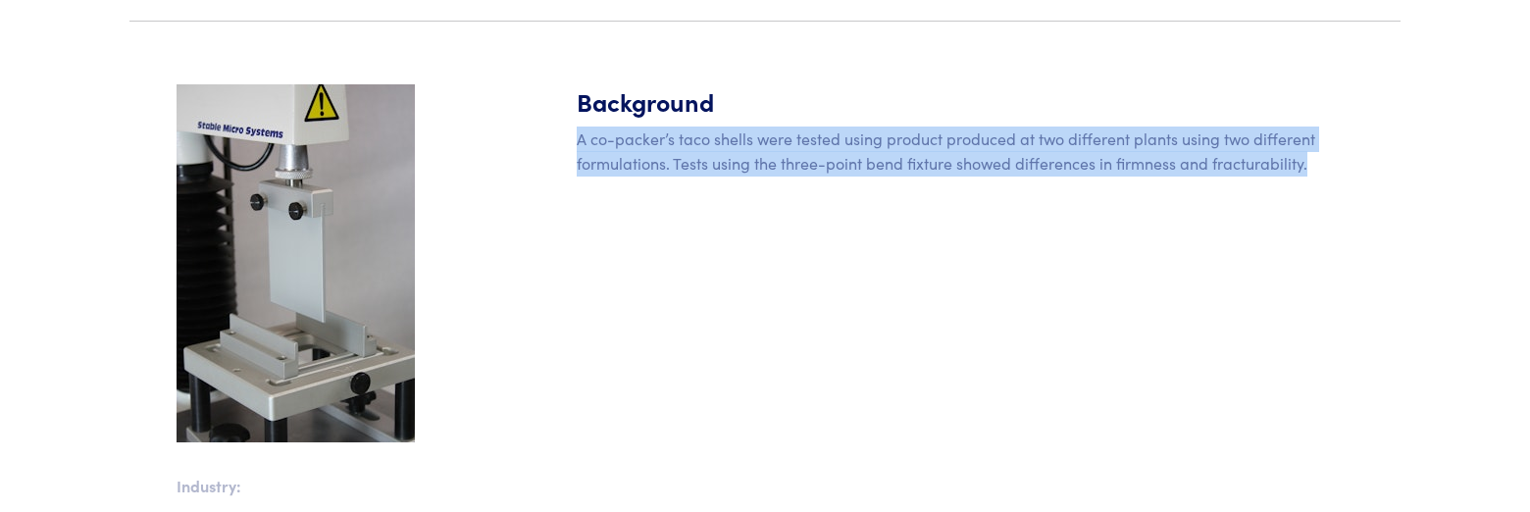
drag, startPoint x: 578, startPoint y: 138, endPoint x: 1341, endPoint y: 181, distance: 765.0
click at [1340, 179] on div "Background A co-packer’s taco shells were tested using product produced at two …" at bounding box center [965, 411] width 800 height 654
copy p "A co-packer’s taco shells were tested using product produced at two different p…"
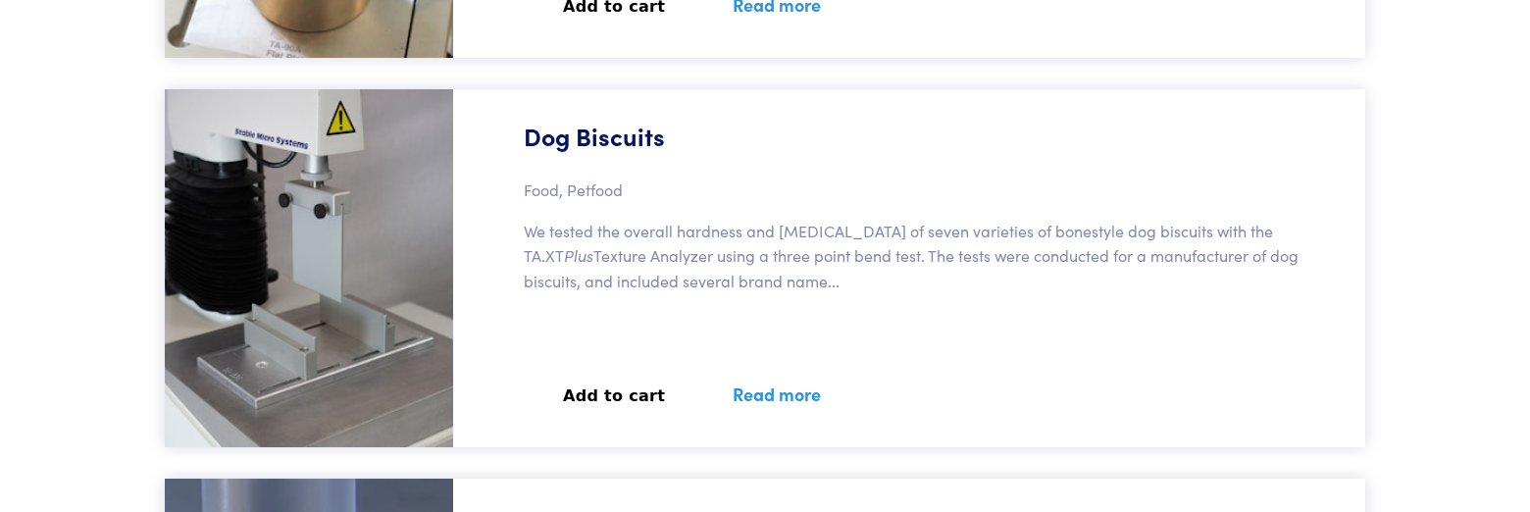
scroll to position [113612, 0]
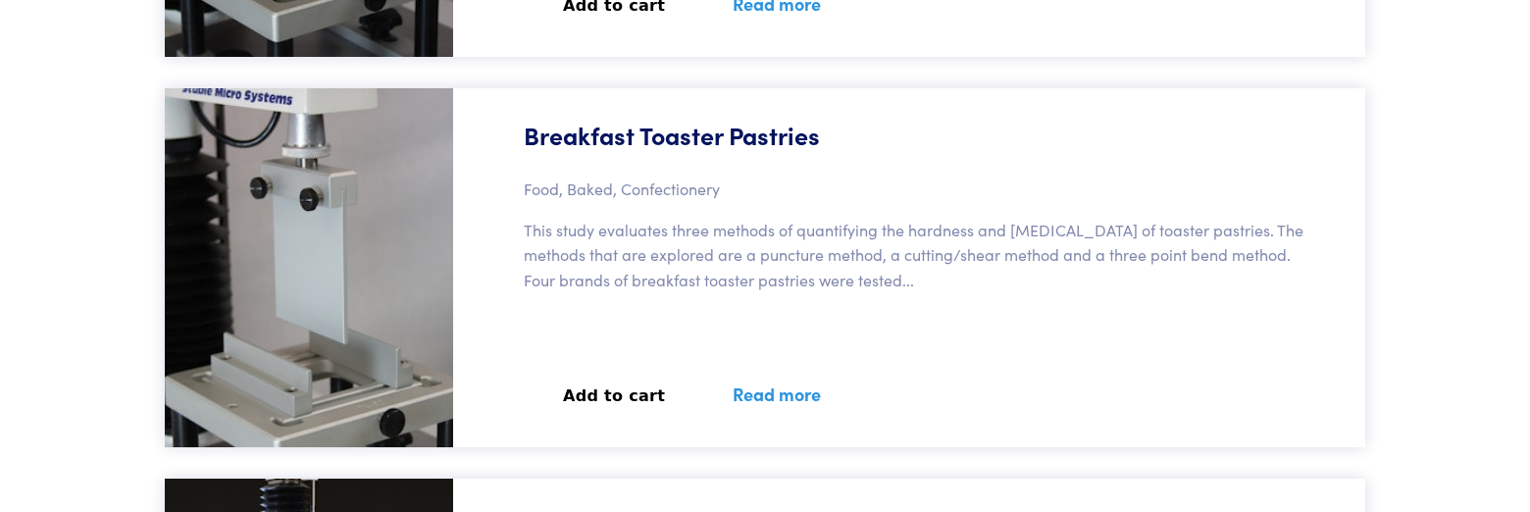
click at [740, 399] on link "Read more" at bounding box center [776, 394] width 135 height 72
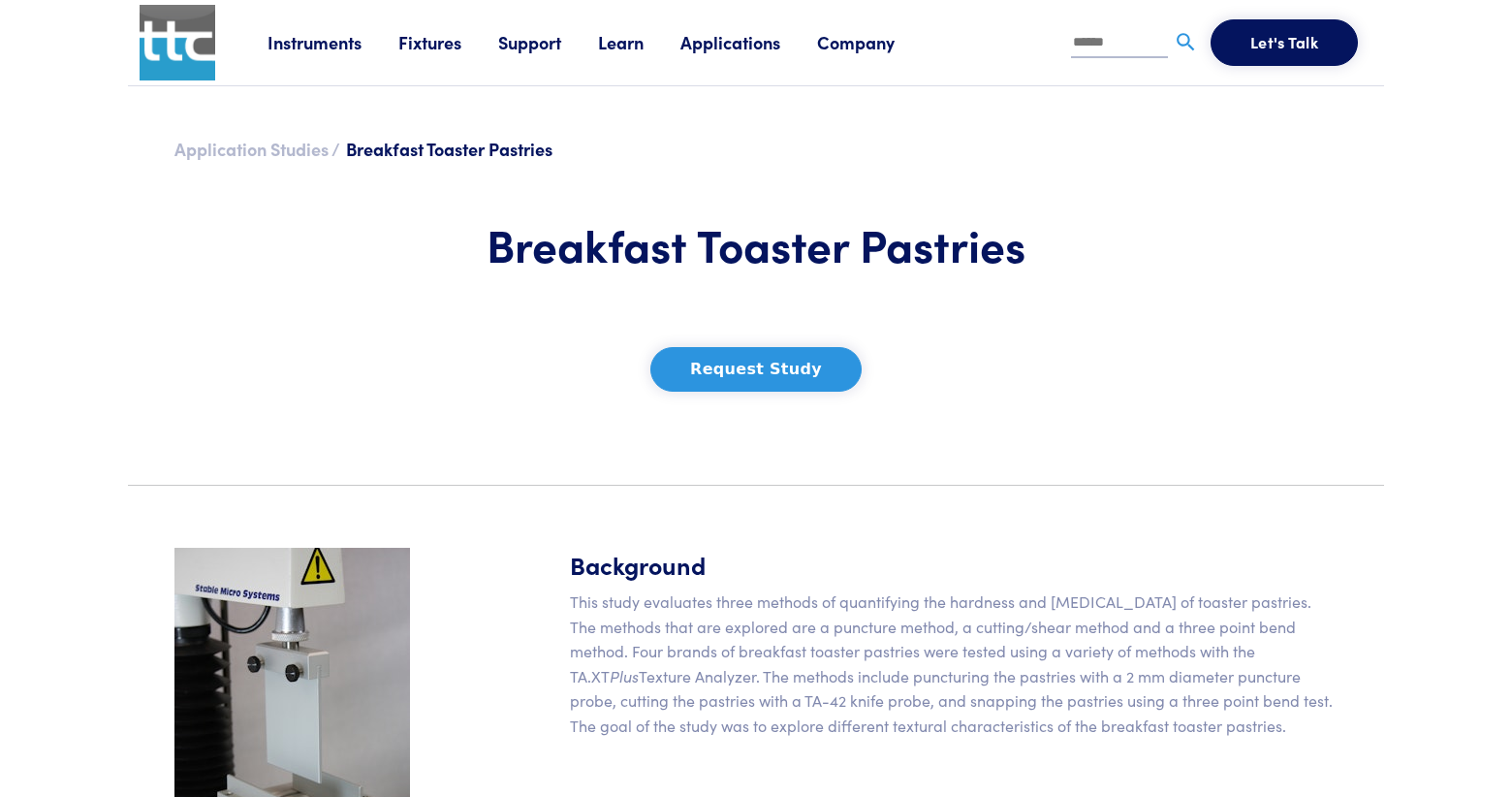
click at [276, 151] on link "Application Studies /" at bounding box center [257, 148] width 166 height 25
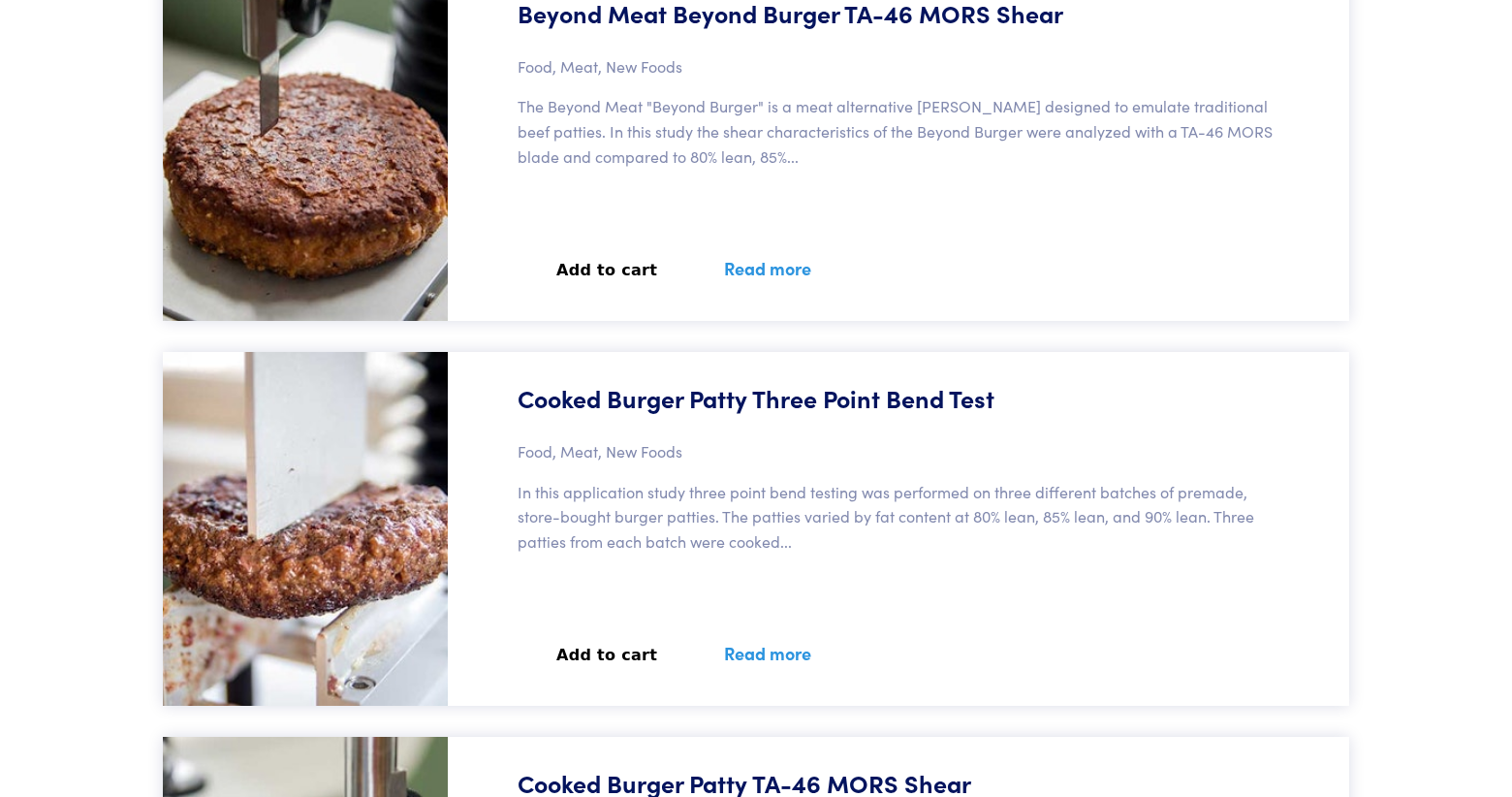
scroll to position [44675, 0]
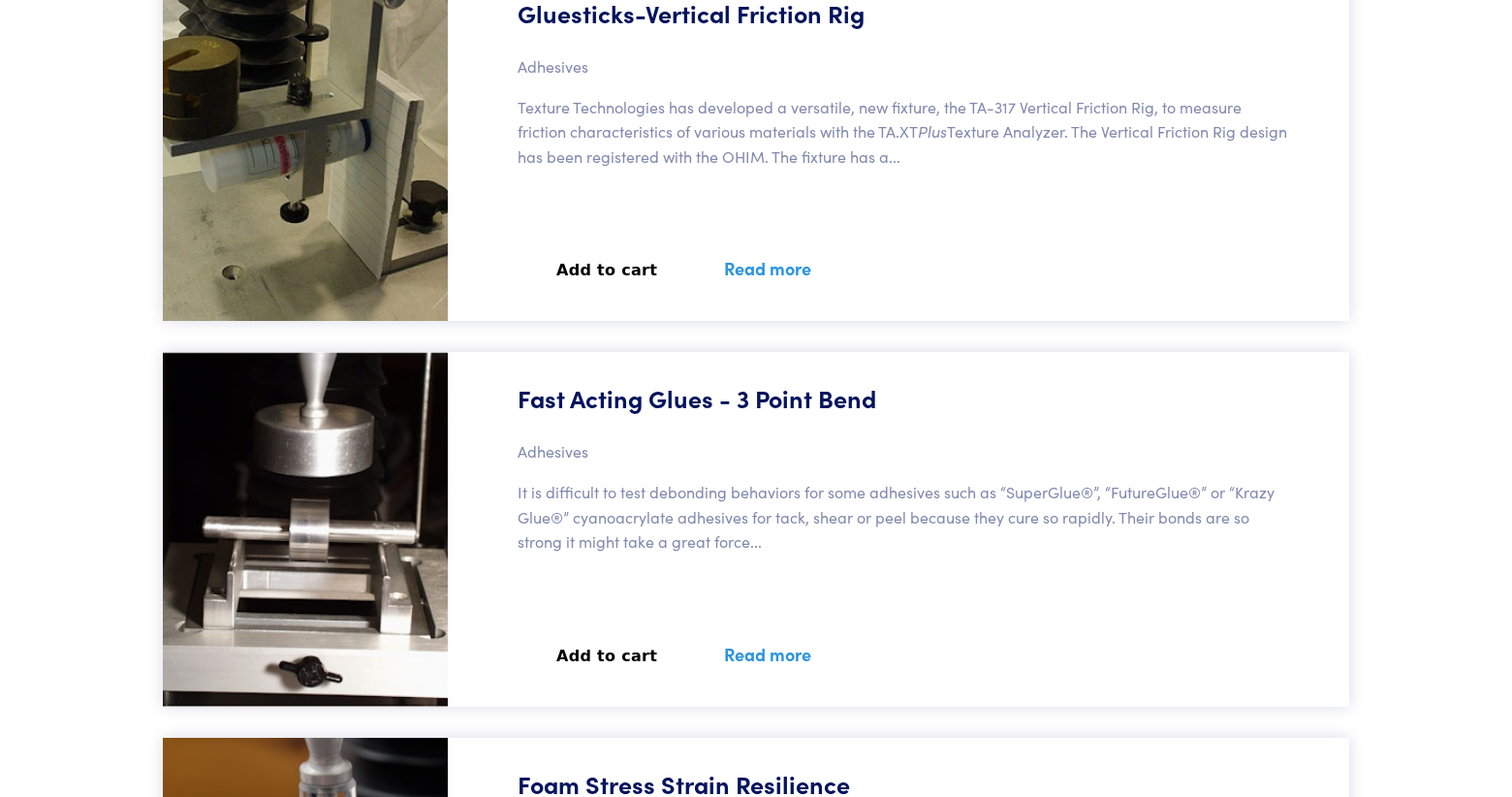
click at [730, 650] on link "Read more" at bounding box center [767, 655] width 133 height 71
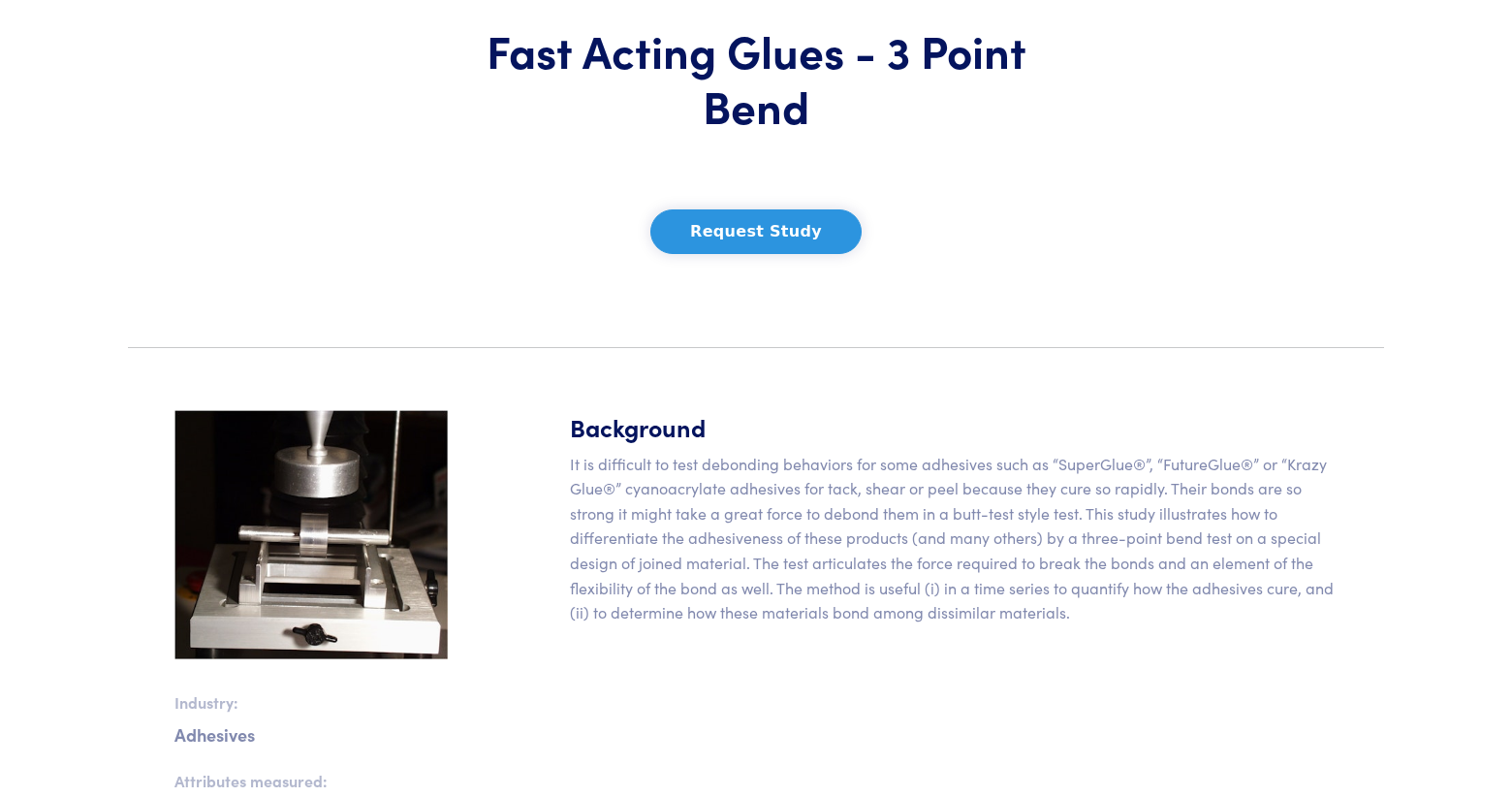
scroll to position [201, 0]
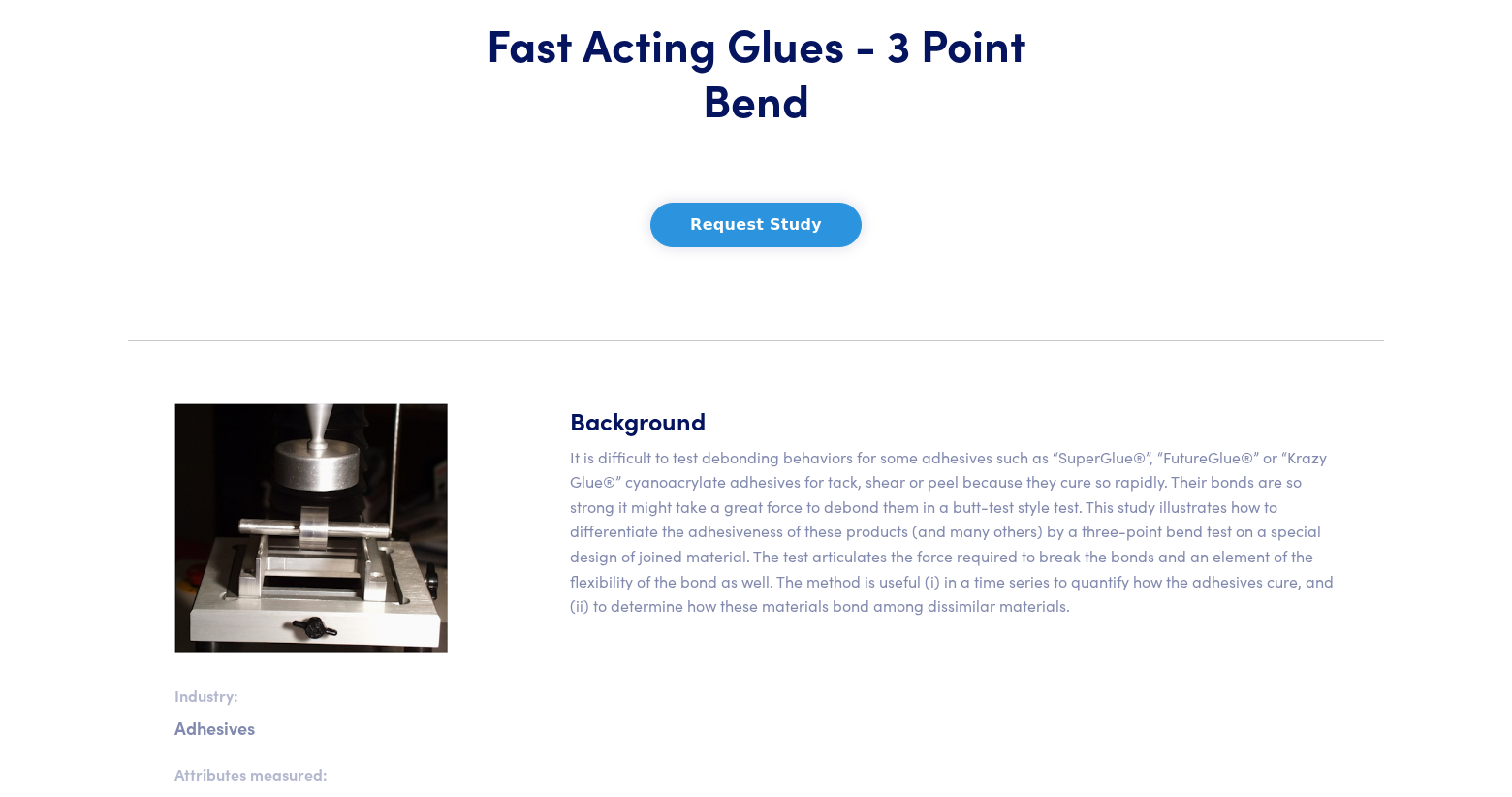
click at [1110, 601] on p "It is difficult to test debonding behaviors for some adhesives such as “SuperGl…" at bounding box center [954, 532] width 768 height 174
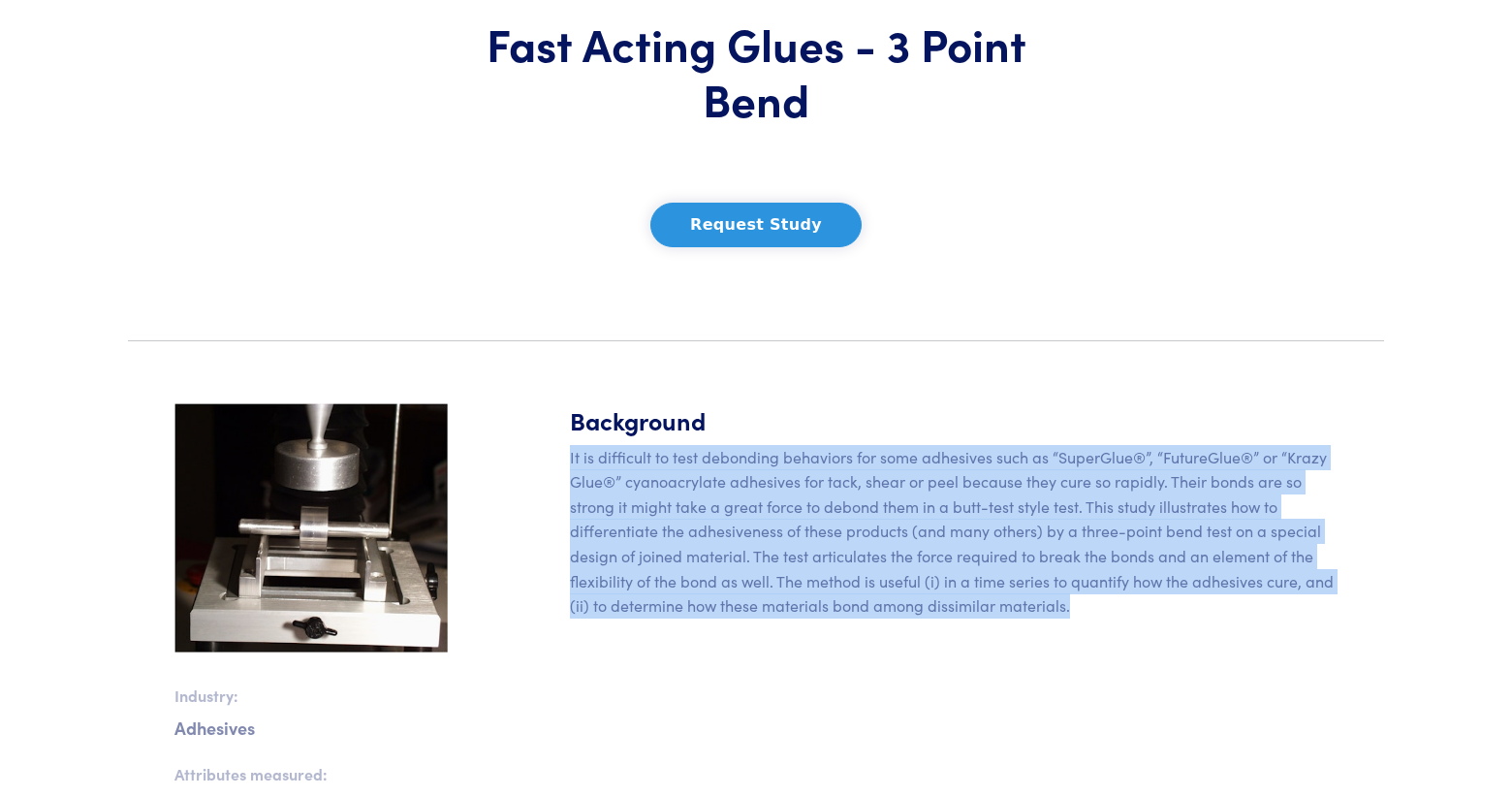
drag, startPoint x: 1110, startPoint y: 601, endPoint x: 570, endPoint y: 451, distance: 560.4
click at [570, 452] on p "It is difficult to test debonding behaviors for some adhesives such as “SuperGl…" at bounding box center [954, 532] width 768 height 174
copy p "It is difficult to test debonding behaviors for some adhesives such as “SuperGl…"
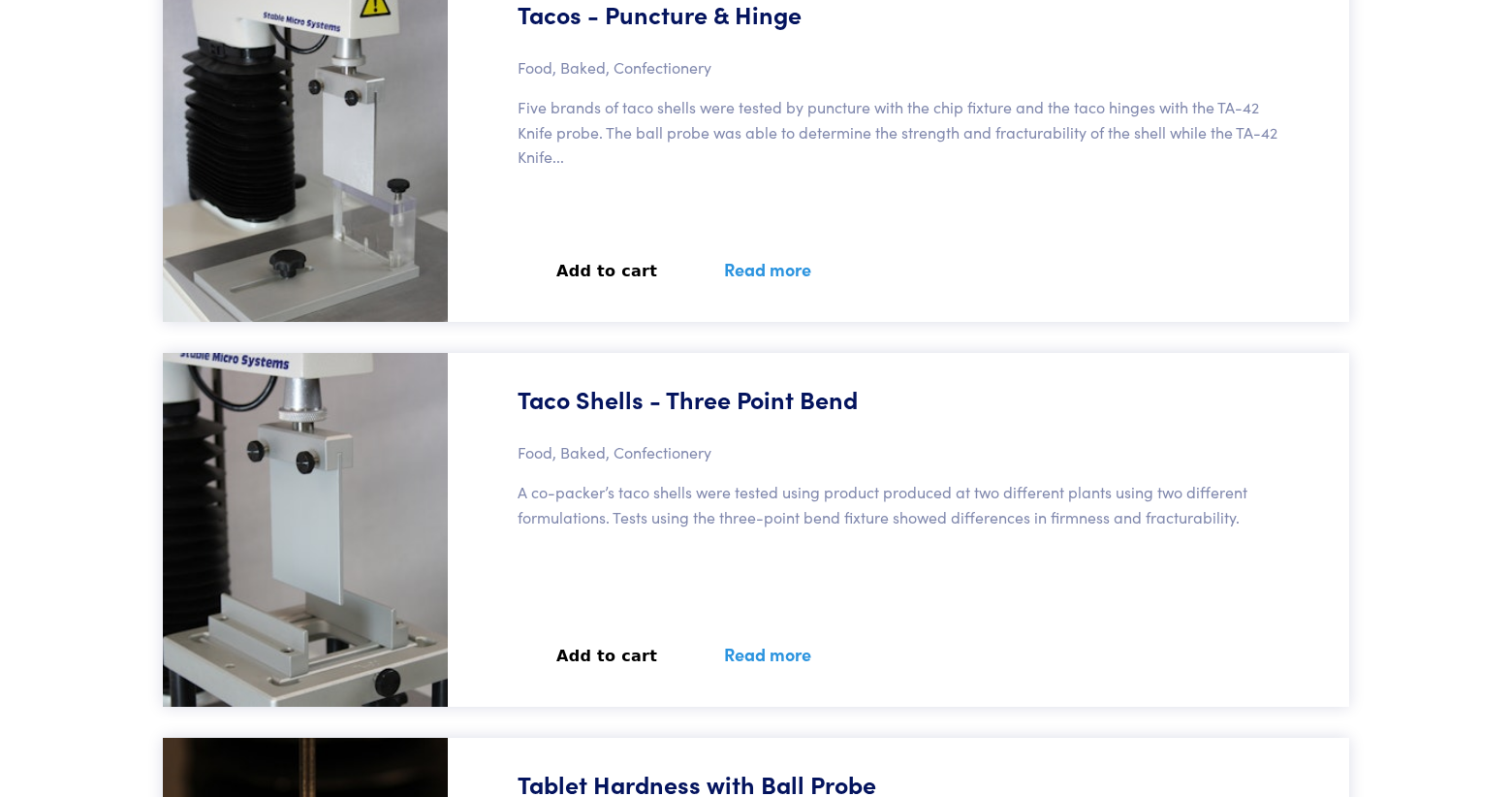
scroll to position [100138, 0]
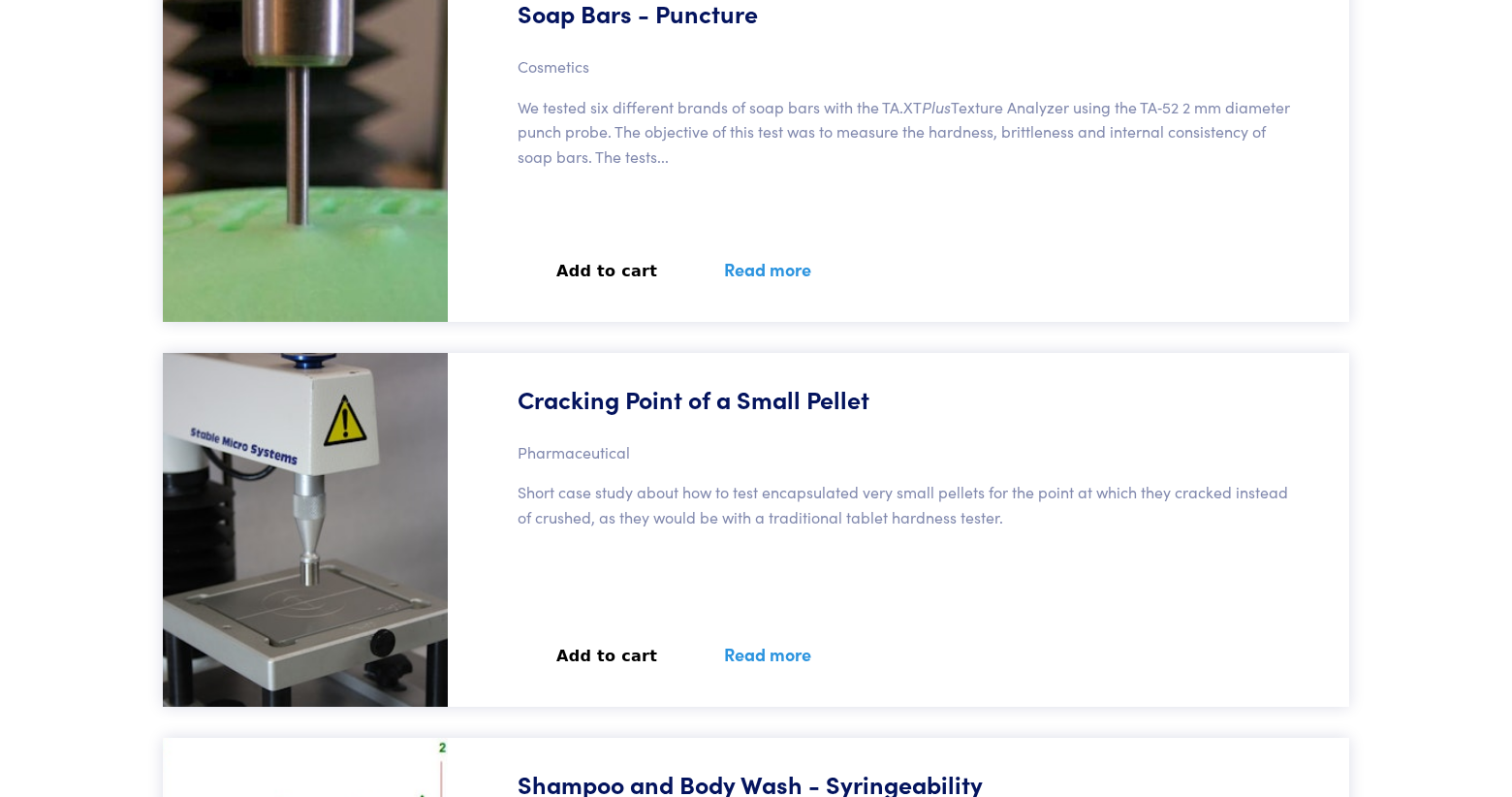
click at [751, 659] on link "Read more" at bounding box center [767, 655] width 133 height 71
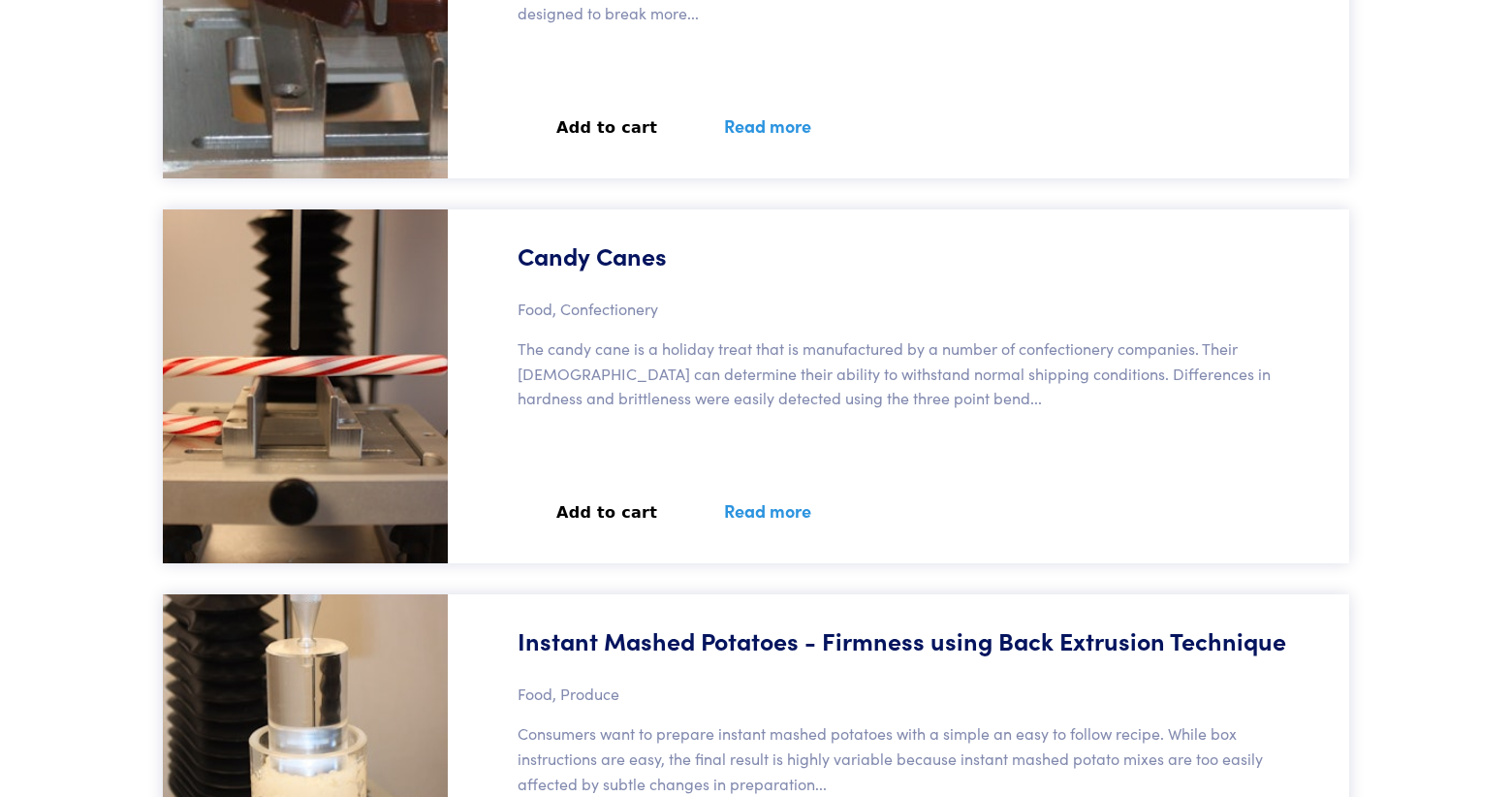
scroll to position [85117, 0]
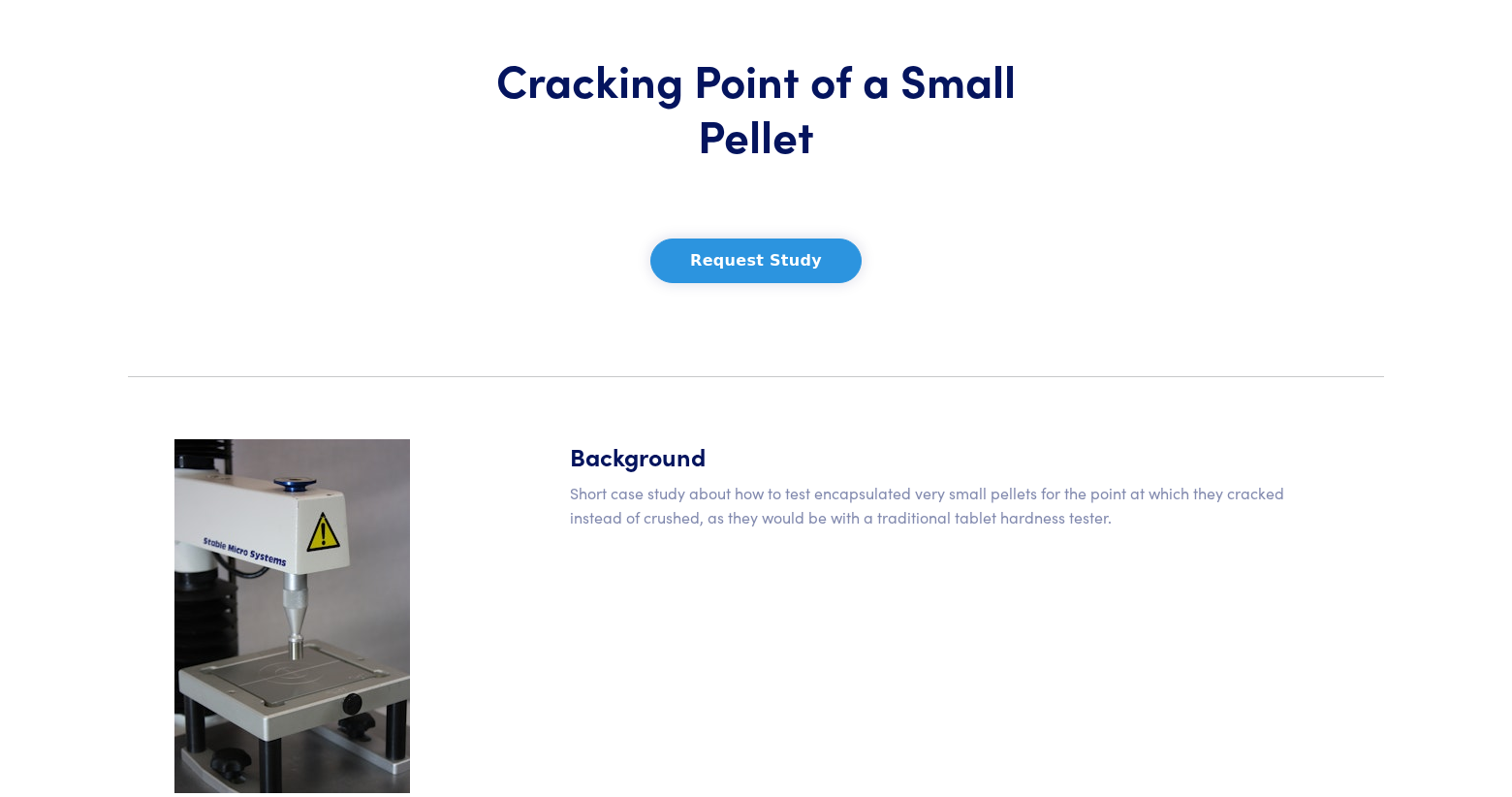
scroll to position [148, 0]
